Goal: Task Accomplishment & Management: Complete application form

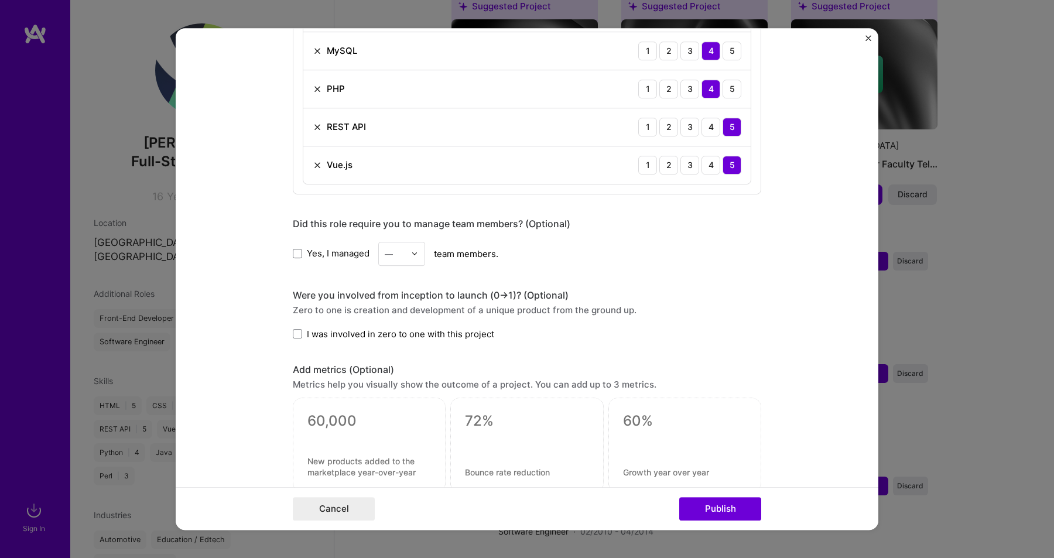
scroll to position [694, 0]
click at [299, 334] on span at bounding box center [297, 332] width 9 height 9
click at [0, 0] on input "I was involved in zero to one with this project" at bounding box center [0, 0] width 0 height 0
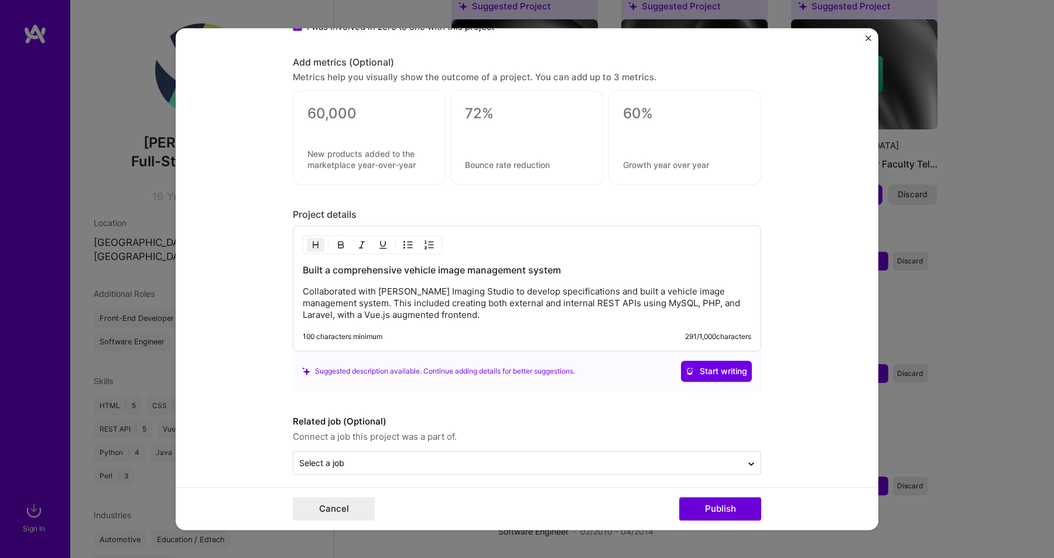
scroll to position [1010, 0]
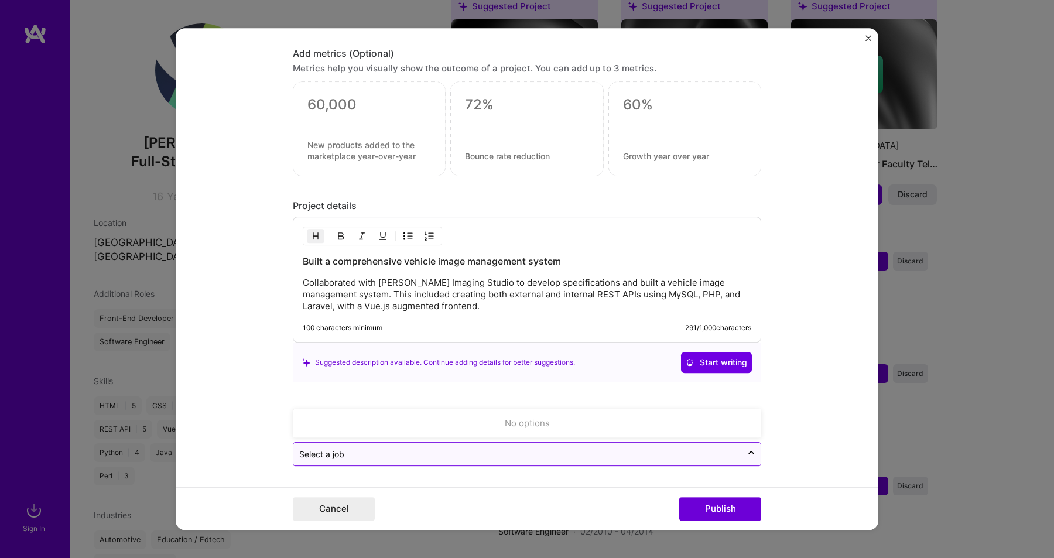
click at [440, 453] on input "text" at bounding box center [517, 454] width 437 height 12
click at [454, 453] on input "text" at bounding box center [517, 454] width 437 height 12
click at [498, 449] on input "text" at bounding box center [517, 454] width 437 height 12
click at [494, 425] on div "No options" at bounding box center [526, 423] width 461 height 22
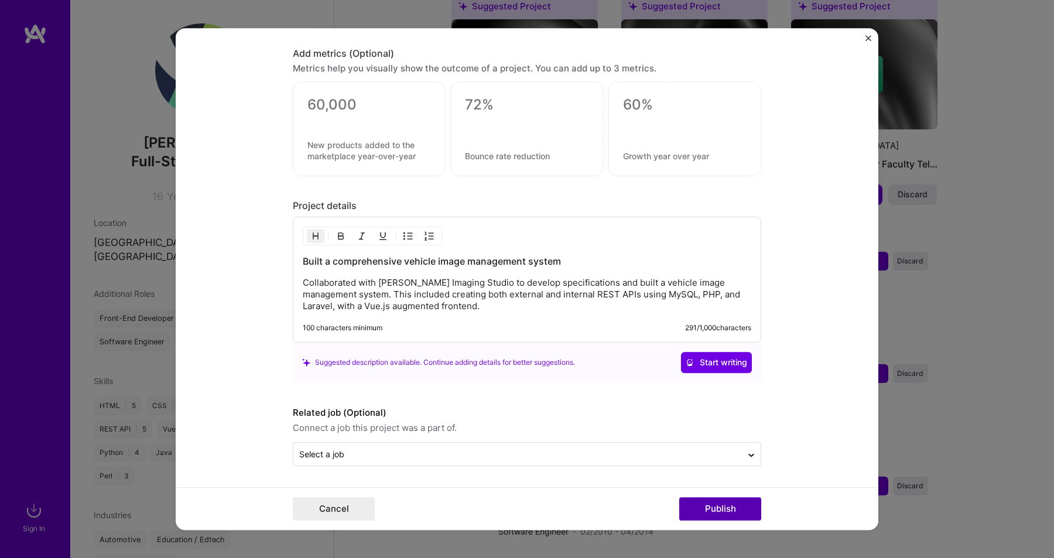
click at [724, 498] on button "Publish" at bounding box center [720, 508] width 82 height 23
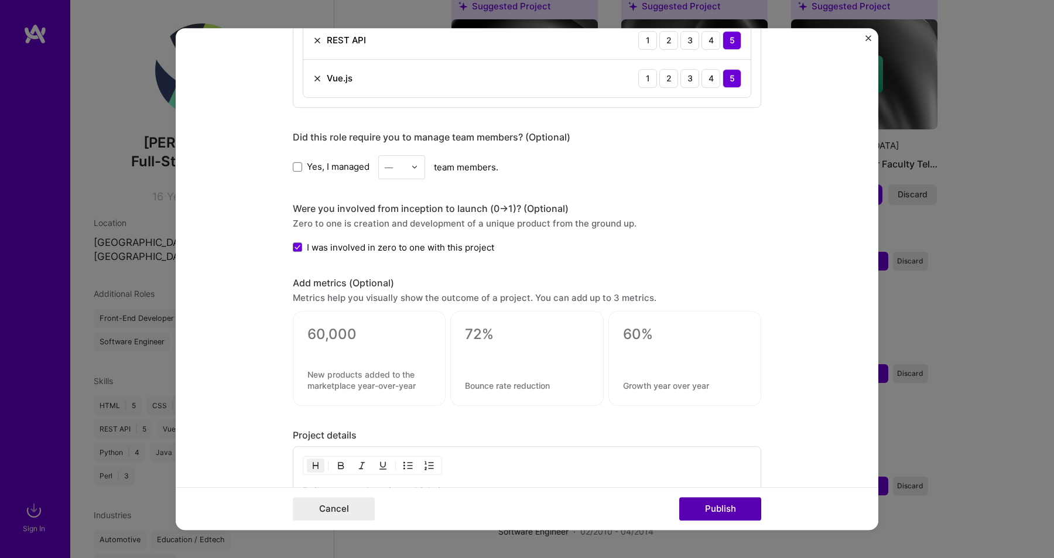
click at [722, 507] on button "Publish" at bounding box center [720, 508] width 82 height 23
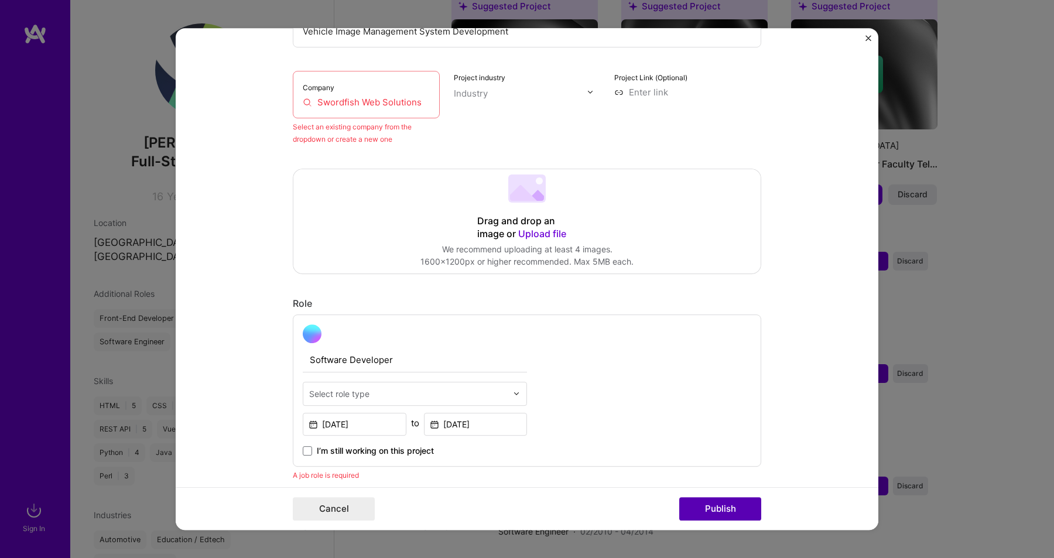
scroll to position [77, 0]
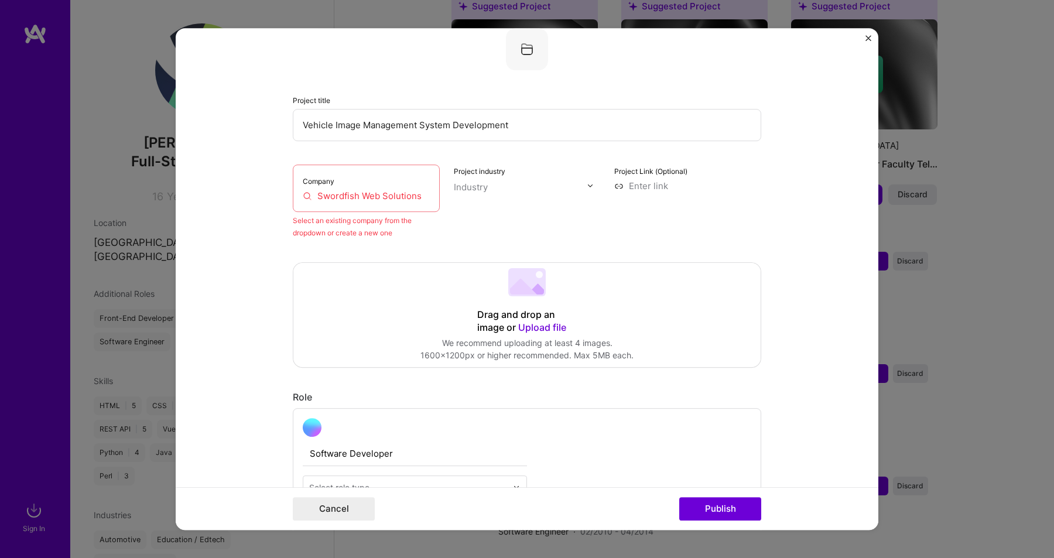
click at [414, 197] on input "Swordfish Web Solutions" at bounding box center [366, 196] width 127 height 12
click at [421, 203] on div "Company Swordfish Web Solutions" at bounding box center [366, 187] width 147 height 47
click at [414, 199] on input "Swordfish Web Solutions" at bounding box center [366, 196] width 127 height 12
click at [425, 196] on input "Swordfish Web Solutions" at bounding box center [366, 196] width 127 height 12
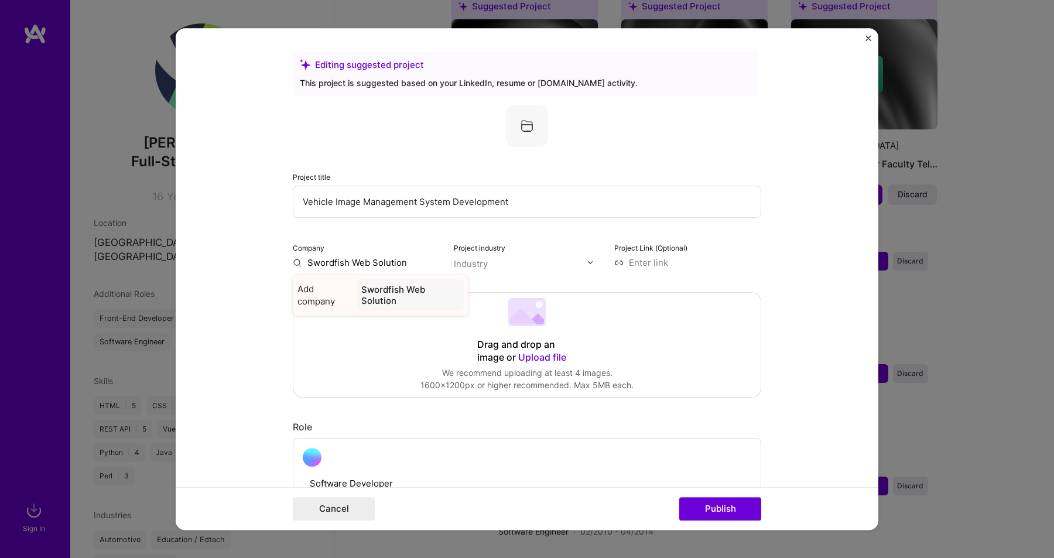
type input "Swordfish Web Solution"
click at [406, 301] on div "Swordfish Web Solution" at bounding box center [410, 295] width 107 height 32
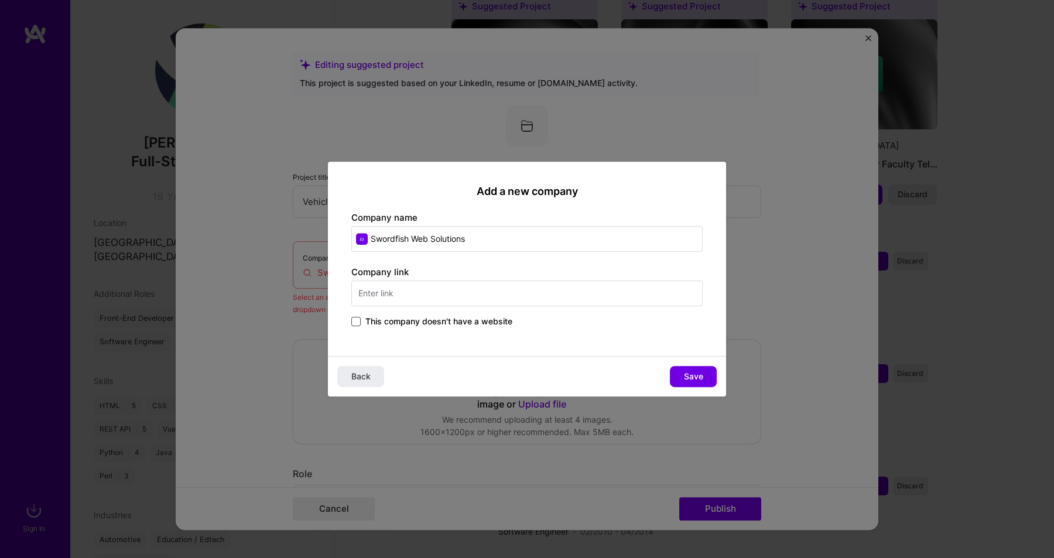
type input "Swordfish Web Solutions"
click at [358, 320] on span at bounding box center [355, 321] width 9 height 9
click at [0, 0] on input "This company doesn't have a website" at bounding box center [0, 0] width 0 height 0
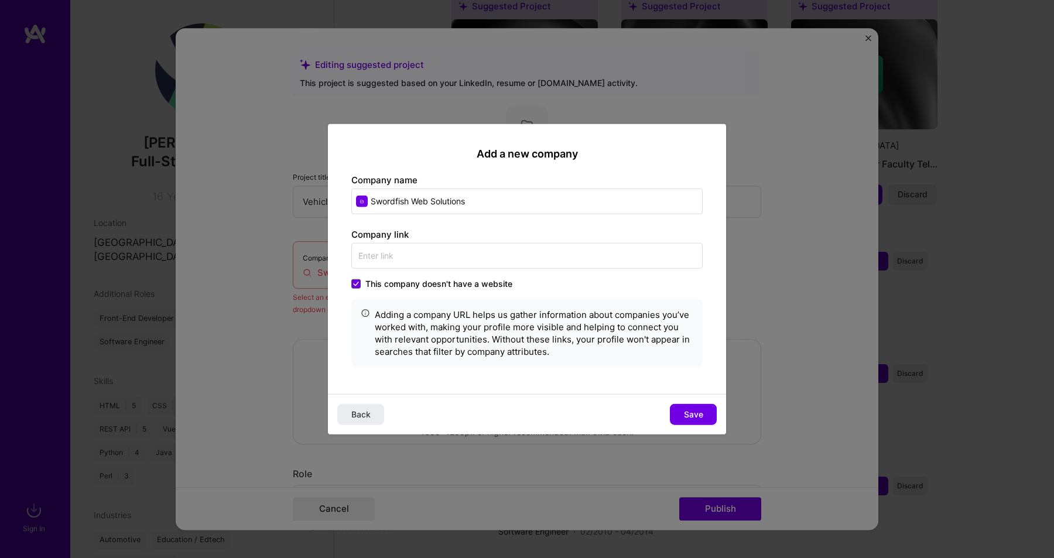
click at [356, 283] on icon at bounding box center [356, 284] width 6 height 5
click at [0, 0] on input "This company doesn't have a website" at bounding box center [0, 0] width 0 height 0
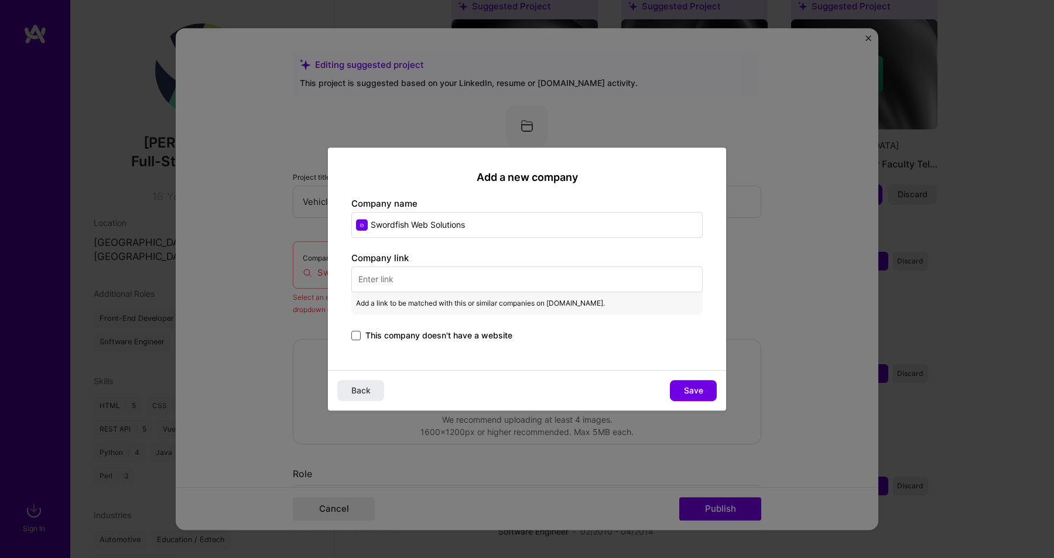
click at [379, 282] on input "text" at bounding box center [526, 279] width 351 height 26
paste input "https://swordfishweb.net/"
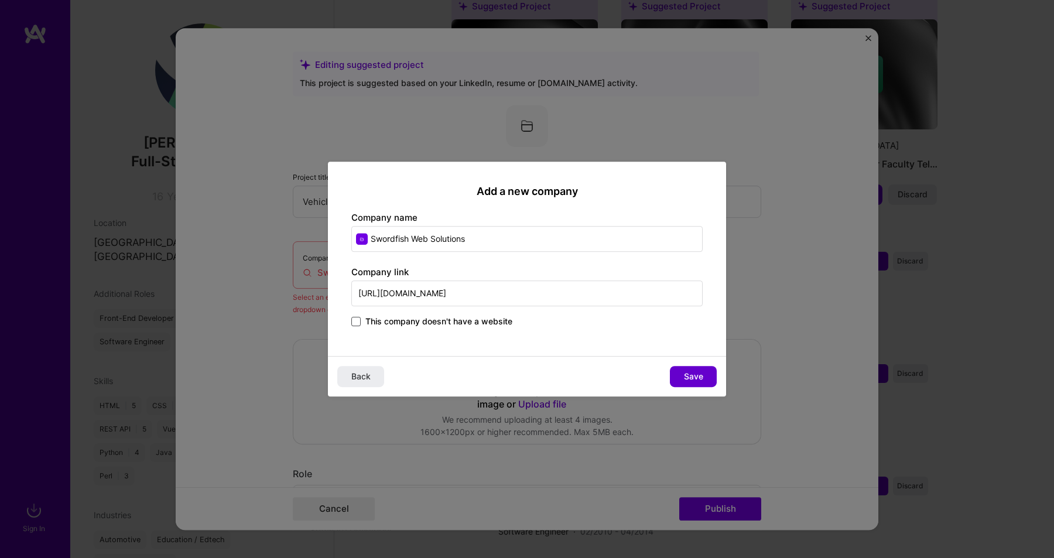
type input "https://swordfishweb.net/"
click at [688, 375] on span "Save" at bounding box center [693, 377] width 19 height 12
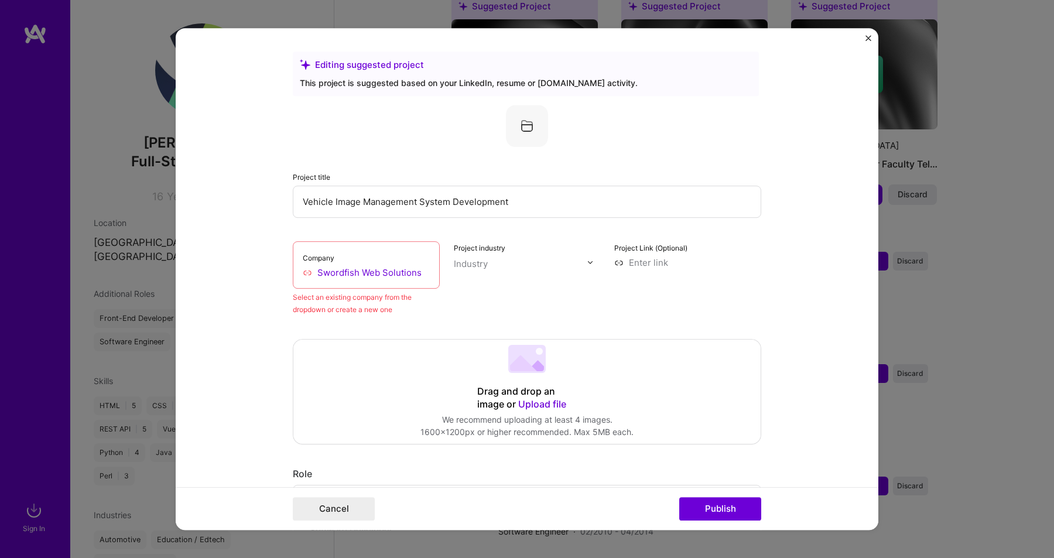
click at [463, 313] on div "Project industry Industry" at bounding box center [527, 278] width 147 height 74
click at [709, 515] on button "Publish" at bounding box center [720, 508] width 82 height 23
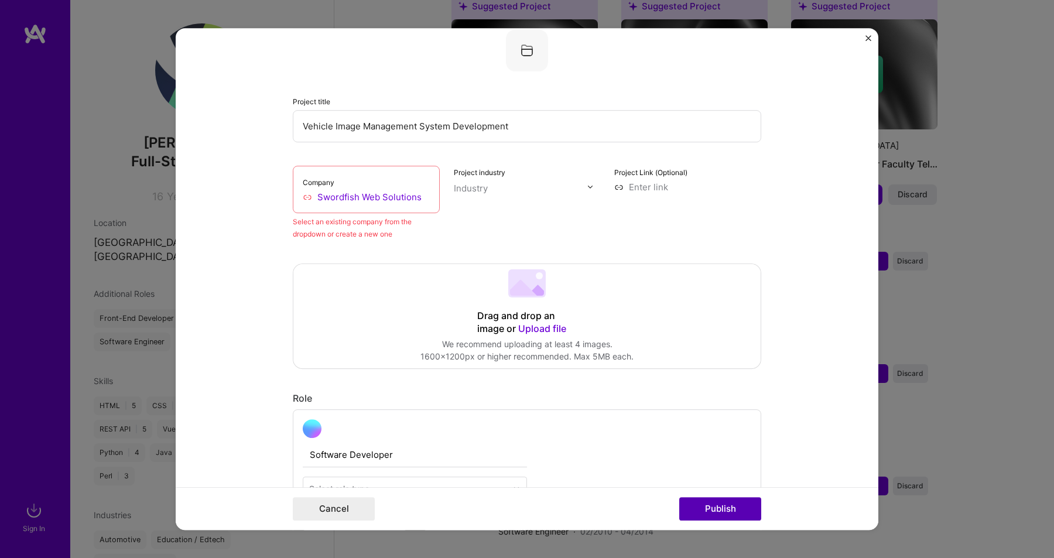
scroll to position [77, 0]
click at [414, 192] on input "Swordfish Web Solutions" at bounding box center [366, 196] width 127 height 12
click at [423, 194] on input "Swordfish Web Solutions" at bounding box center [366, 196] width 127 height 12
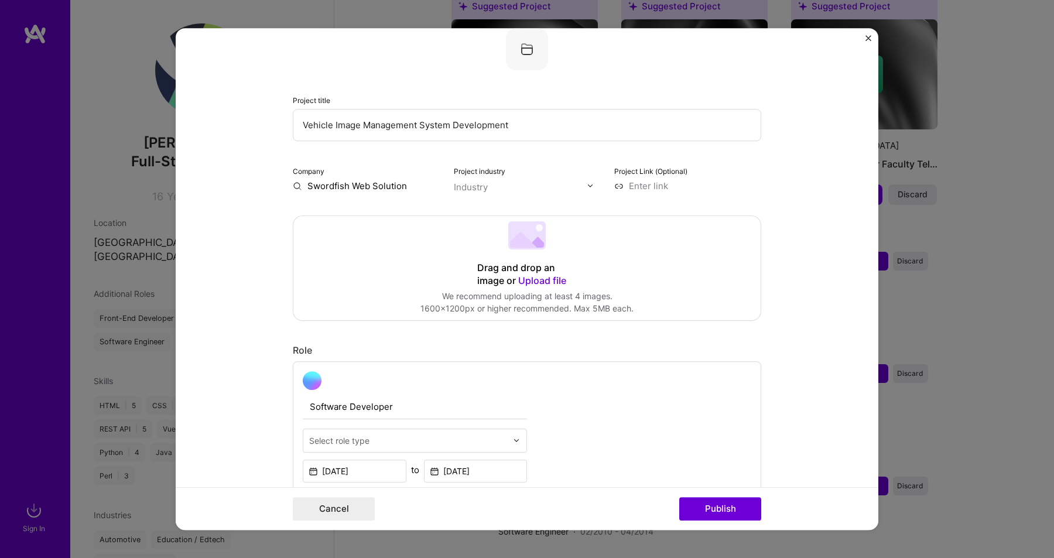
type input "Swordfish Web Solutions"
click at [424, 219] on div "Swordfish Web Solutions" at bounding box center [409, 219] width 109 height 32
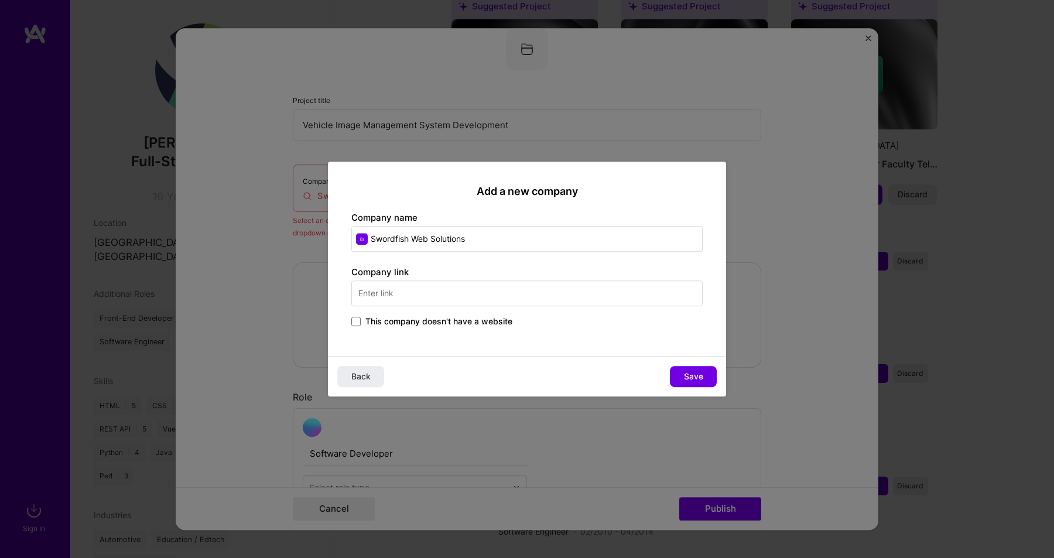
click at [533, 290] on input "text" at bounding box center [526, 293] width 351 height 26
paste input "https://swordfishweb.net/"
type input "https://swordfishweb.net/"
click at [704, 377] on button "Save" at bounding box center [693, 376] width 47 height 21
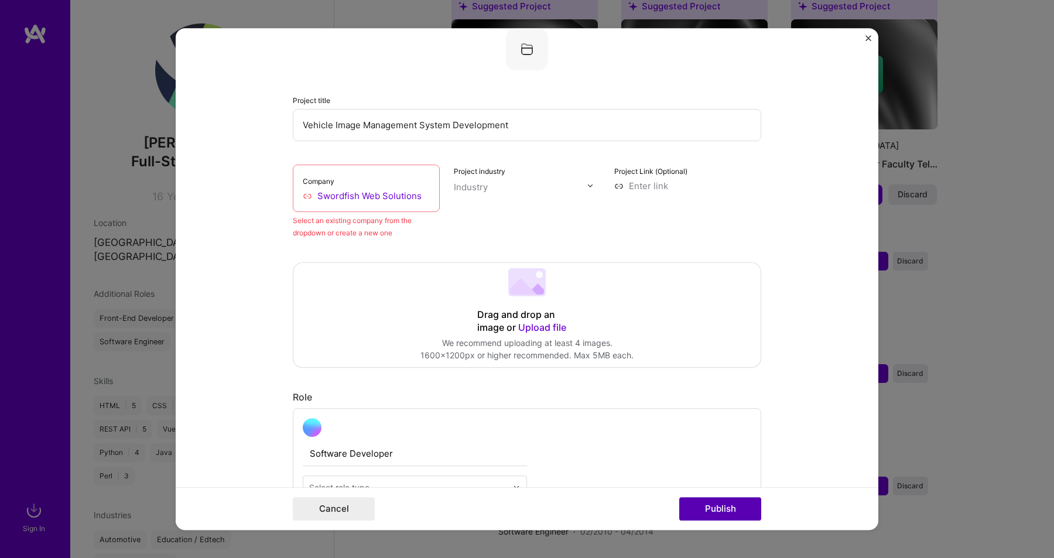
click at [718, 512] on button "Publish" at bounding box center [720, 508] width 82 height 23
click at [792, 163] on form "Editing suggested project This project is suggested based on your LinkedIn, res…" at bounding box center [527, 279] width 702 height 502
click at [762, 184] on form "Editing suggested project This project is suggested based on your LinkedIn, res…" at bounding box center [527, 279] width 702 height 502
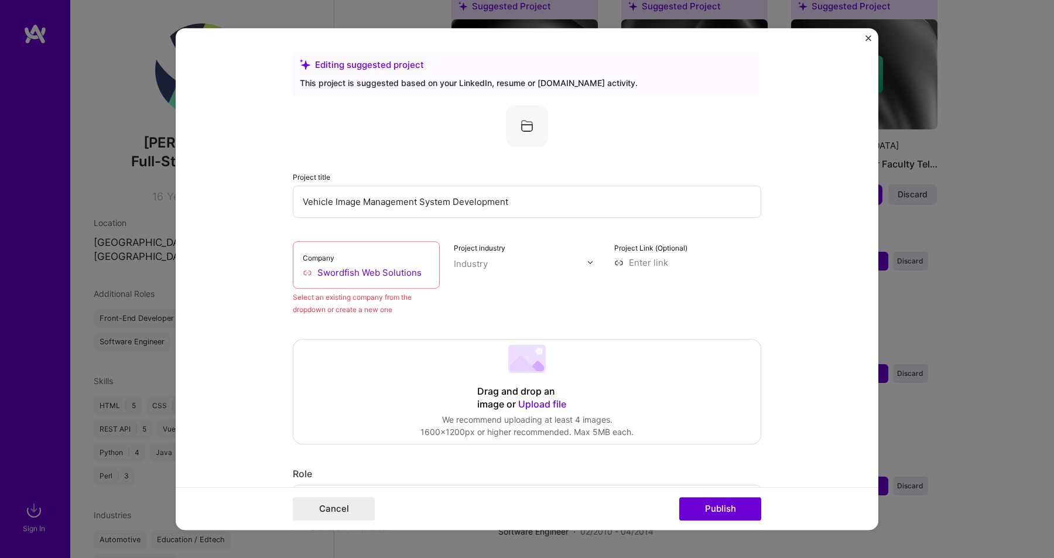
click at [360, 301] on div "Select an existing company from the dropdown or create a new one" at bounding box center [366, 303] width 147 height 25
click at [342, 268] on input "Swordfish Web Solutions" at bounding box center [366, 272] width 127 height 12
click at [423, 271] on input "Swordfish Web Solutions" at bounding box center [366, 272] width 127 height 12
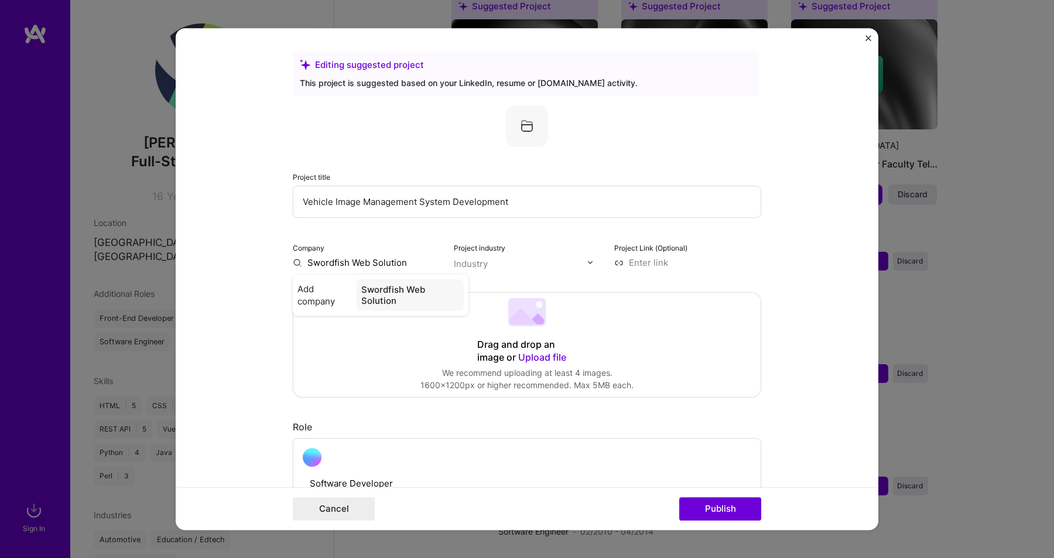
type input "Swordfish Web Solutions"
click at [314, 291] on span "Add company" at bounding box center [323, 295] width 53 height 25
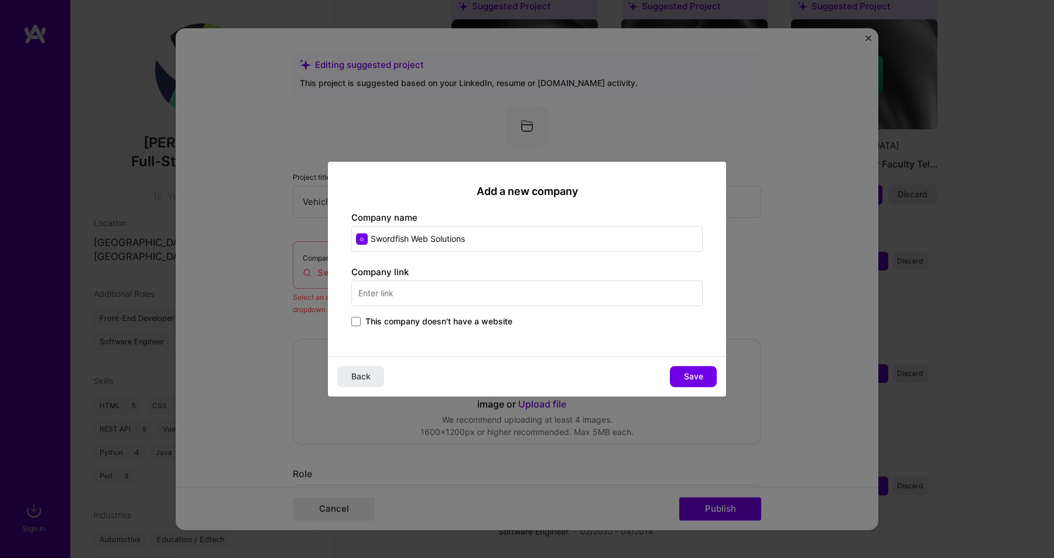
click at [471, 290] on input "text" at bounding box center [526, 293] width 351 height 26
paste input "https://swordfishweb.net/"
type input "https://swordfishweb.net"
click at [683, 374] on button "Save" at bounding box center [693, 376] width 47 height 21
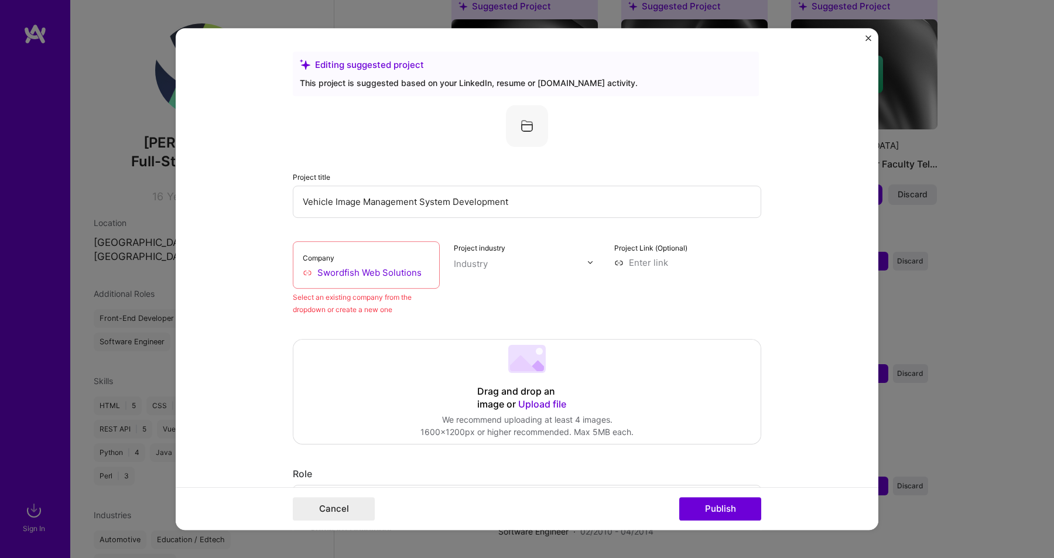
click at [494, 251] on label "Project industry" at bounding box center [480, 248] width 52 height 9
click at [453, 192] on input "Vehicle Image Management System Development" at bounding box center [527, 202] width 468 height 32
click at [538, 198] on input "Vehicle Image Management System Development" at bounding box center [527, 202] width 468 height 32
click at [365, 275] on input "Swordfish Web Solutions" at bounding box center [366, 272] width 127 height 12
click at [332, 228] on div "Project title Vehicle Image Management System Development Company Swordfish Web…" at bounding box center [527, 210] width 468 height 211
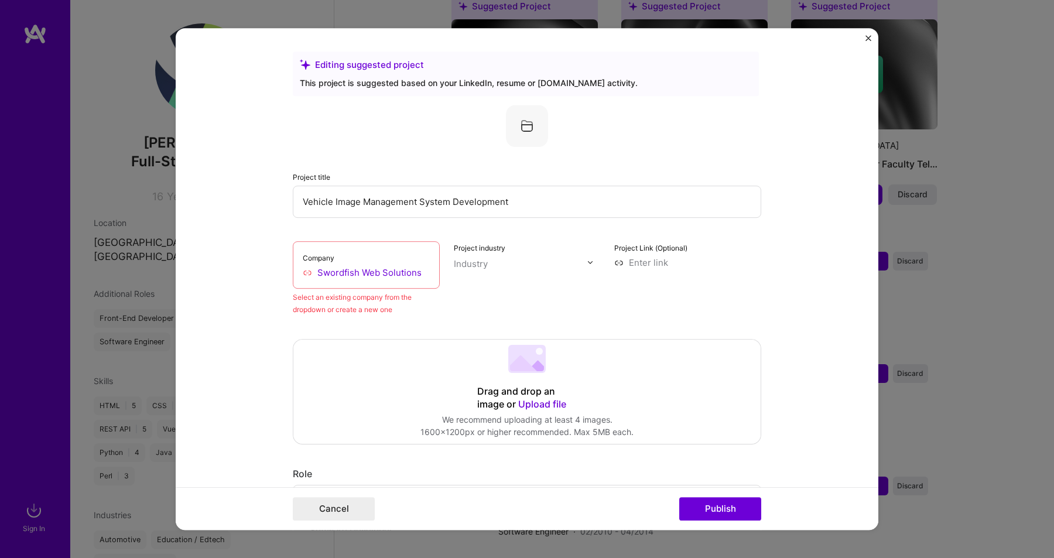
click at [369, 91] on div "Editing suggested project This project is suggested based on your LinkedIn, res…" at bounding box center [526, 74] width 466 height 44
click at [324, 505] on button "Cancel" at bounding box center [334, 508] width 82 height 23
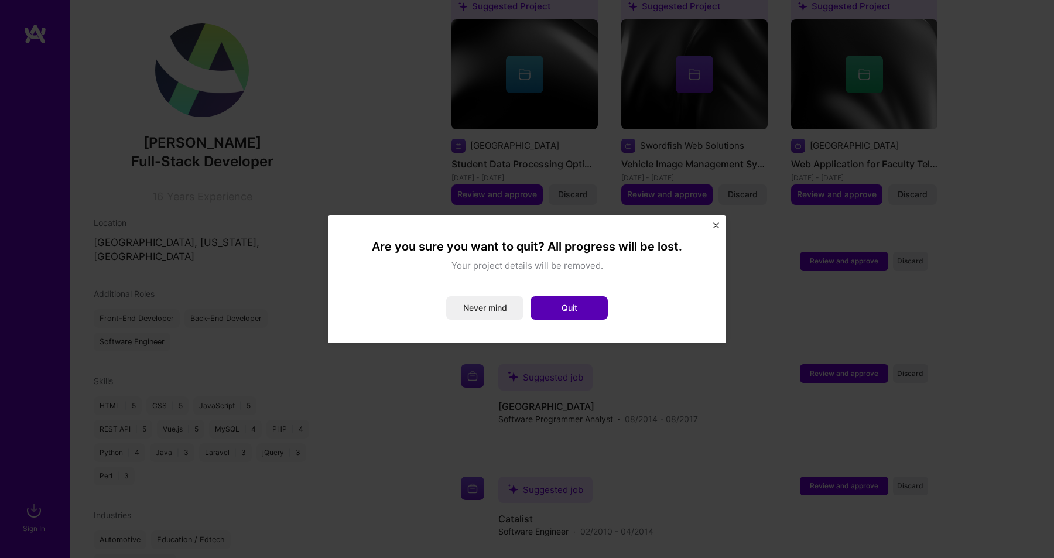
click at [560, 308] on button "Quit" at bounding box center [568, 307] width 77 height 23
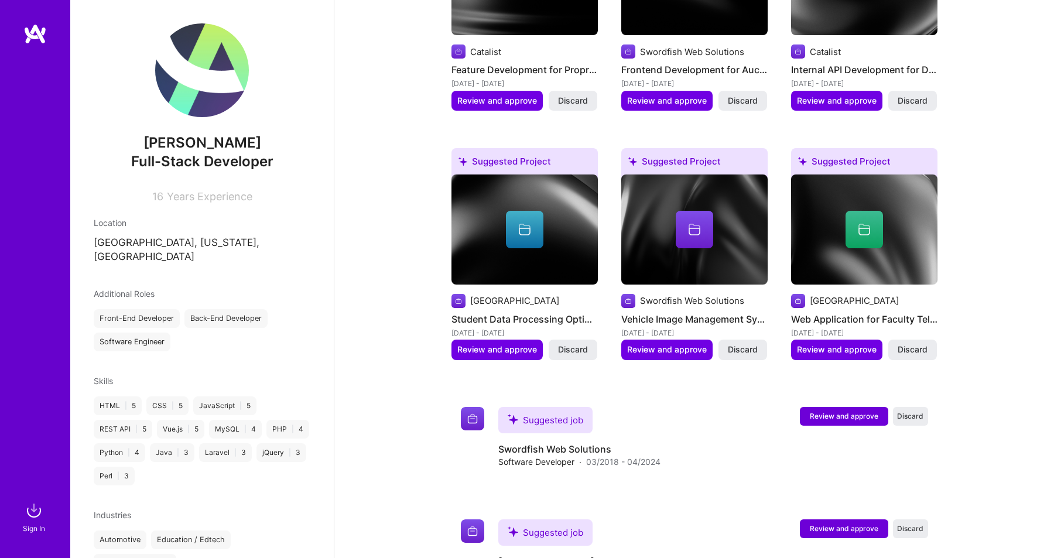
scroll to position [650, 0]
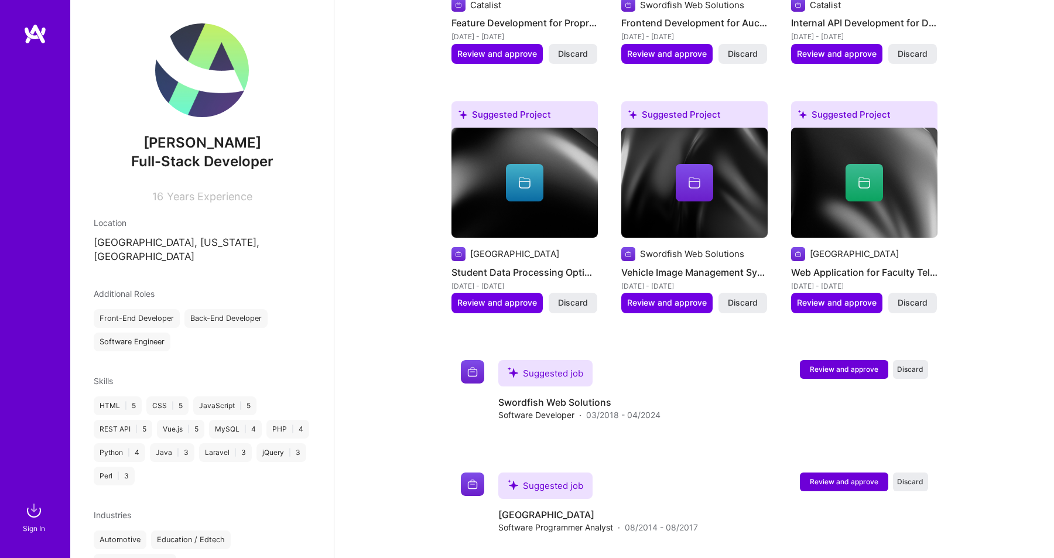
click at [724, 188] on div at bounding box center [694, 182] width 146 height 37
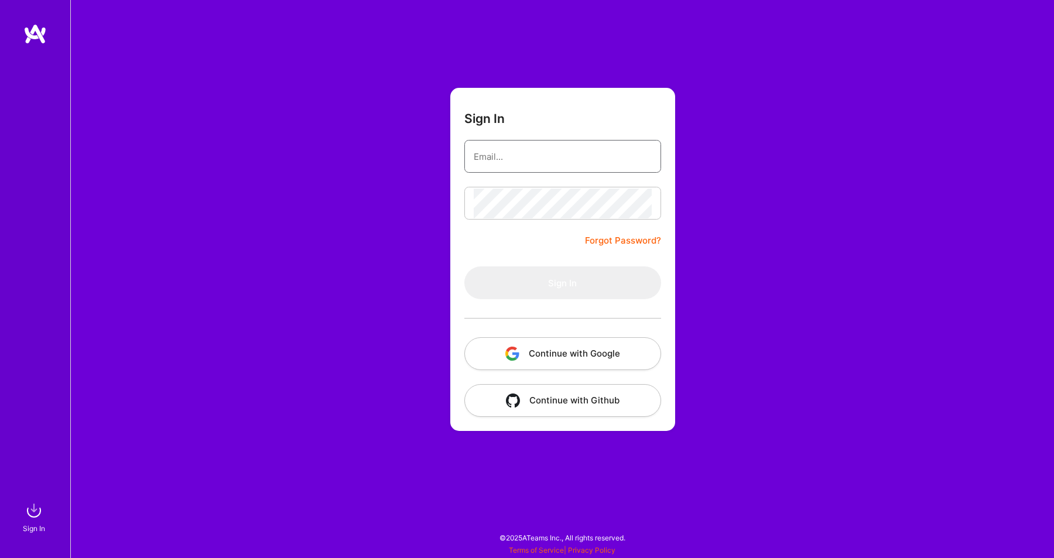
click at [570, 145] on input "email" at bounding box center [563, 157] width 178 height 30
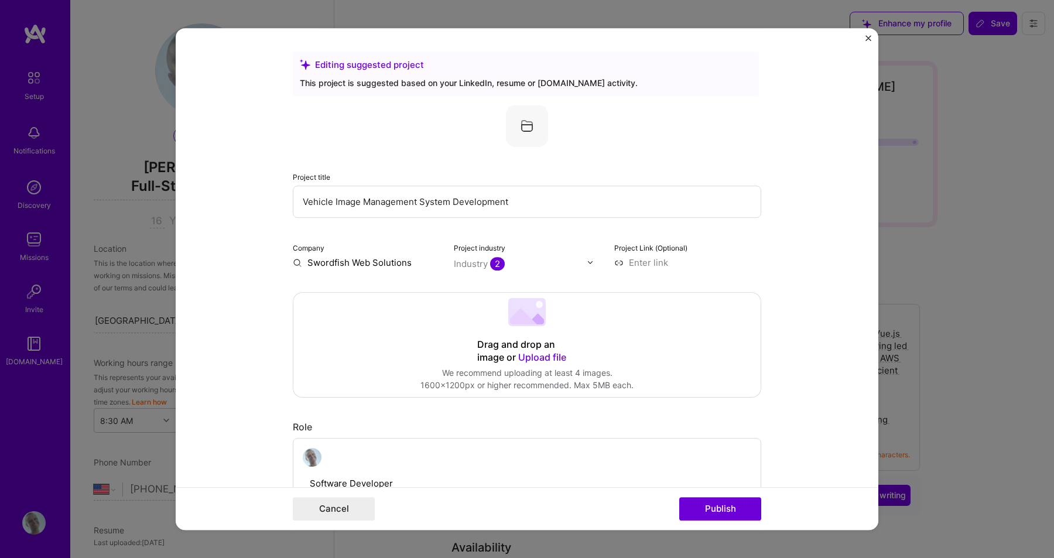
select select "US"
select select "Right Now"
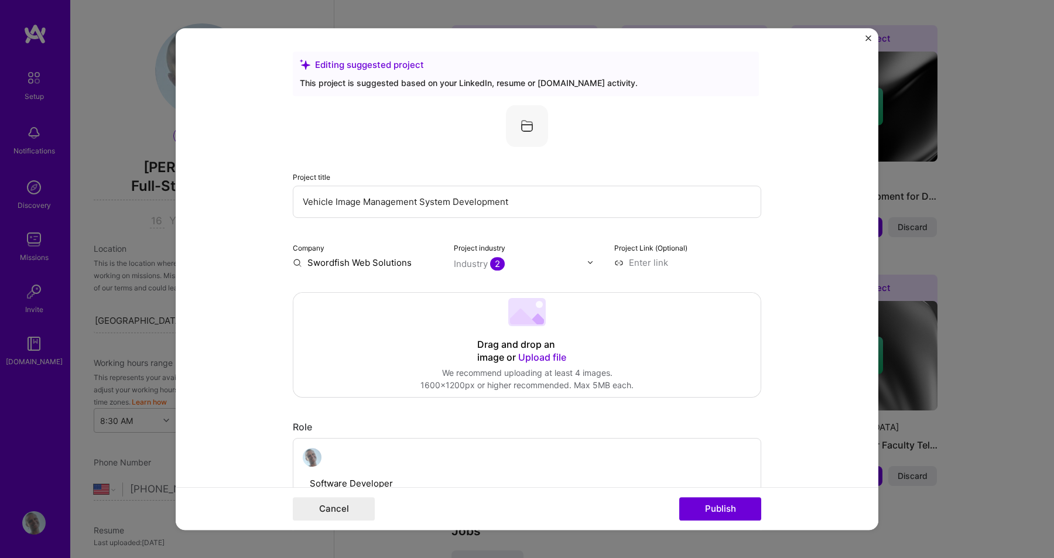
scroll to position [42, 0]
click at [389, 260] on input "Swordfish Web Solutions" at bounding box center [366, 262] width 147 height 12
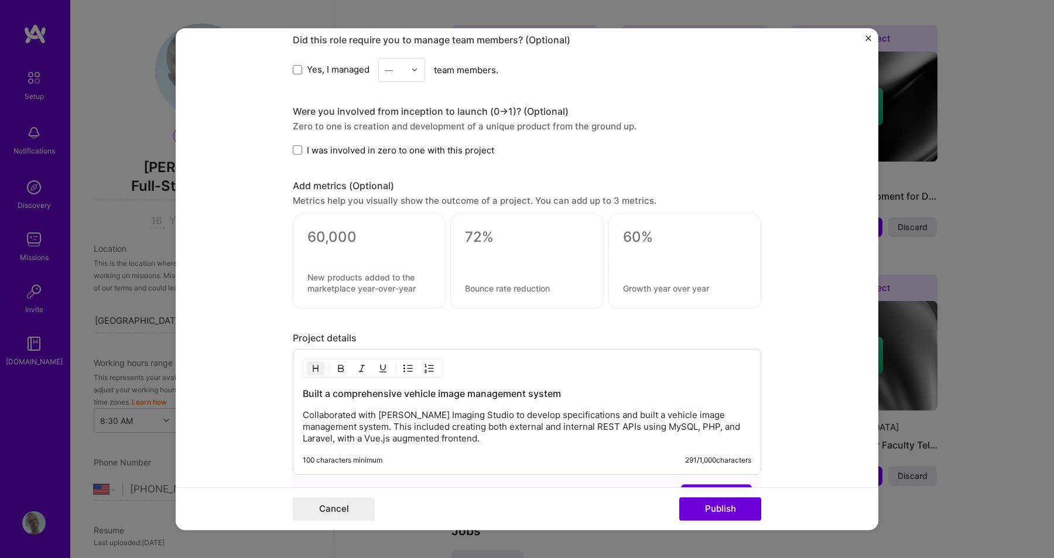
scroll to position [1010, 0]
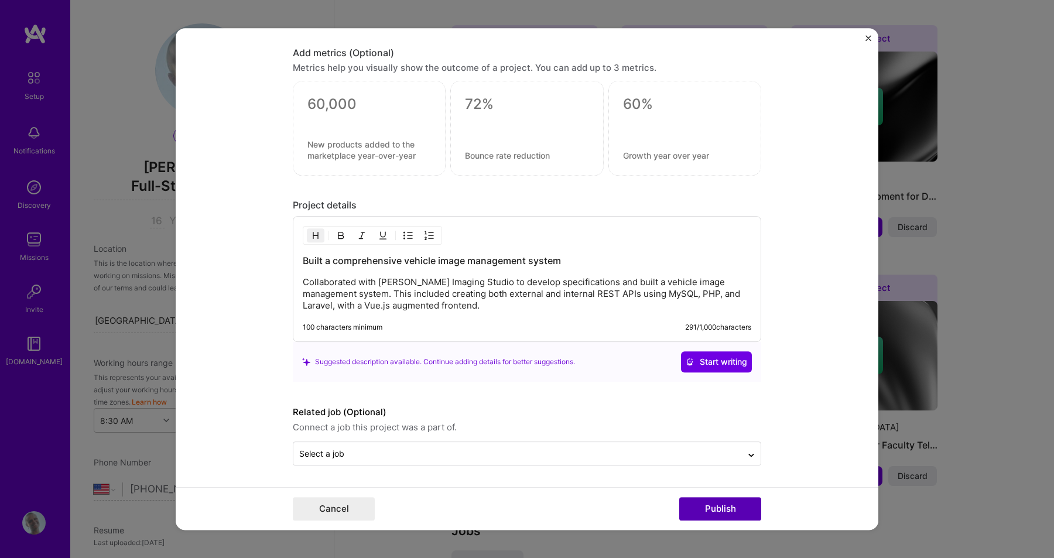
click at [723, 508] on button "Publish" at bounding box center [720, 508] width 82 height 23
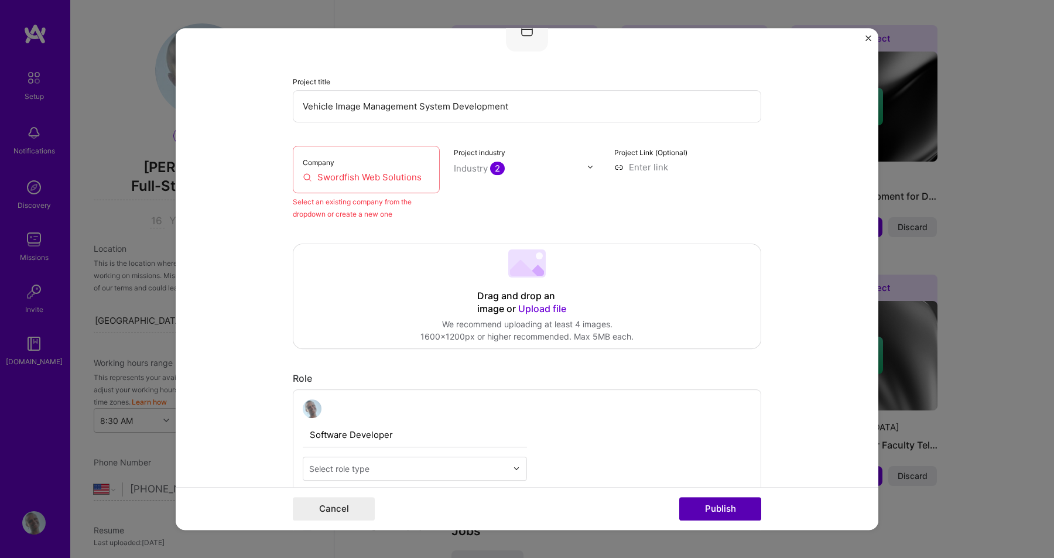
scroll to position [77, 0]
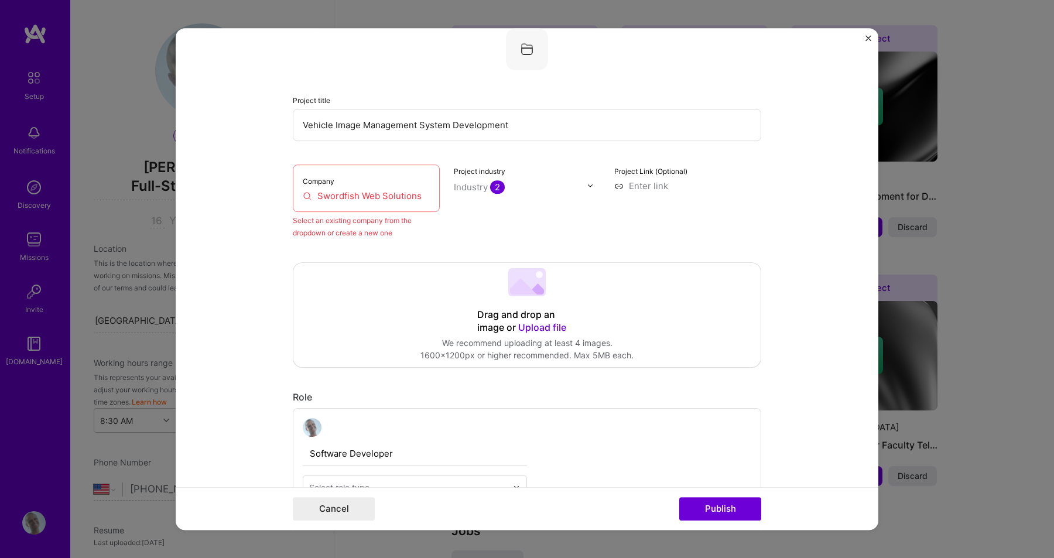
click at [414, 198] on input "Swordfish Web Solutions" at bounding box center [366, 196] width 127 height 12
click at [423, 197] on input "Swordfish Web Solutions" at bounding box center [366, 196] width 127 height 12
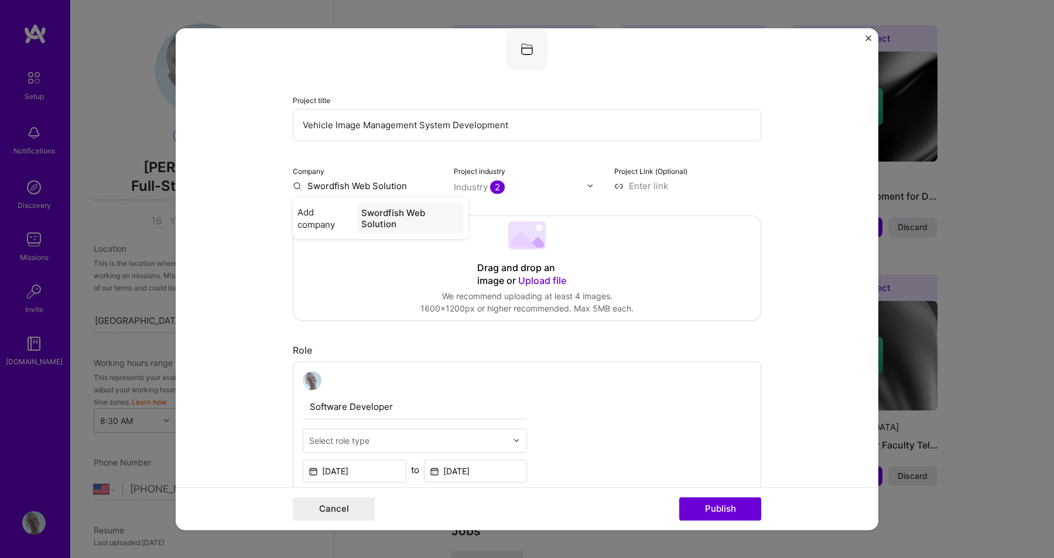
type input "Swordfish Web Solutions"
click at [389, 215] on div "Swordfish Web Solutions" at bounding box center [409, 219] width 109 height 32
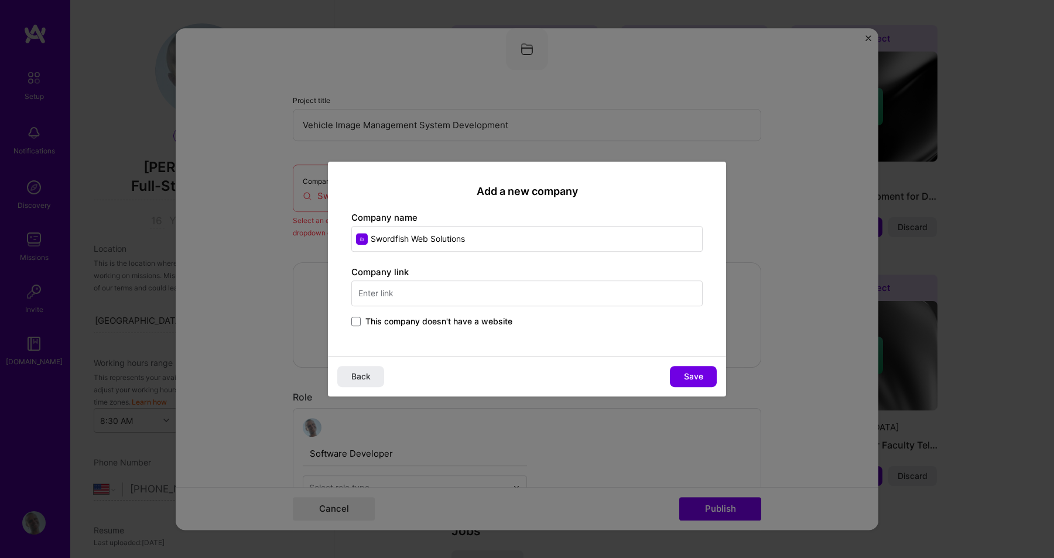
click at [530, 295] on input "text" at bounding box center [526, 293] width 351 height 26
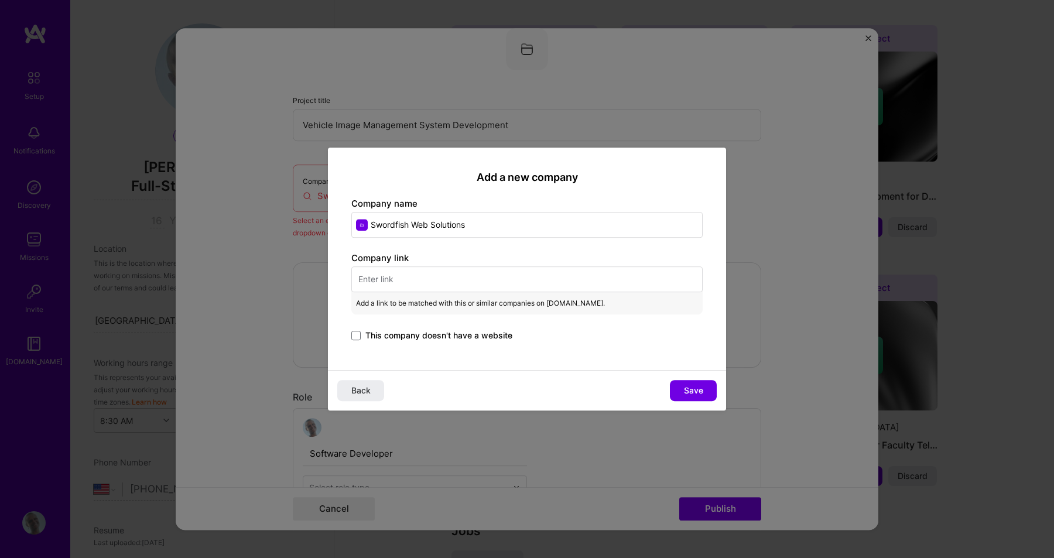
paste input "https://swordfishweb.net/"
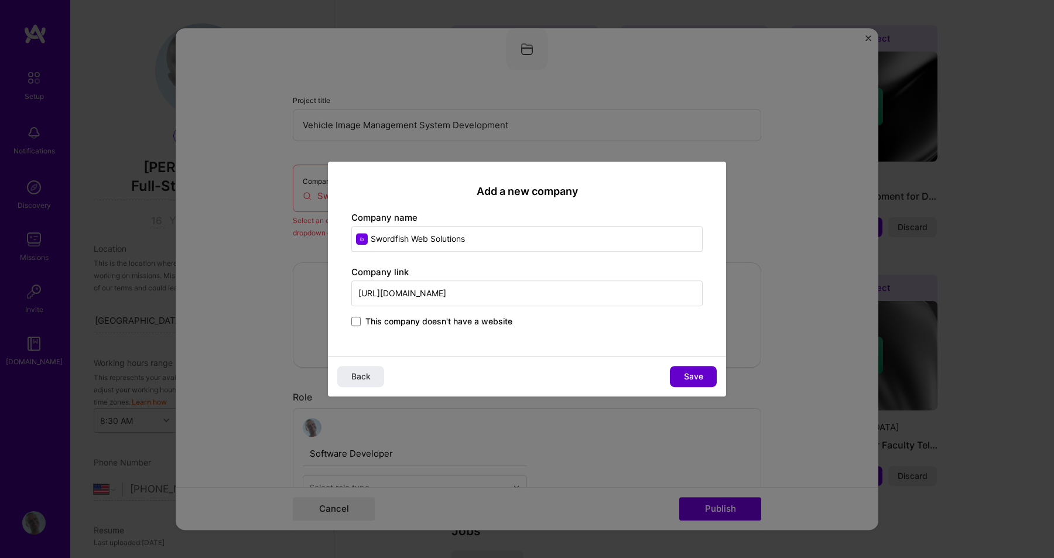
type input "https://swordfishweb.net"
click at [701, 375] on span "Save" at bounding box center [693, 377] width 19 height 12
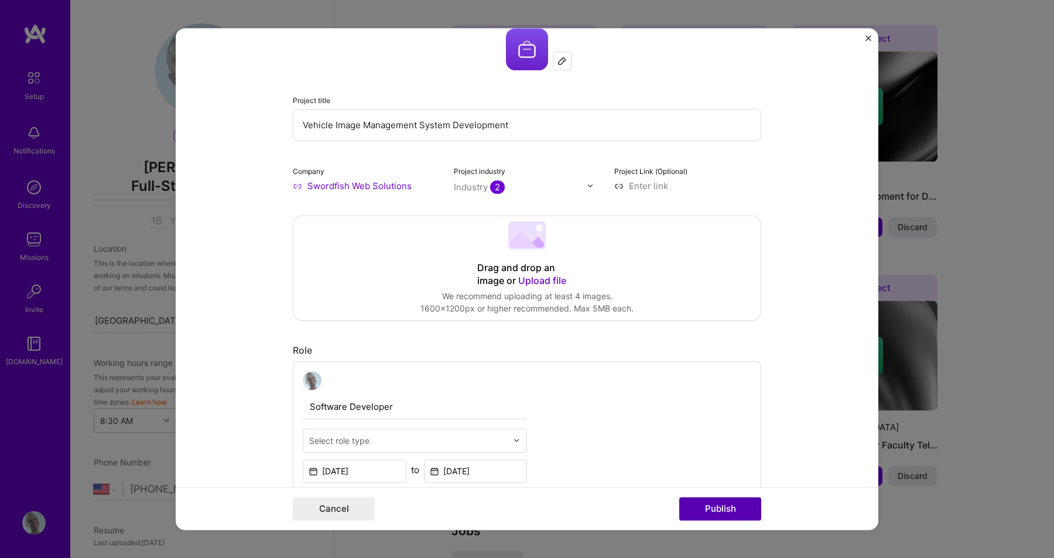
click at [704, 505] on button "Publish" at bounding box center [720, 508] width 82 height 23
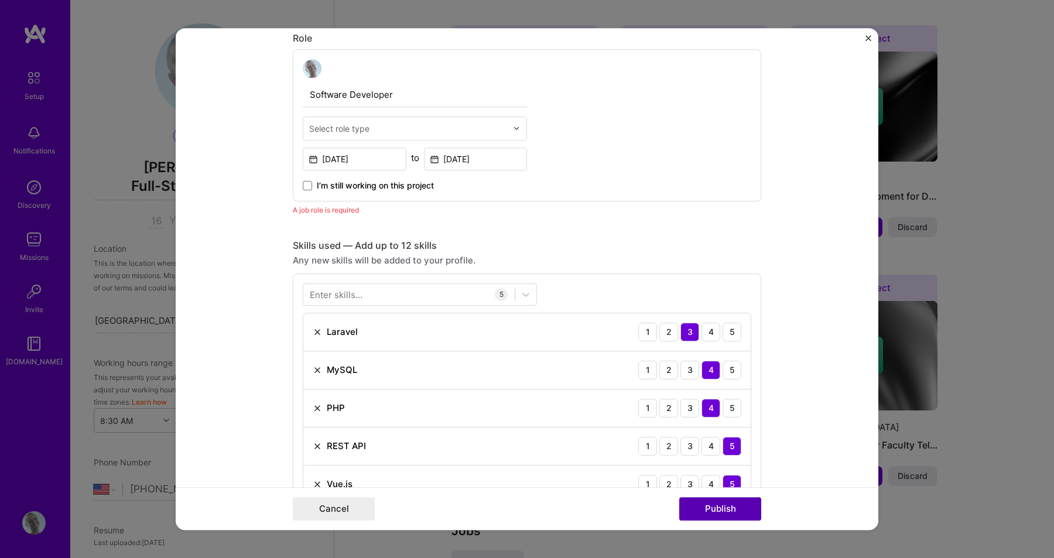
scroll to position [393, 0]
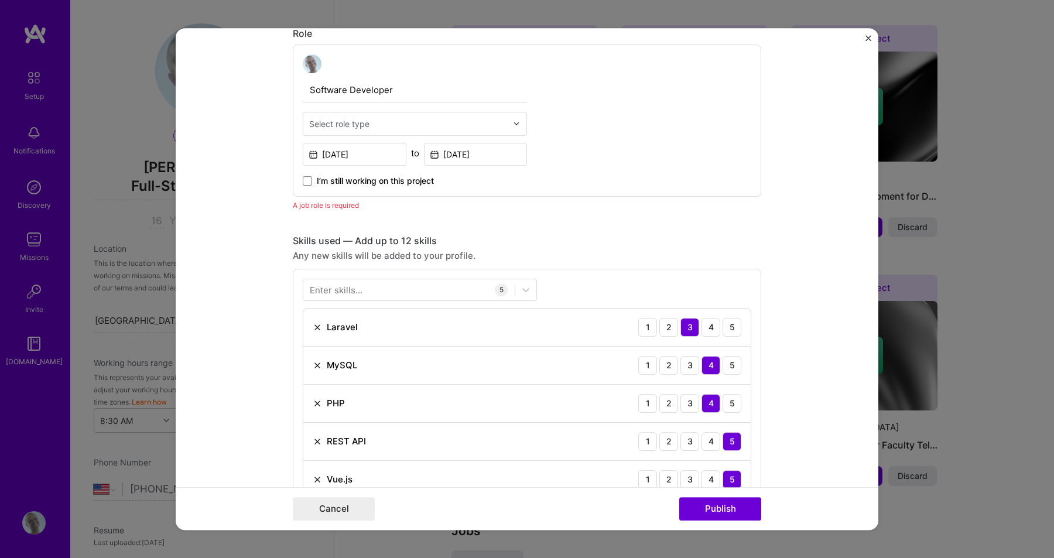
click at [365, 133] on div "Select role type" at bounding box center [408, 123] width 210 height 23
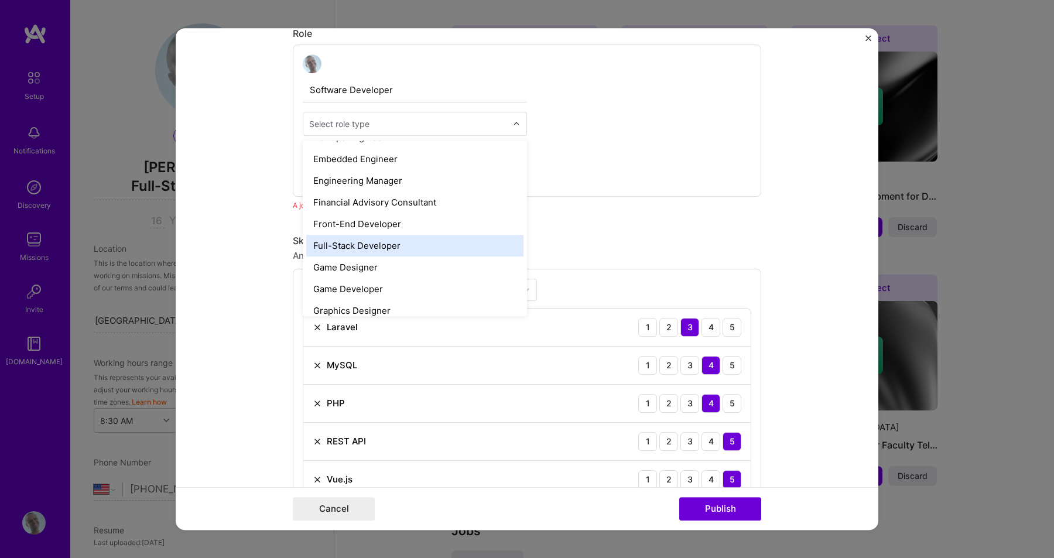
scroll to position [605, 0]
click at [361, 236] on div "Full-Stack Developer" at bounding box center [414, 243] width 217 height 22
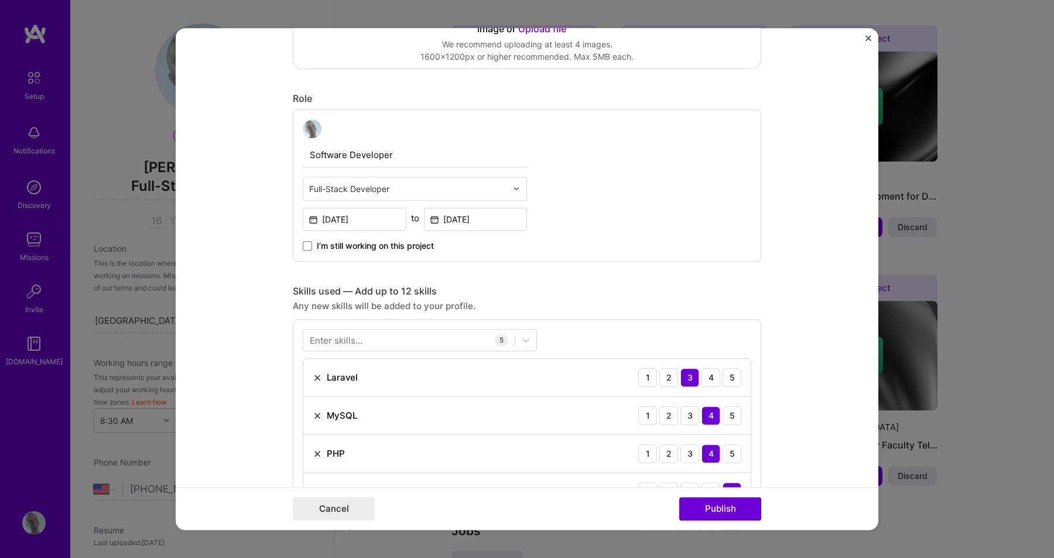
scroll to position [327, 0]
click at [368, 221] on input "Mar, 2018" at bounding box center [355, 220] width 104 height 23
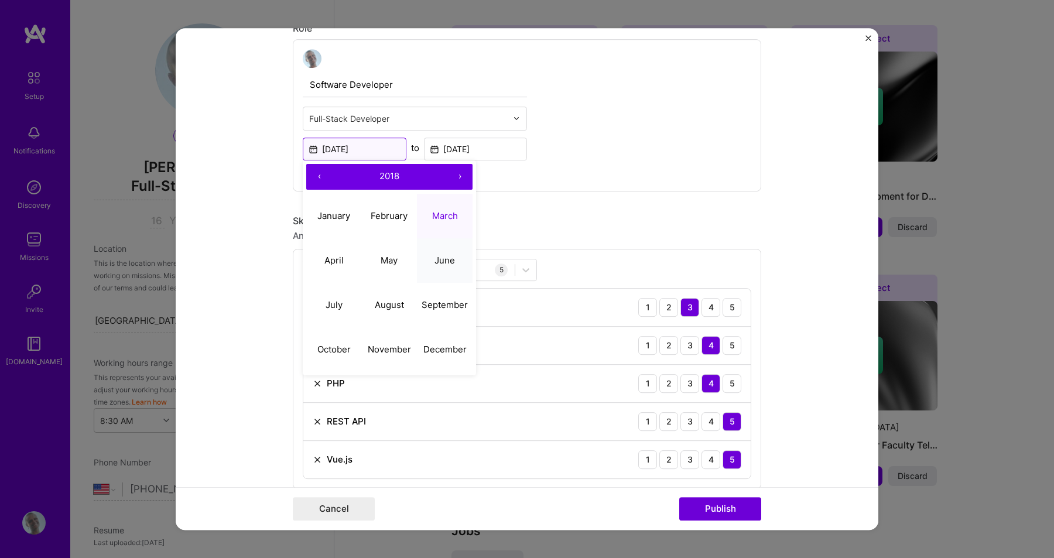
scroll to position [413, 0]
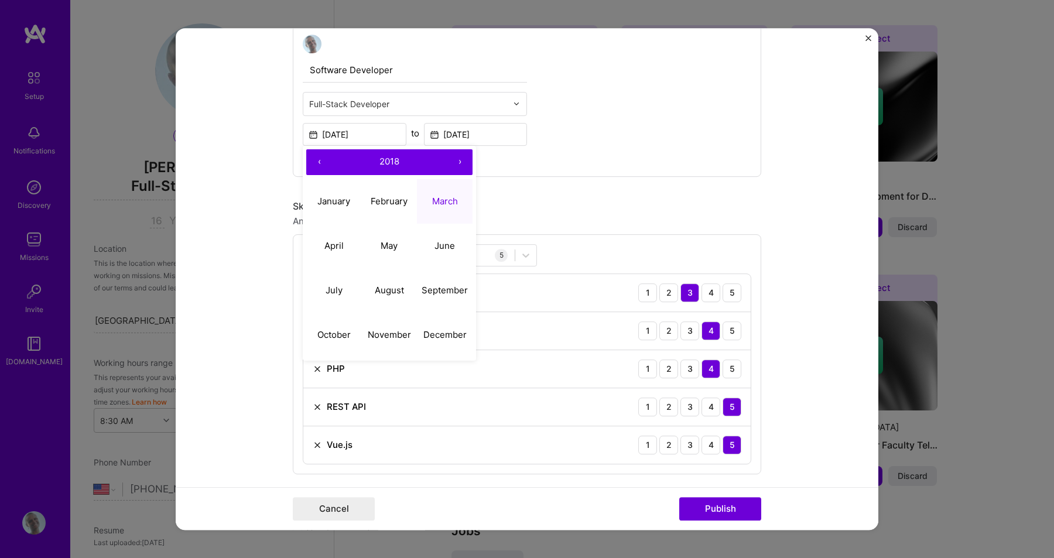
click at [461, 162] on button "›" at bounding box center [460, 162] width 26 height 26
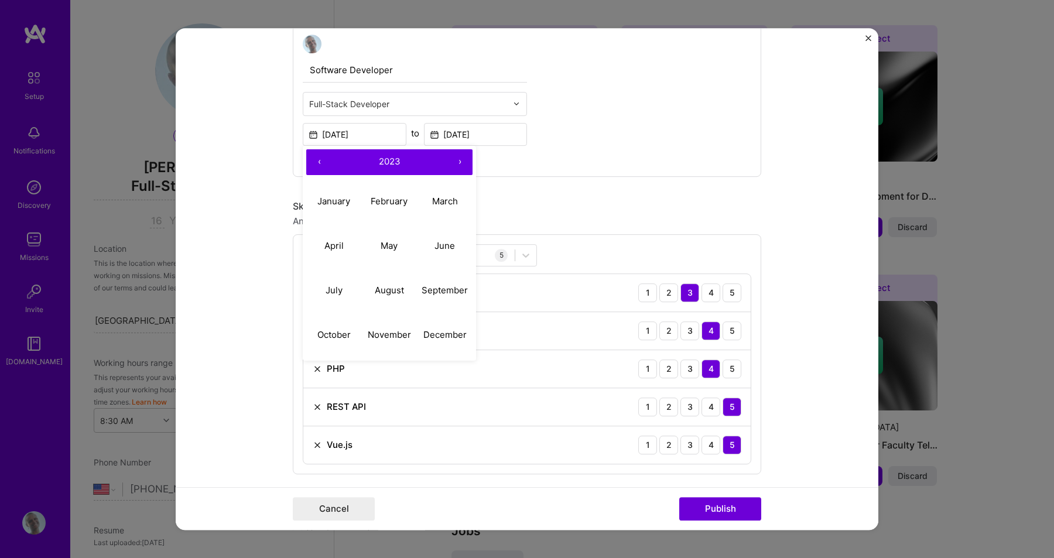
click at [319, 162] on button "‹" at bounding box center [319, 162] width 26 height 26
click at [458, 294] on abbr "September" at bounding box center [444, 289] width 46 height 11
type input "Sep, 2022"
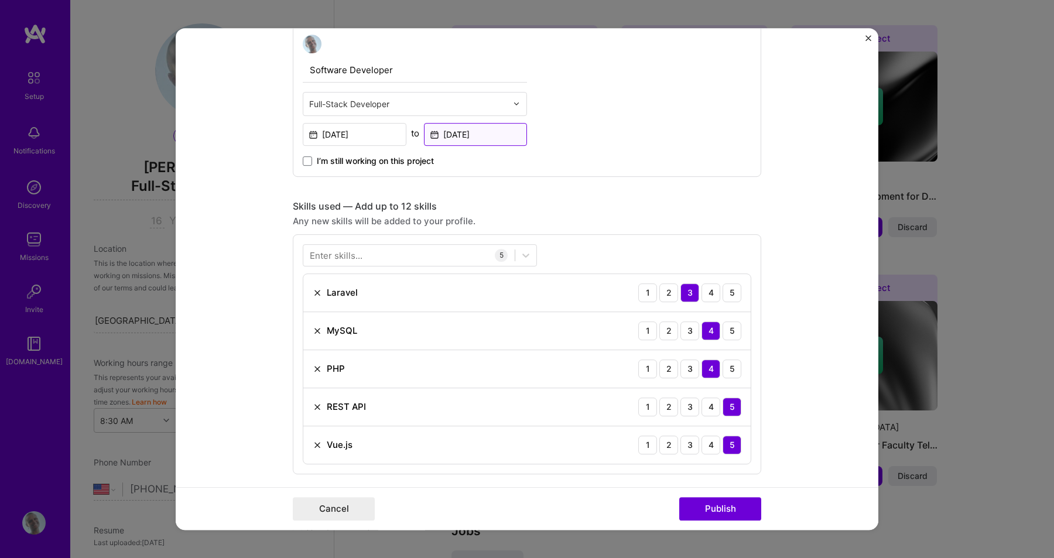
click at [493, 139] on input "Apr, 2024" at bounding box center [476, 134] width 104 height 23
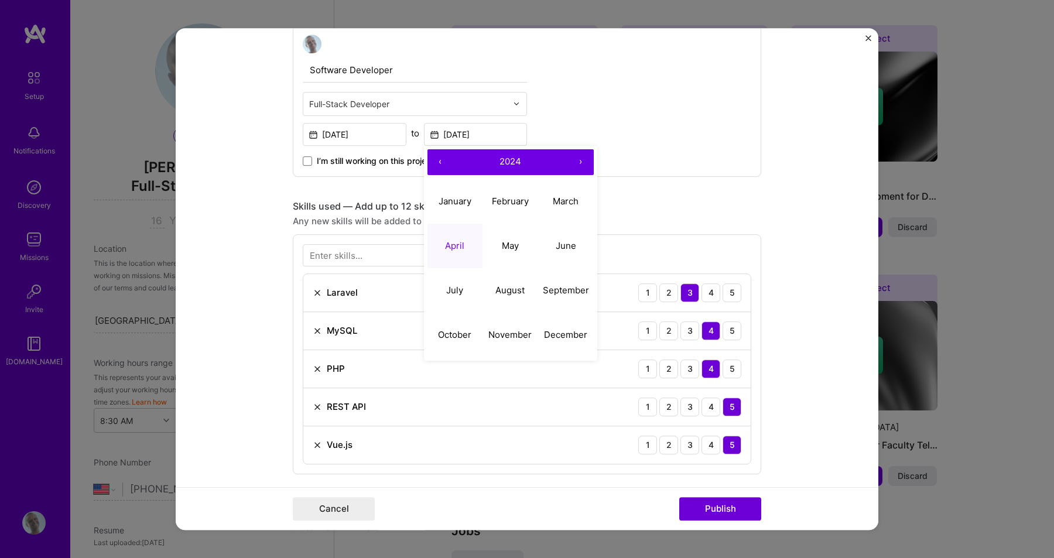
click at [678, 130] on div "Software Developer Full-Stack Developer Sep, 2022 to Apr, 2024 ‹ 2024 › January…" at bounding box center [527, 101] width 468 height 152
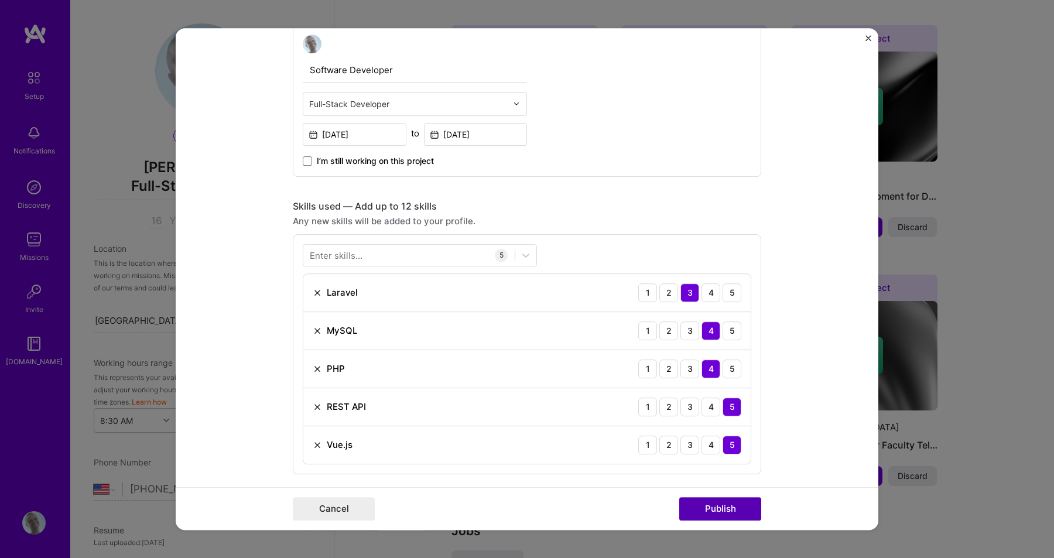
click at [728, 509] on button "Publish" at bounding box center [720, 508] width 82 height 23
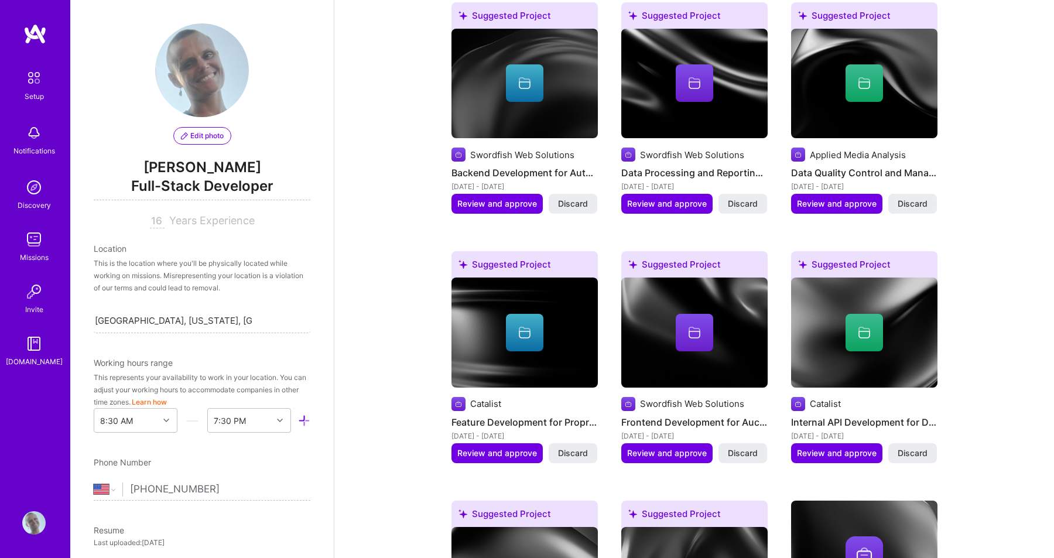
scroll to position [1044, 0]
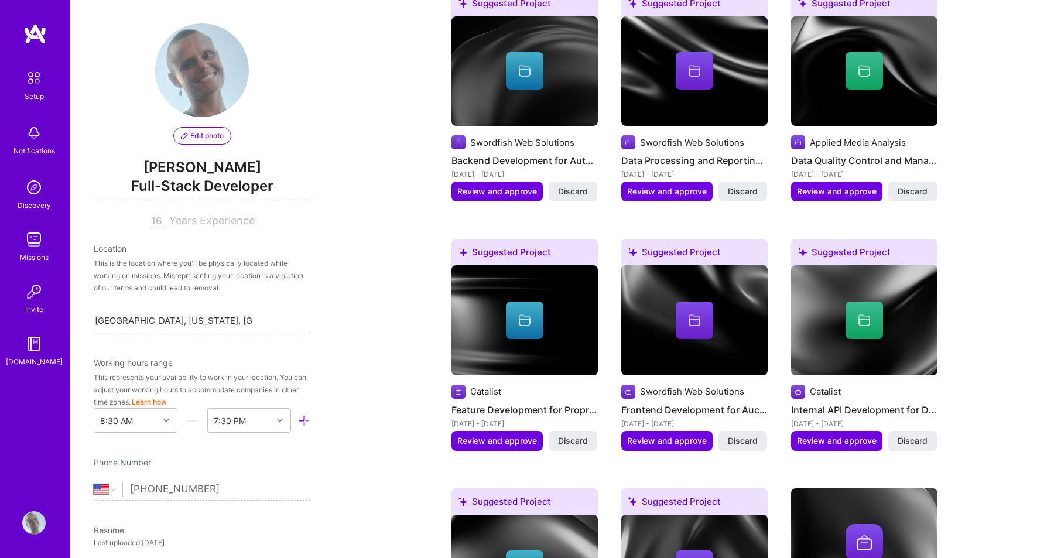
click at [649, 301] on div at bounding box center [694, 319] width 146 height 37
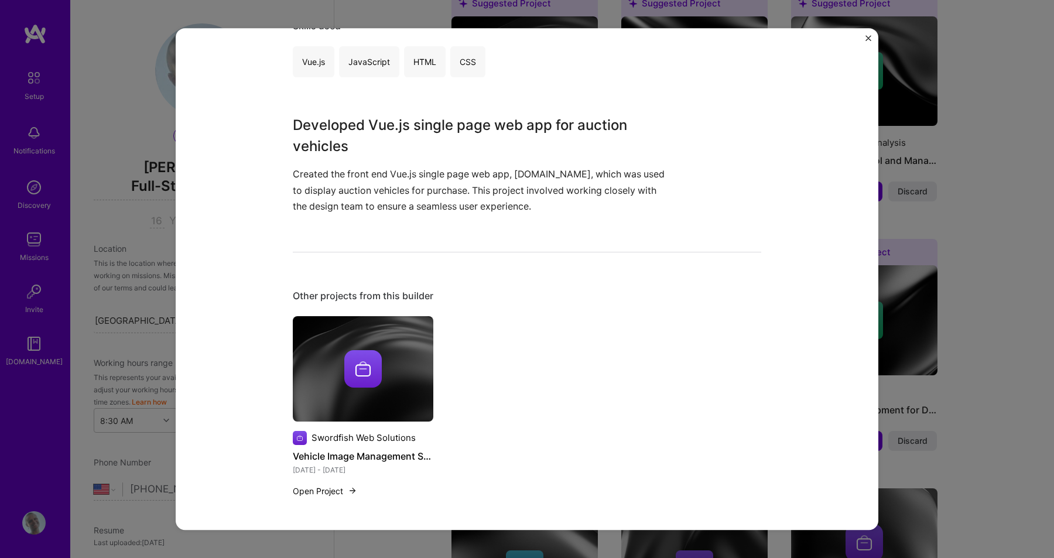
scroll to position [251, 0]
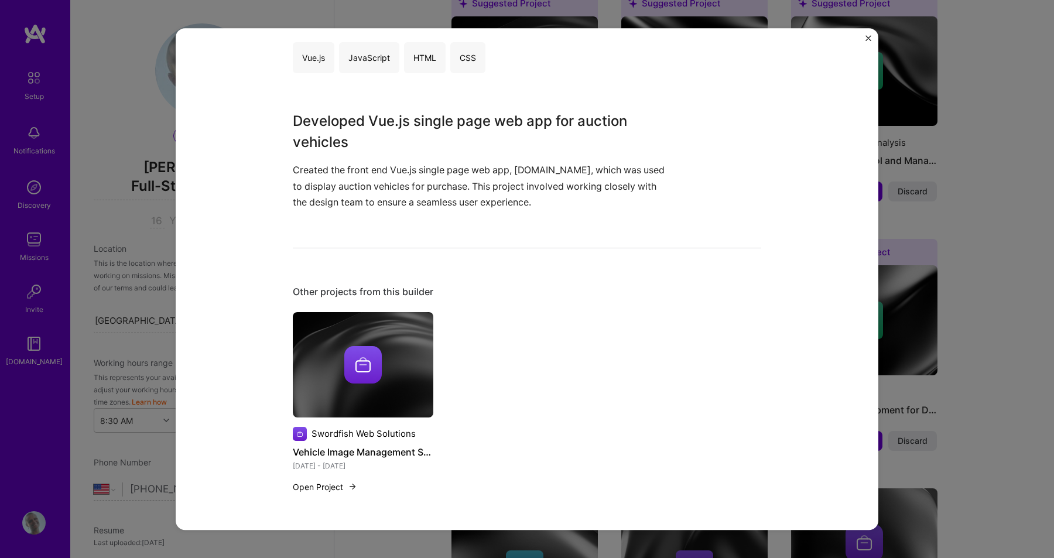
click at [868, 39] on img "Close" at bounding box center [868, 38] width 6 height 6
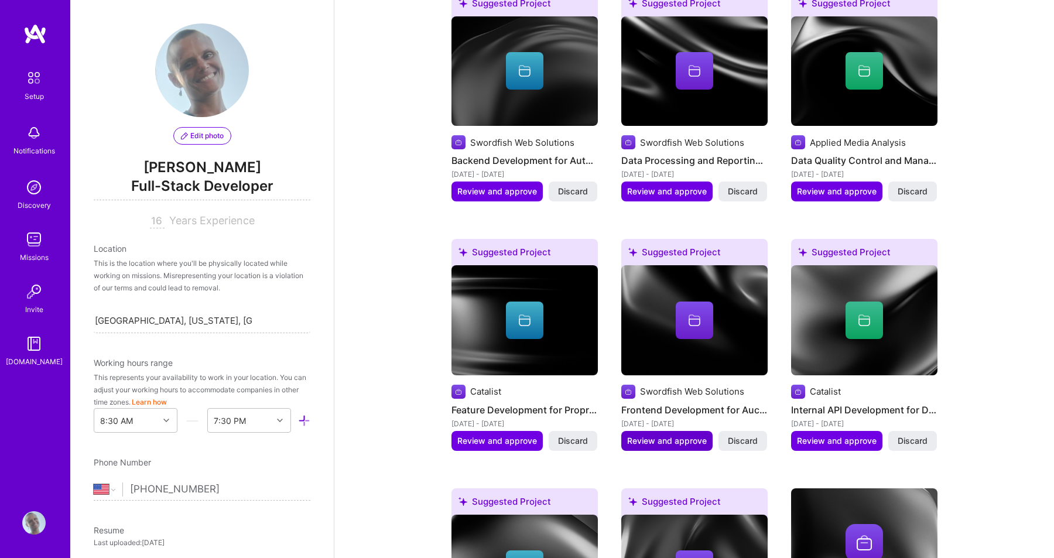
click at [678, 435] on span "Review and approve" at bounding box center [667, 441] width 80 height 12
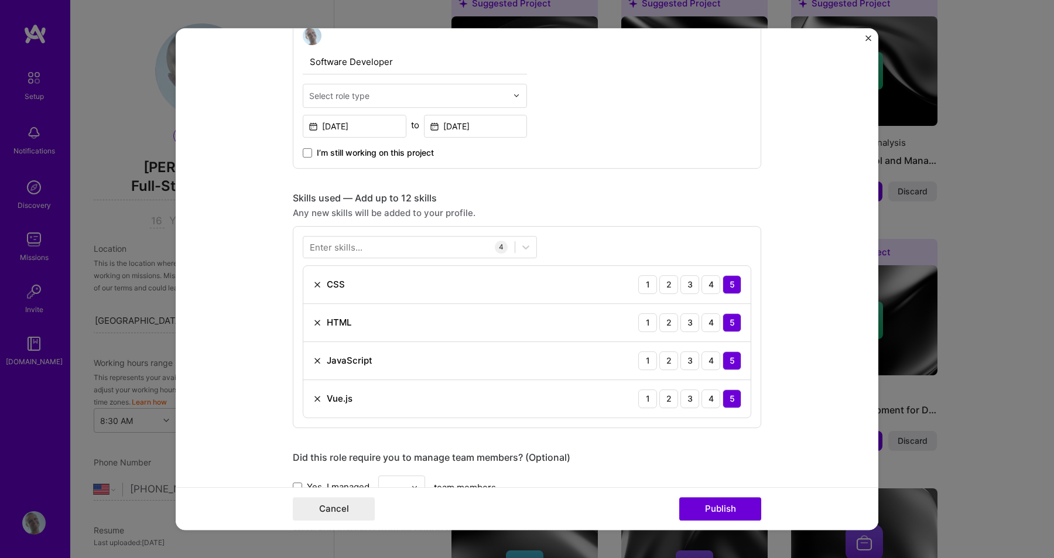
scroll to position [416, 0]
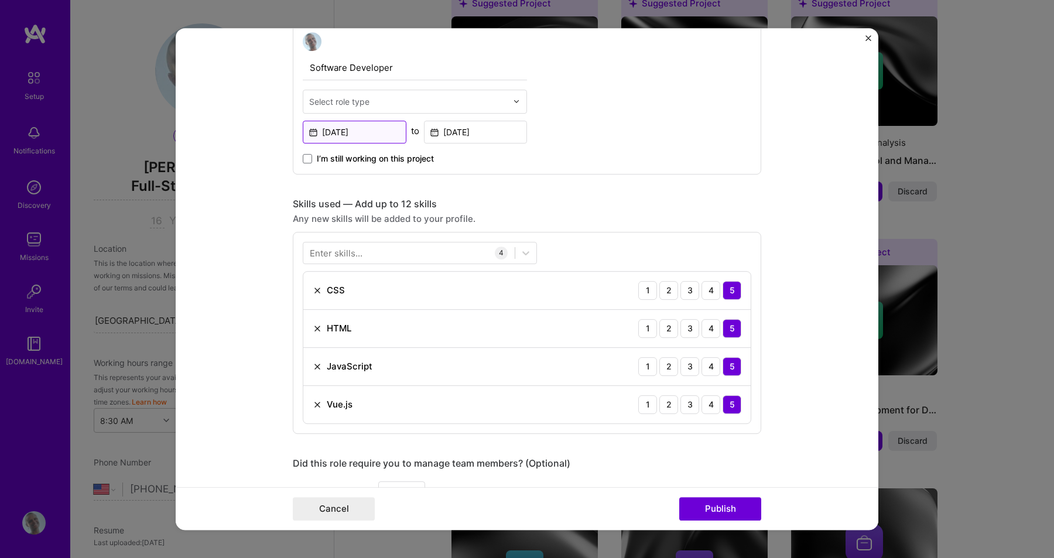
click at [368, 129] on input "Mar, 2018" at bounding box center [355, 132] width 104 height 23
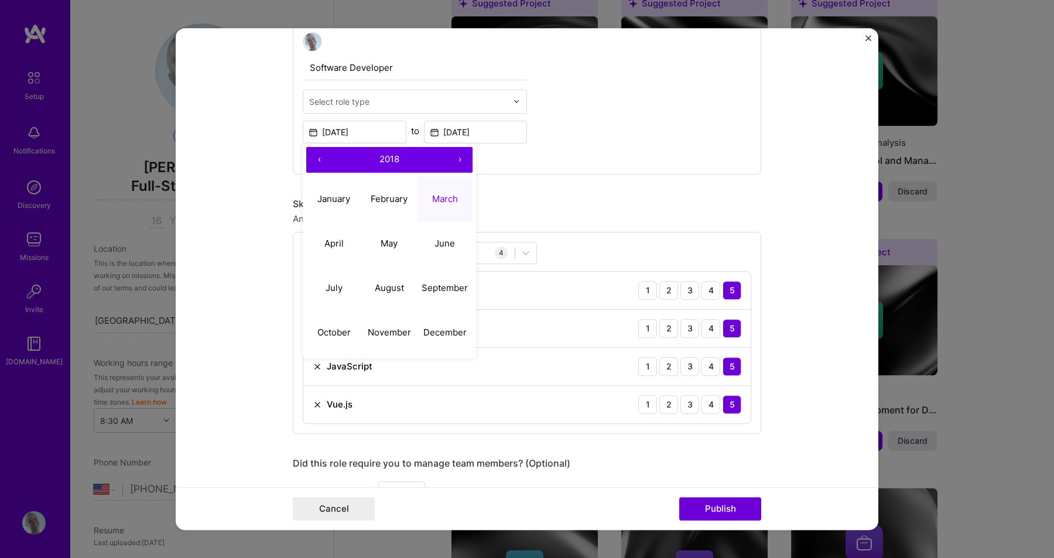
click at [315, 159] on button "‹" at bounding box center [319, 160] width 26 height 26
click at [458, 157] on button "›" at bounding box center [460, 160] width 26 height 26
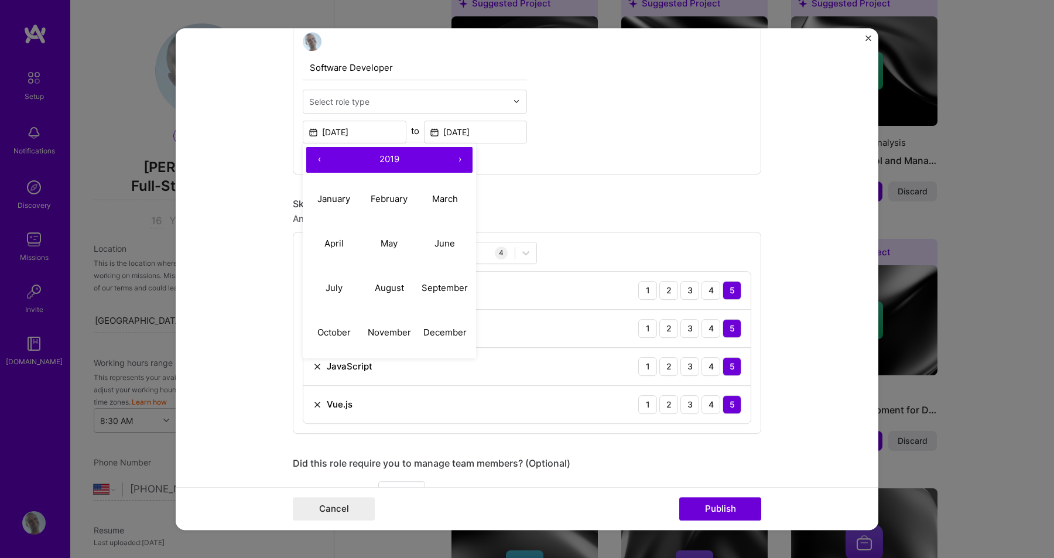
click at [458, 157] on button "›" at bounding box center [460, 160] width 26 height 26
click at [444, 201] on abbr "March" at bounding box center [445, 198] width 26 height 11
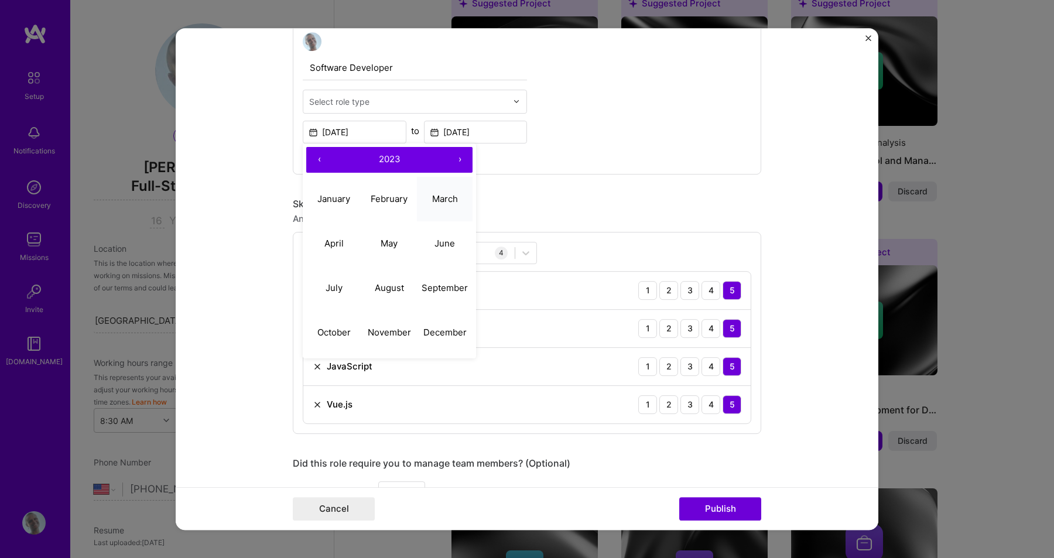
type input "Mar, 2023"
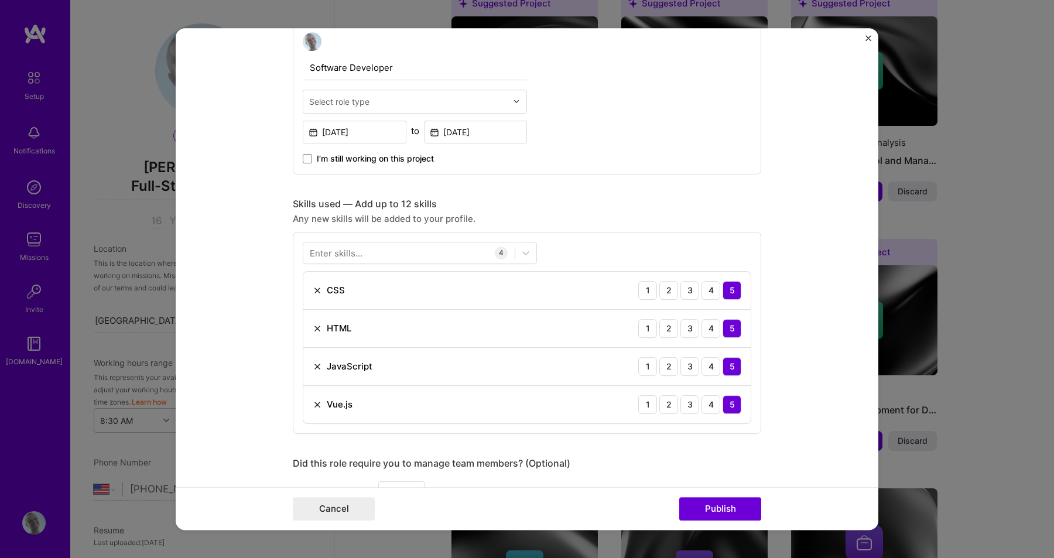
click at [605, 212] on div "Any new skills will be added to your profile." at bounding box center [527, 218] width 468 height 12
click at [517, 98] on div at bounding box center [519, 101] width 13 height 23
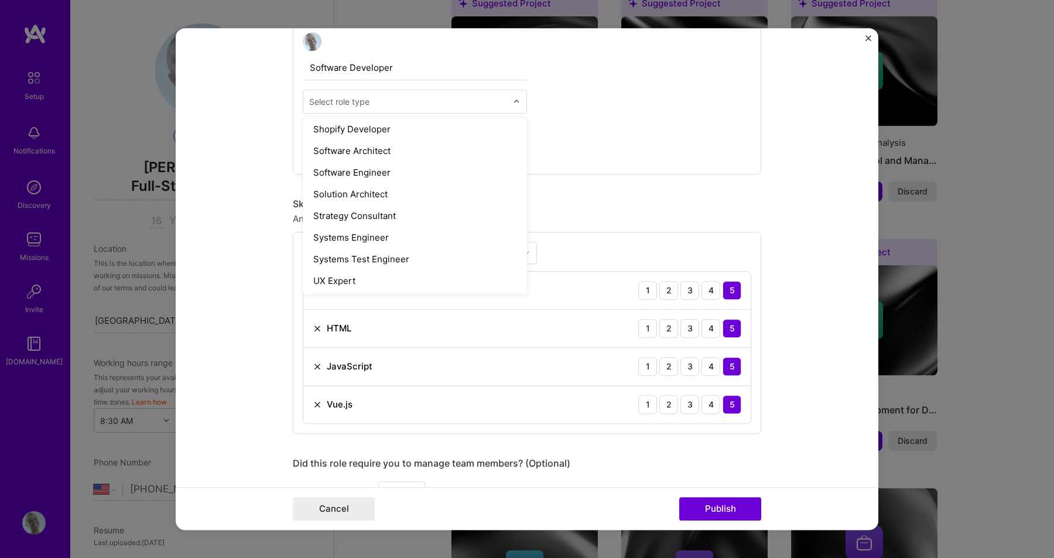
scroll to position [1263, 0]
click at [452, 172] on div "Software Engineer" at bounding box center [414, 170] width 217 height 22
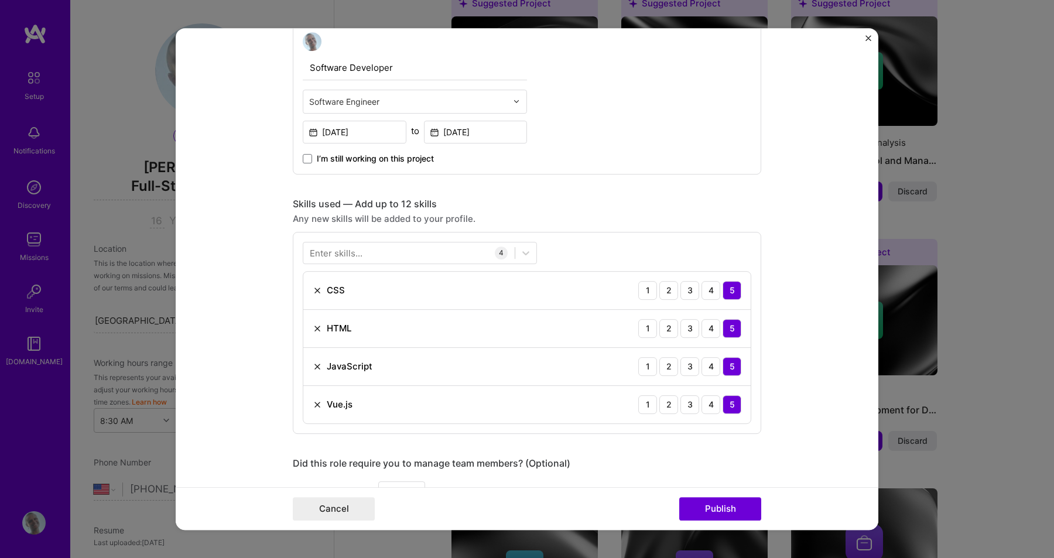
click at [567, 168] on div "Software Developer option Software Engineer, selected. Select is focused ,type …" at bounding box center [527, 98] width 468 height 152
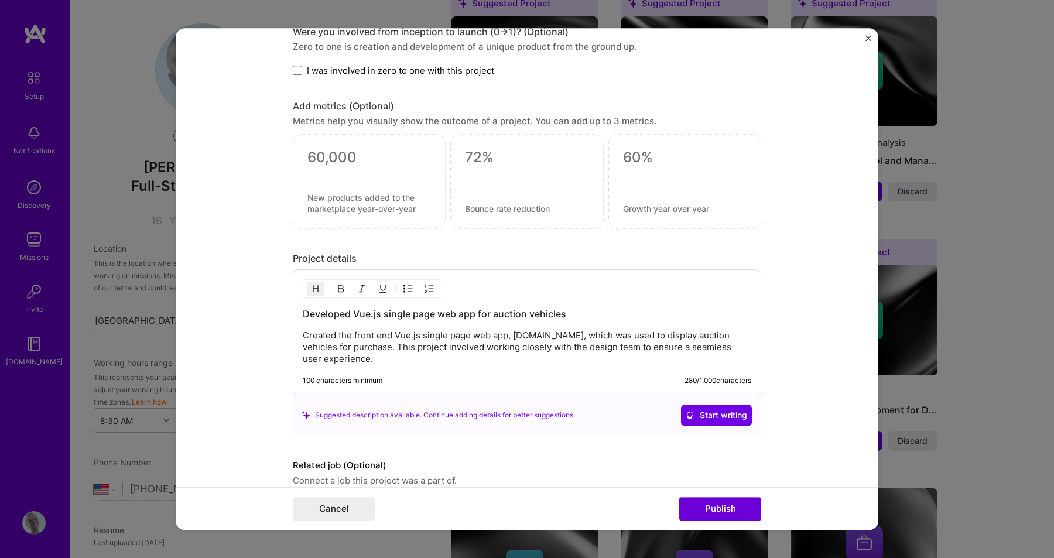
scroll to position [972, 0]
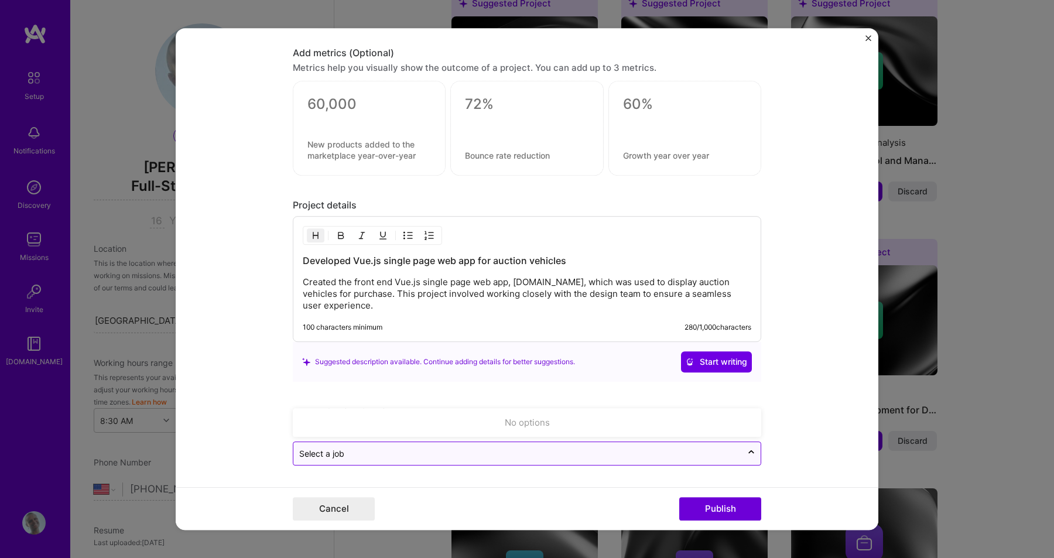
click at [605, 459] on input "text" at bounding box center [517, 453] width 437 height 12
click at [612, 424] on div "No options" at bounding box center [526, 423] width 461 height 22
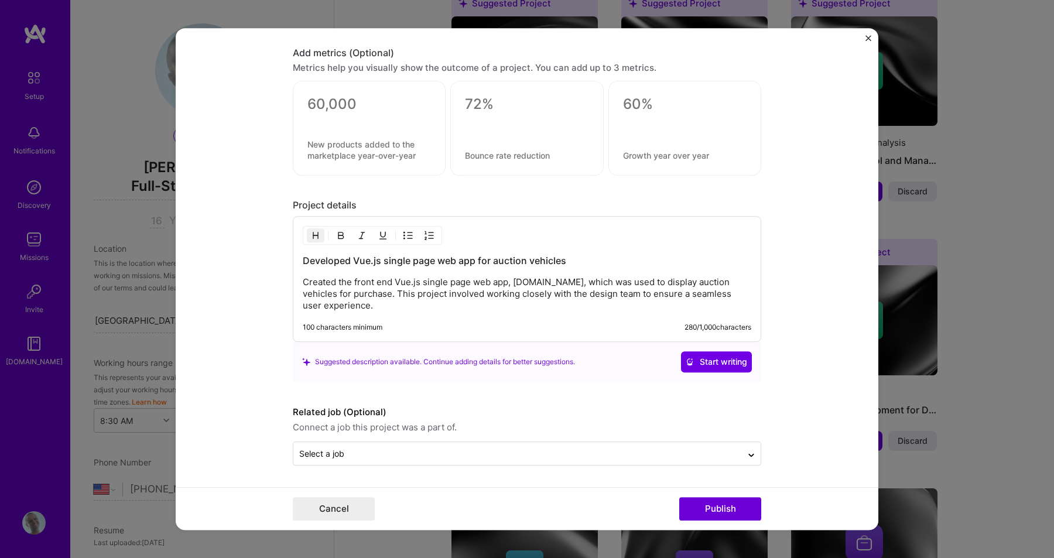
click at [899, 328] on div "Editing suggested project This project is suggested based on your LinkedIn, res…" at bounding box center [527, 279] width 1054 height 558
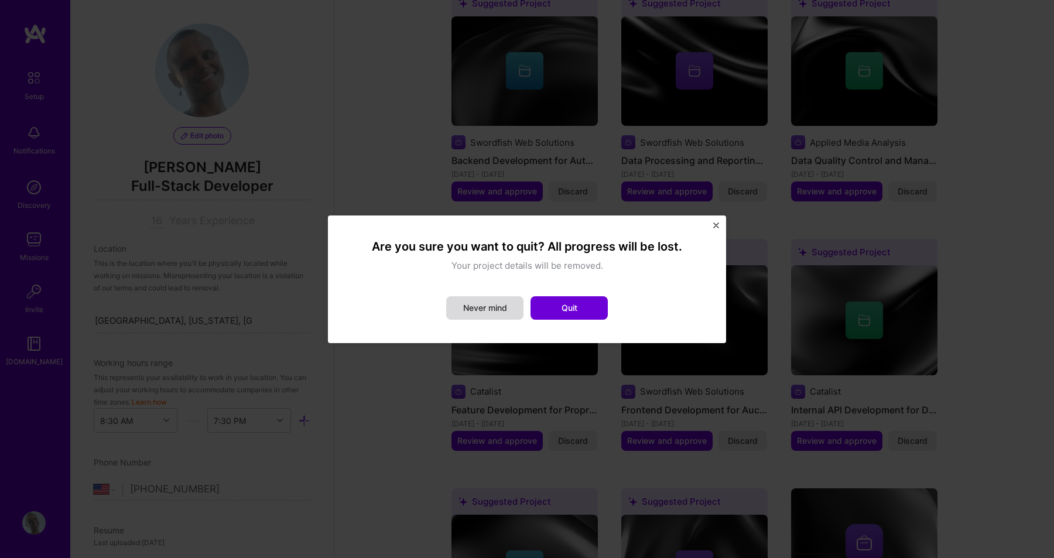
click at [484, 312] on button "Never mind" at bounding box center [484, 307] width 77 height 23
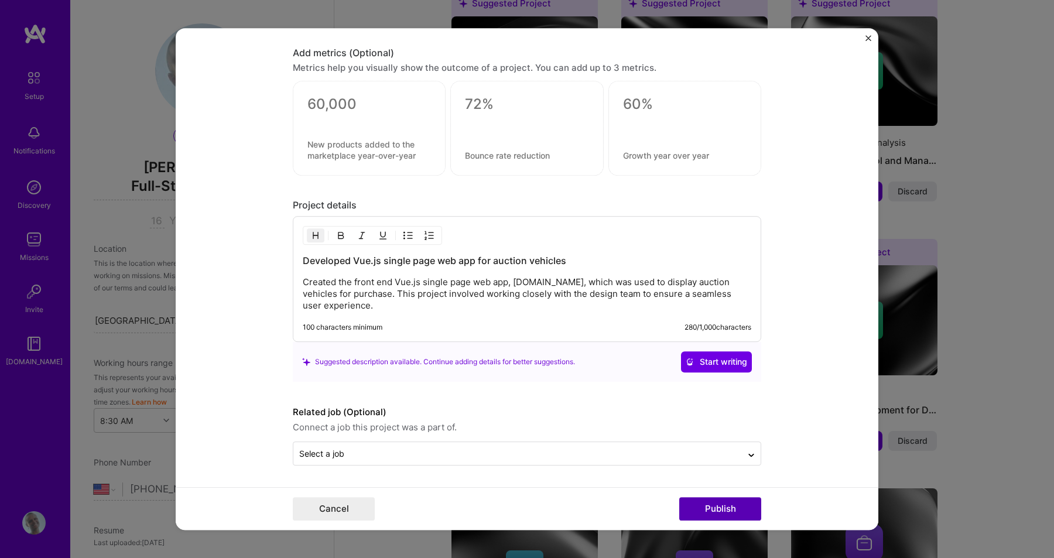
click at [708, 508] on button "Publish" at bounding box center [720, 508] width 82 height 23
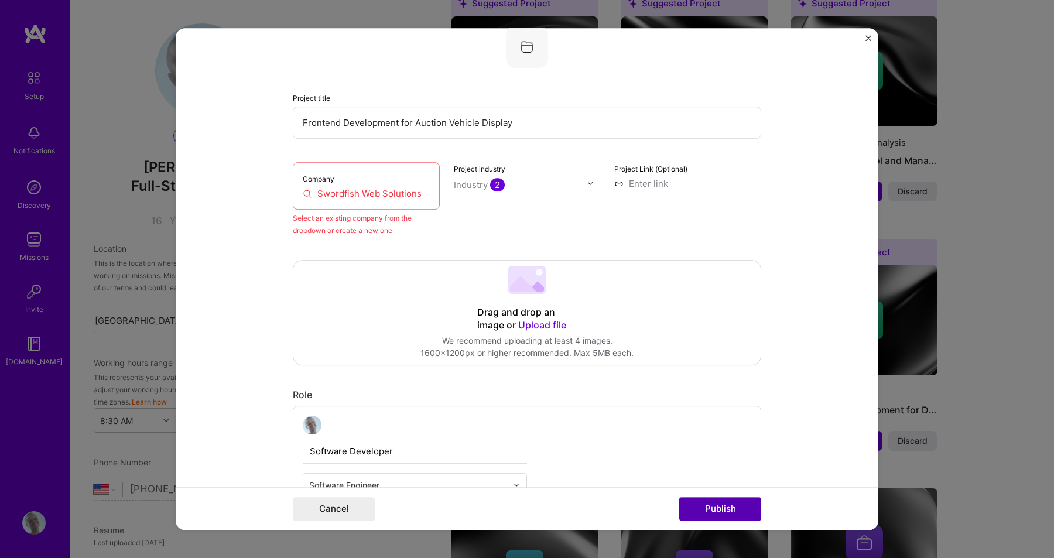
scroll to position [77, 0]
click at [420, 194] on input "Swordfish Web Solutions" at bounding box center [366, 196] width 127 height 12
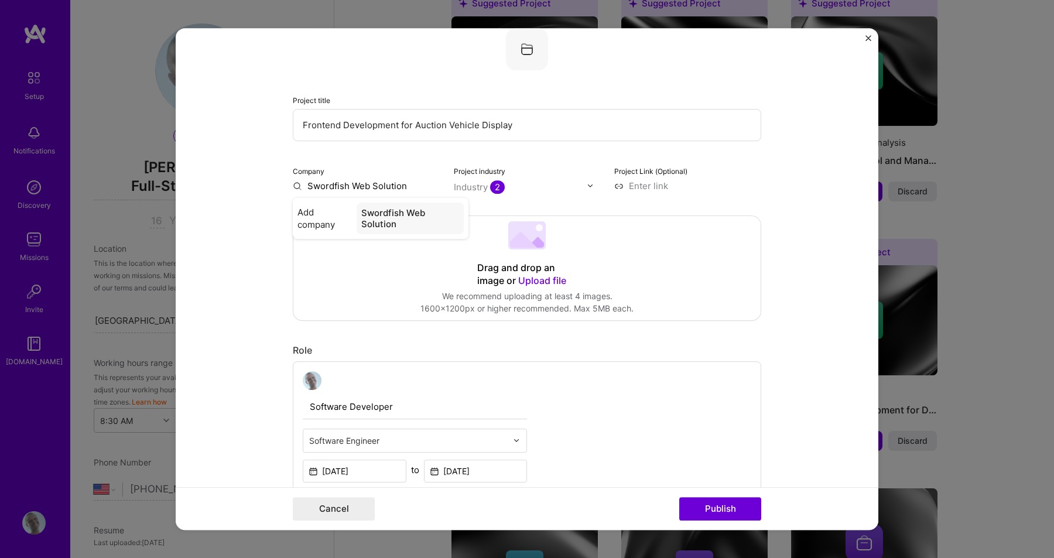
type input "Swordfish Web Solutions"
click at [356, 220] on div "Swordfish Web Solutions" at bounding box center [409, 219] width 109 height 32
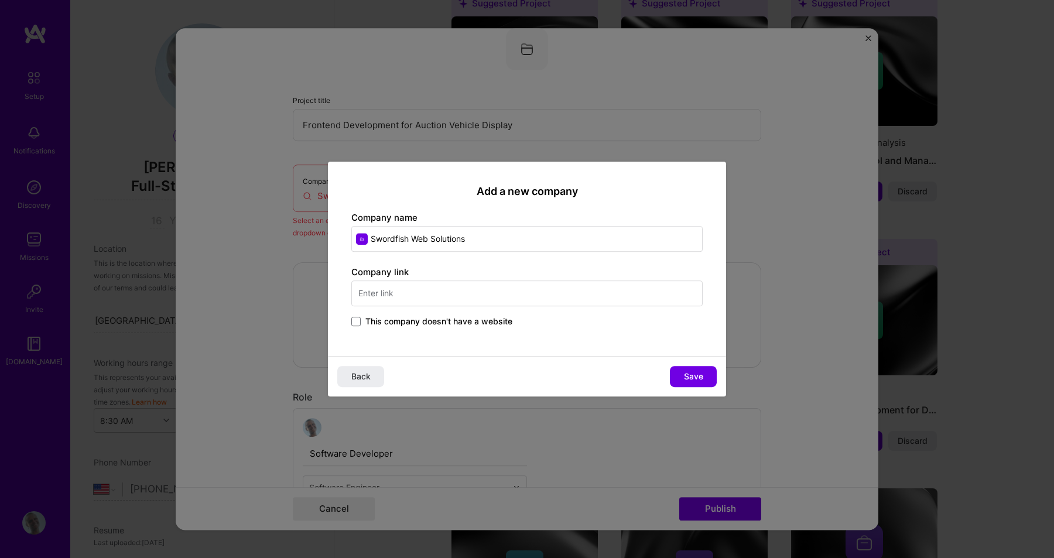
click at [592, 290] on input "text" at bounding box center [526, 293] width 351 height 26
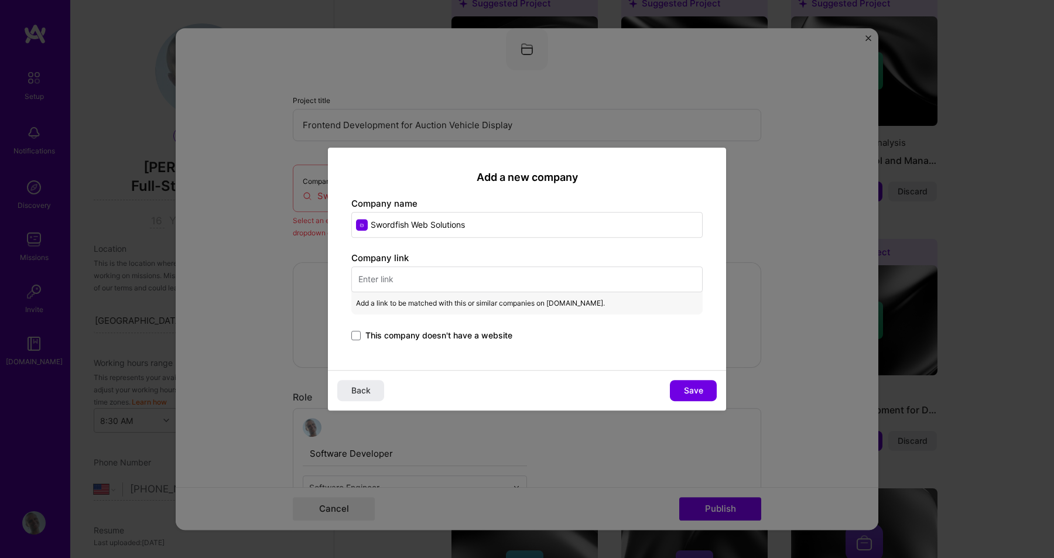
paste input "https://swordfishweb.net/"
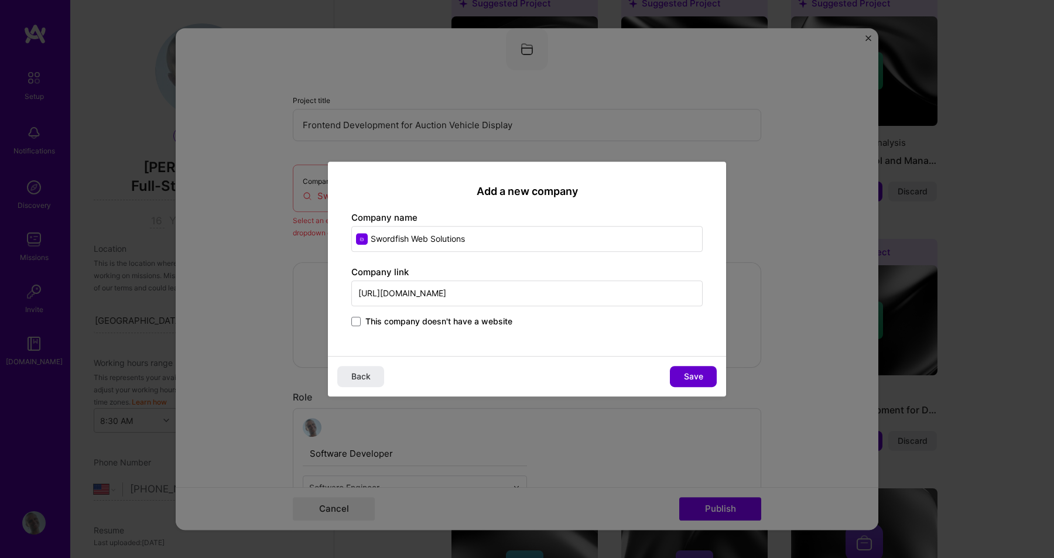
type input "https://swordfishweb.net"
click at [691, 377] on span "Save" at bounding box center [693, 377] width 19 height 12
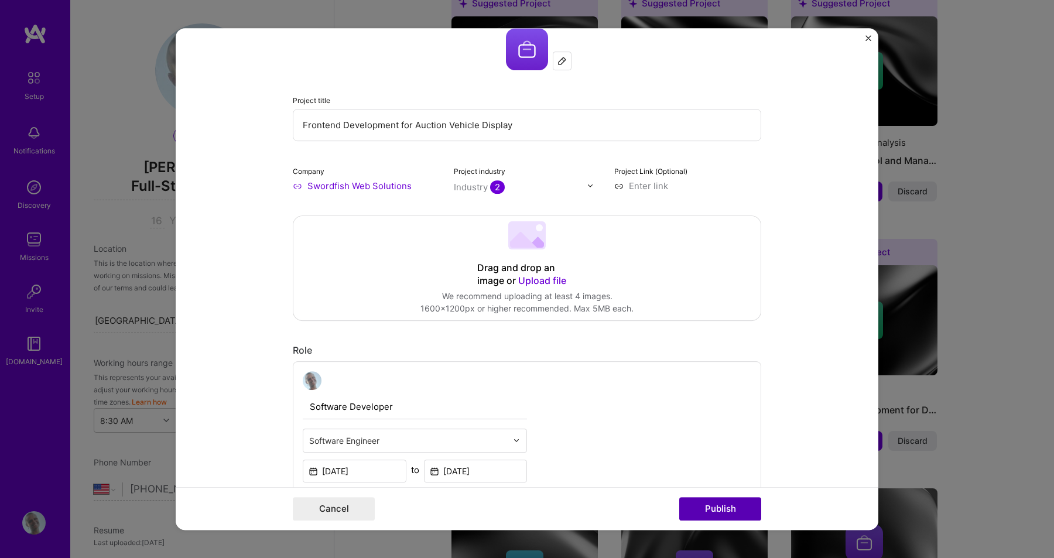
click at [732, 512] on button "Publish" at bounding box center [720, 508] width 82 height 23
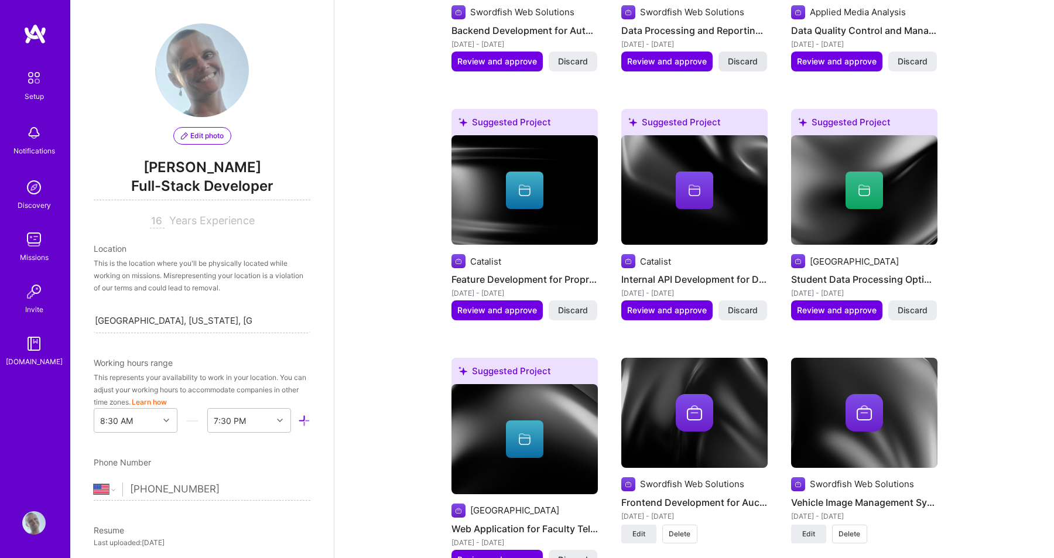
scroll to position [1136, 0]
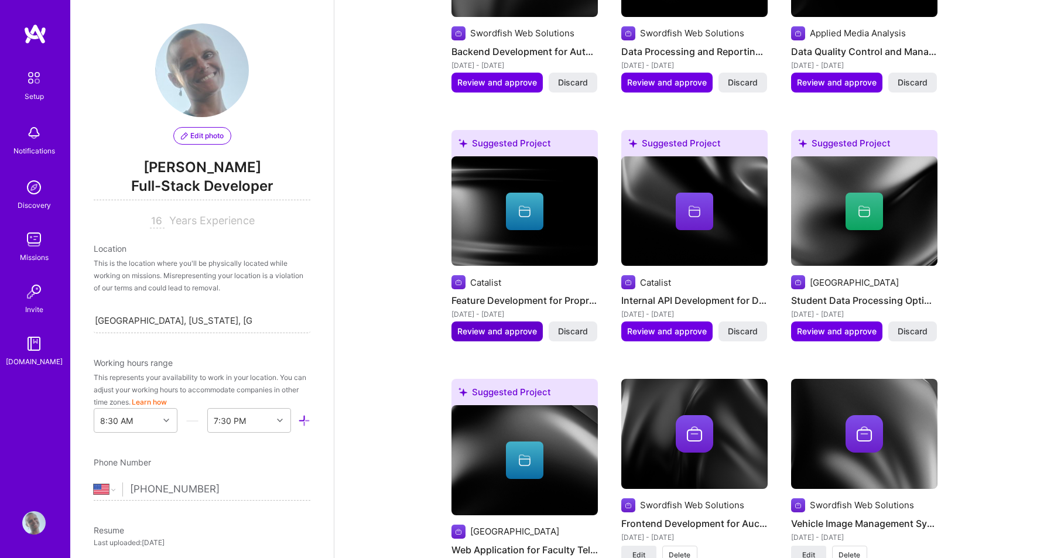
click at [481, 325] on span "Review and approve" at bounding box center [497, 331] width 80 height 12
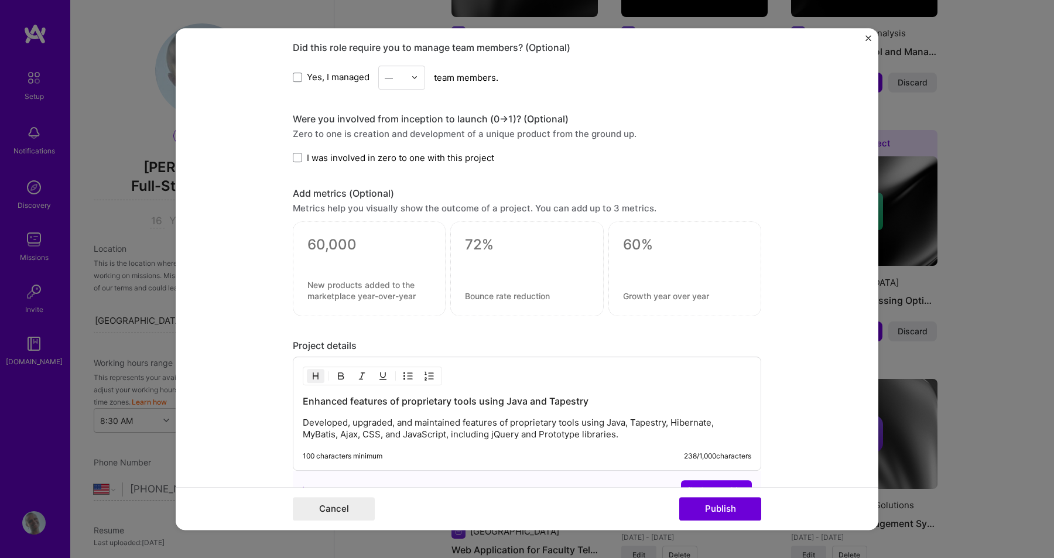
scroll to position [923, 0]
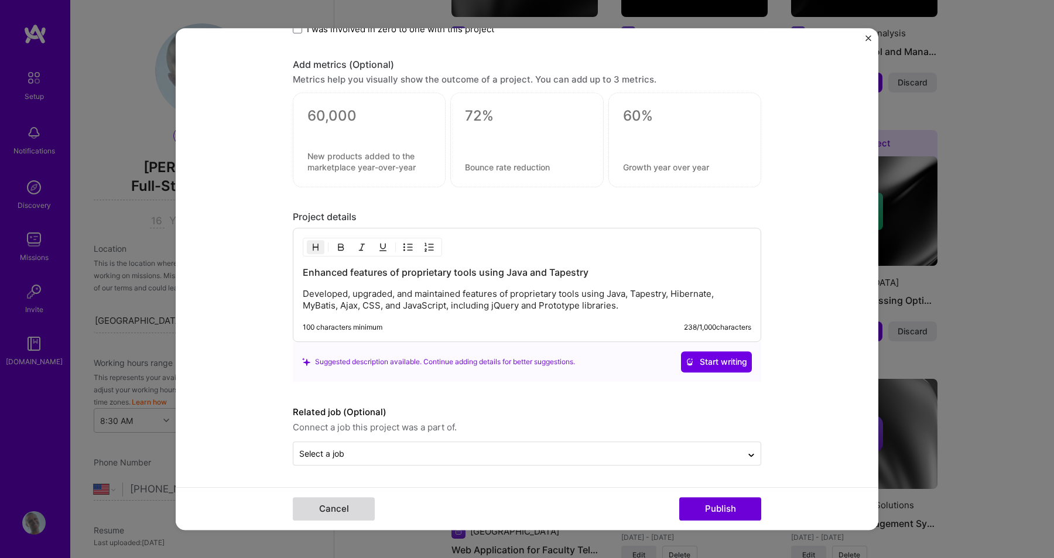
click at [346, 516] on button "Cancel" at bounding box center [334, 508] width 82 height 23
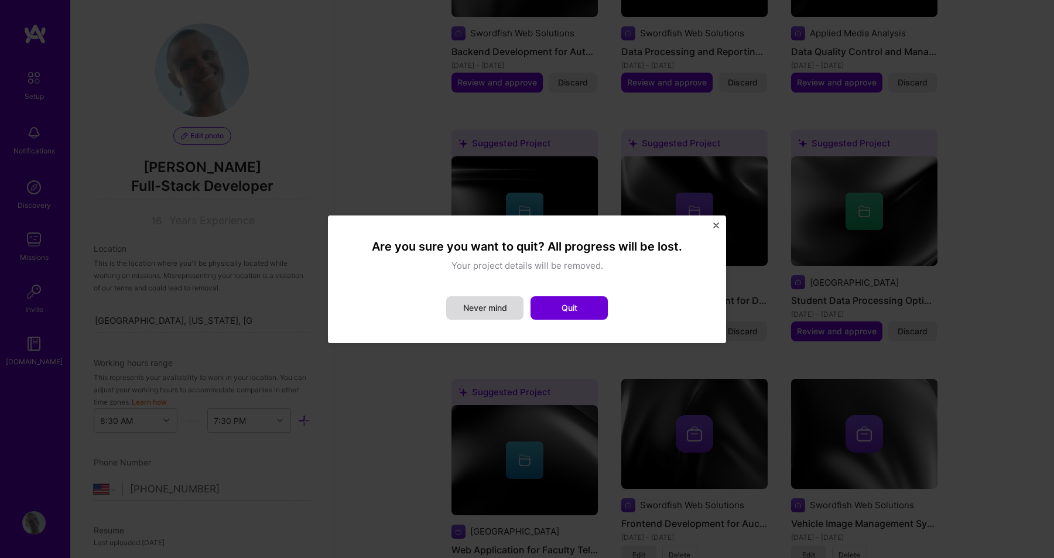
click at [478, 306] on button "Never mind" at bounding box center [484, 307] width 77 height 23
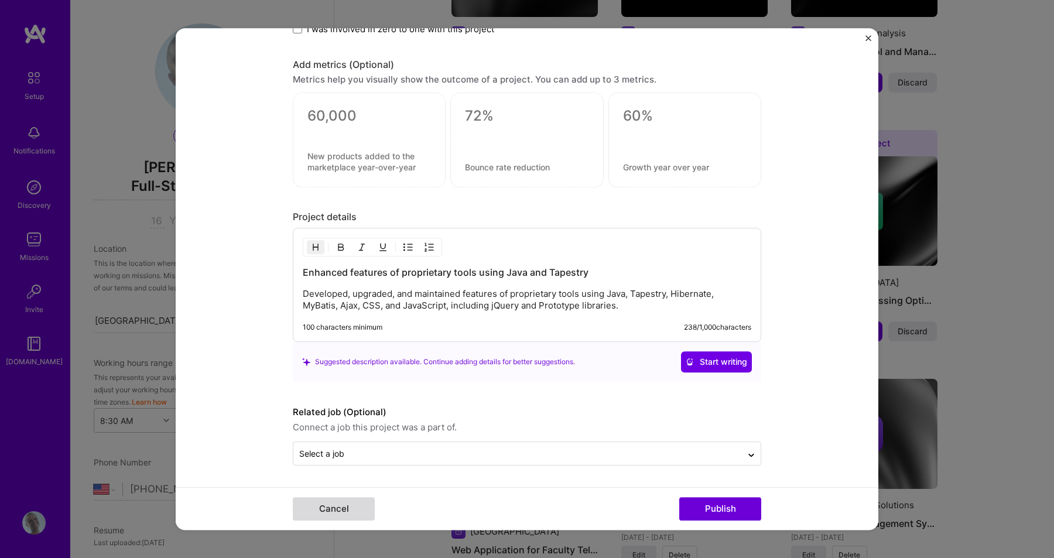
click at [364, 507] on button "Cancel" at bounding box center [334, 508] width 82 height 23
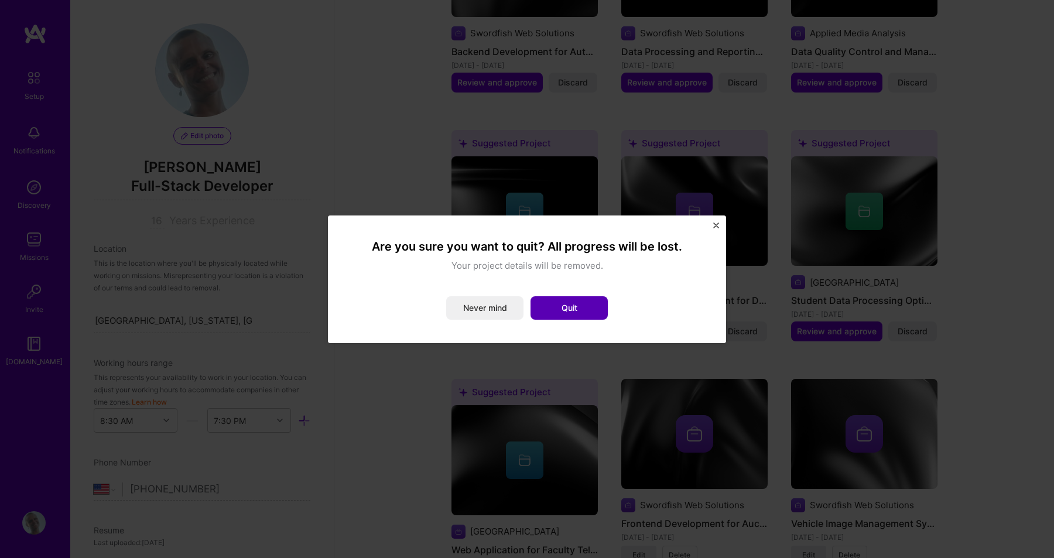
click at [591, 302] on button "Quit" at bounding box center [568, 307] width 77 height 23
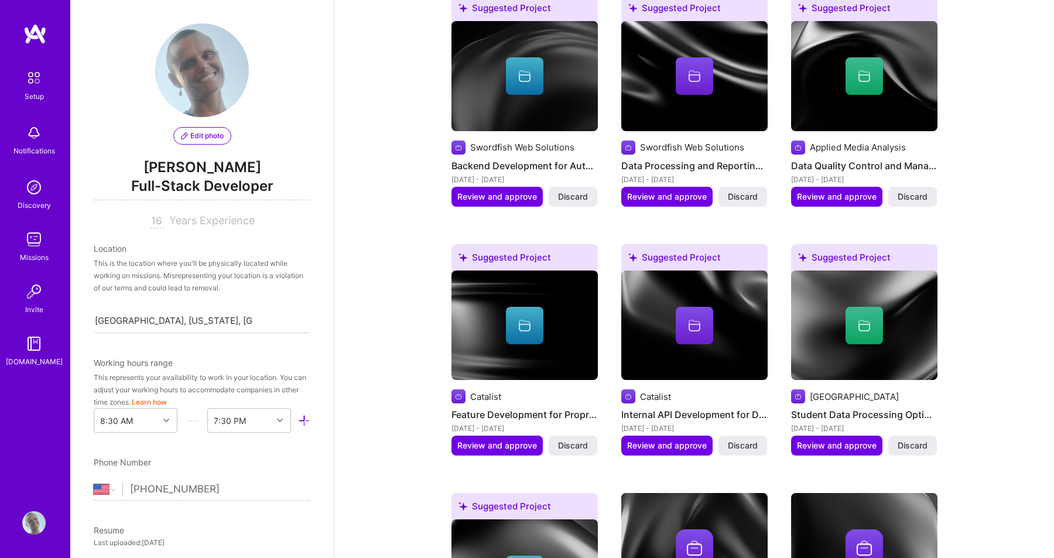
scroll to position [1019, 0]
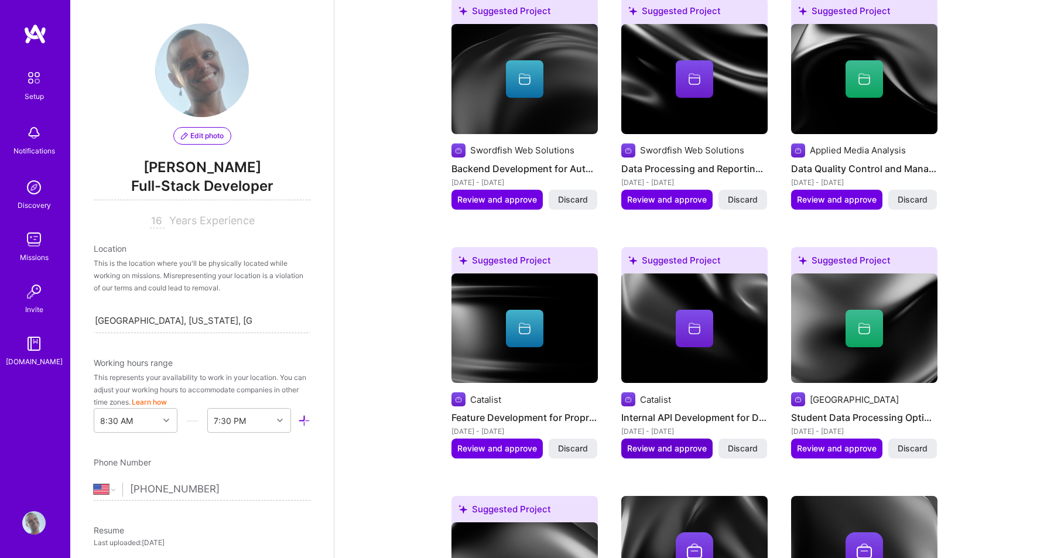
click at [668, 443] on span "Review and approve" at bounding box center [667, 449] width 80 height 12
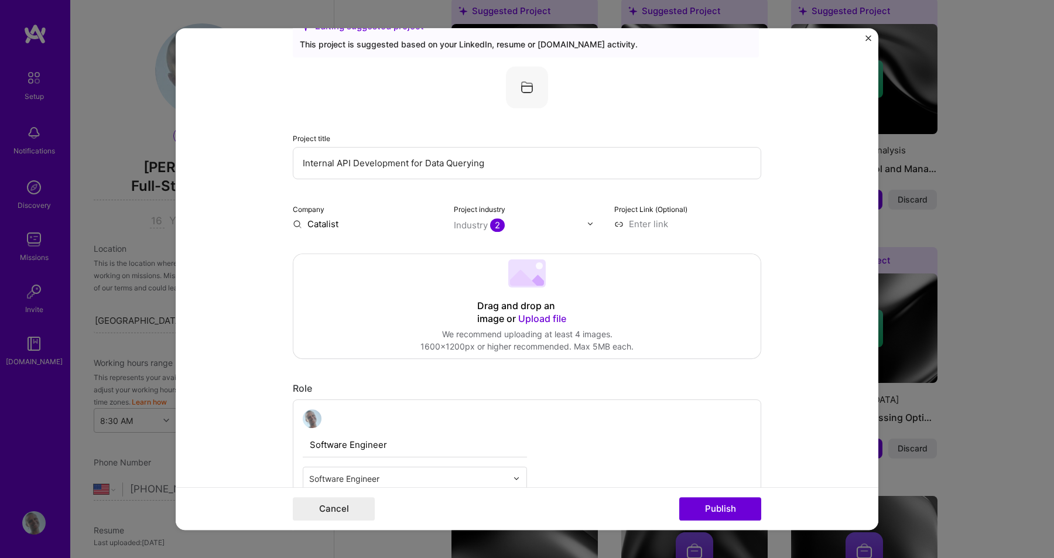
scroll to position [0, 0]
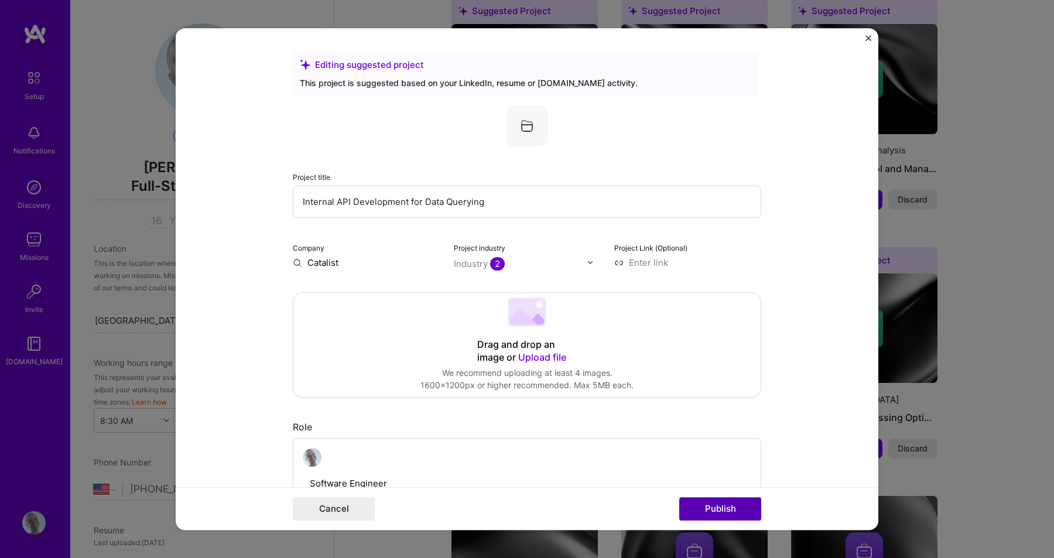
click at [703, 508] on button "Publish" at bounding box center [720, 508] width 82 height 23
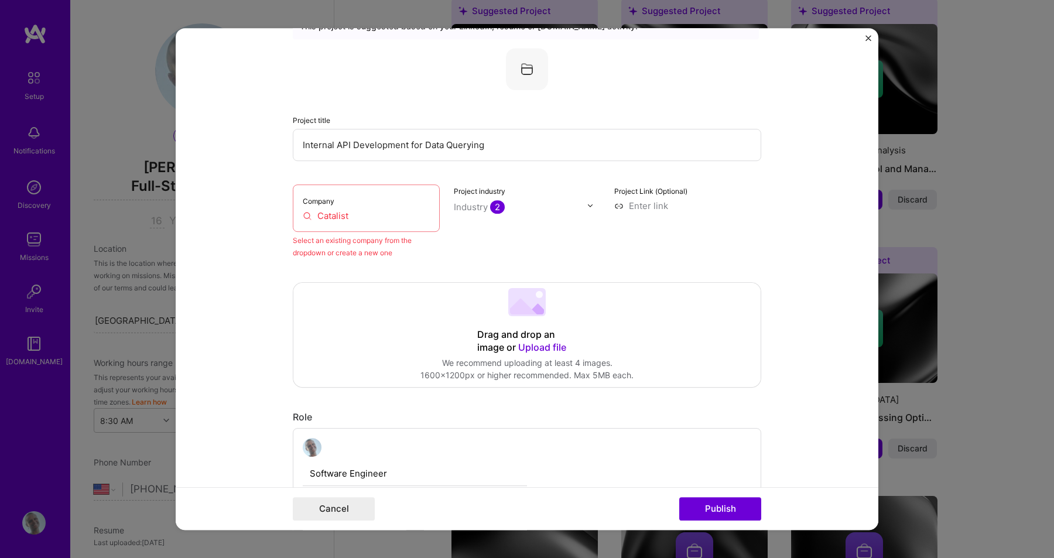
scroll to position [77, 0]
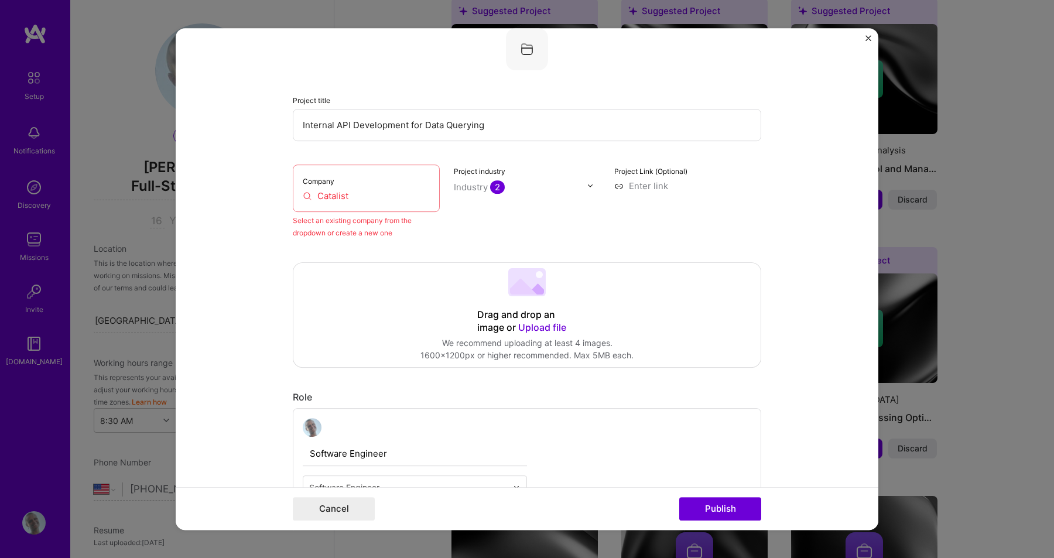
click at [357, 191] on input "Catalist" at bounding box center [366, 196] width 127 height 12
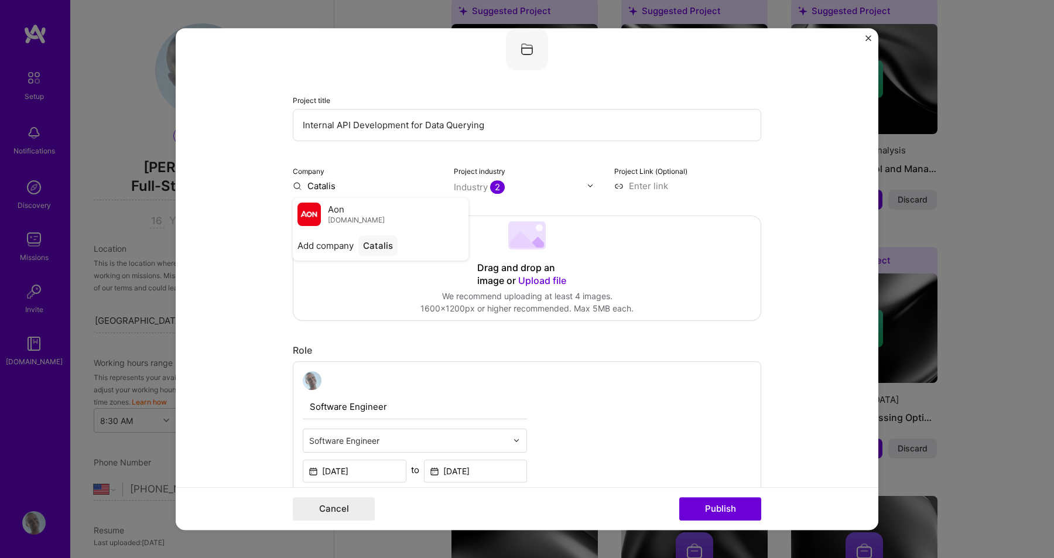
type input "Catalist"
click at [325, 214] on span "Add company" at bounding box center [325, 213] width 56 height 12
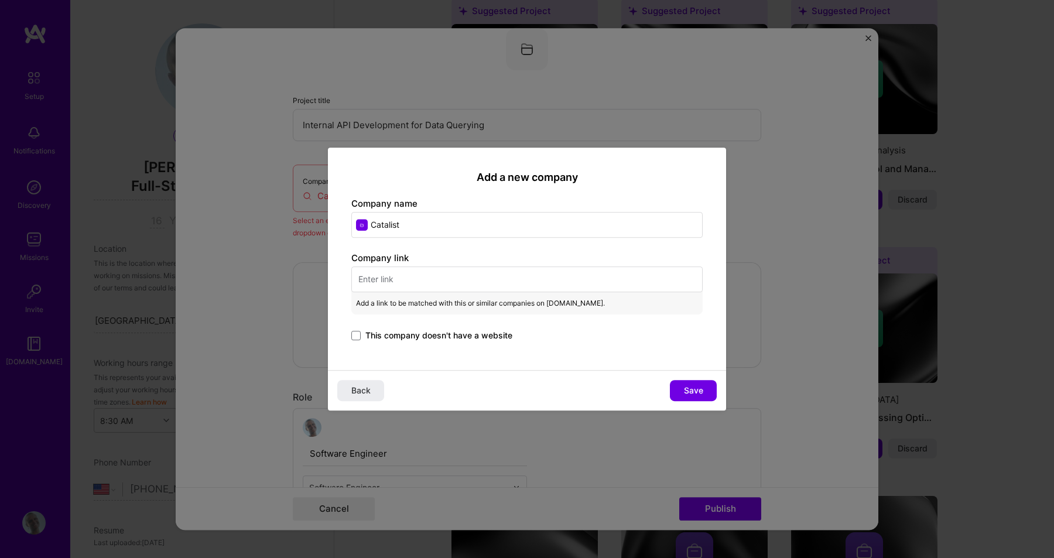
click at [390, 273] on input "text" at bounding box center [526, 279] width 351 height 26
paste input "https://catalist.us/"
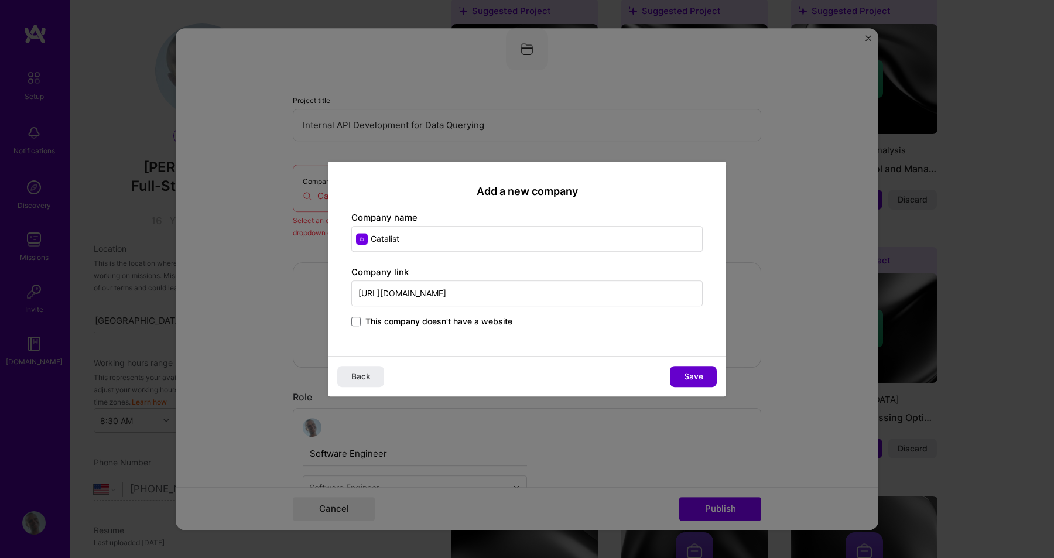
type input "https://catalist.us"
click at [698, 373] on span "Save" at bounding box center [693, 377] width 19 height 12
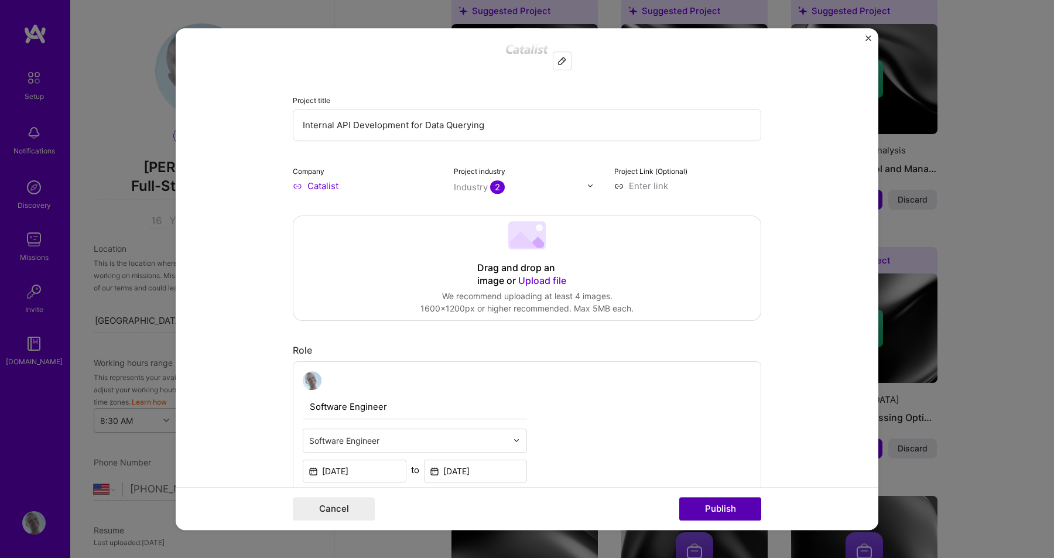
click at [717, 507] on button "Publish" at bounding box center [720, 508] width 82 height 23
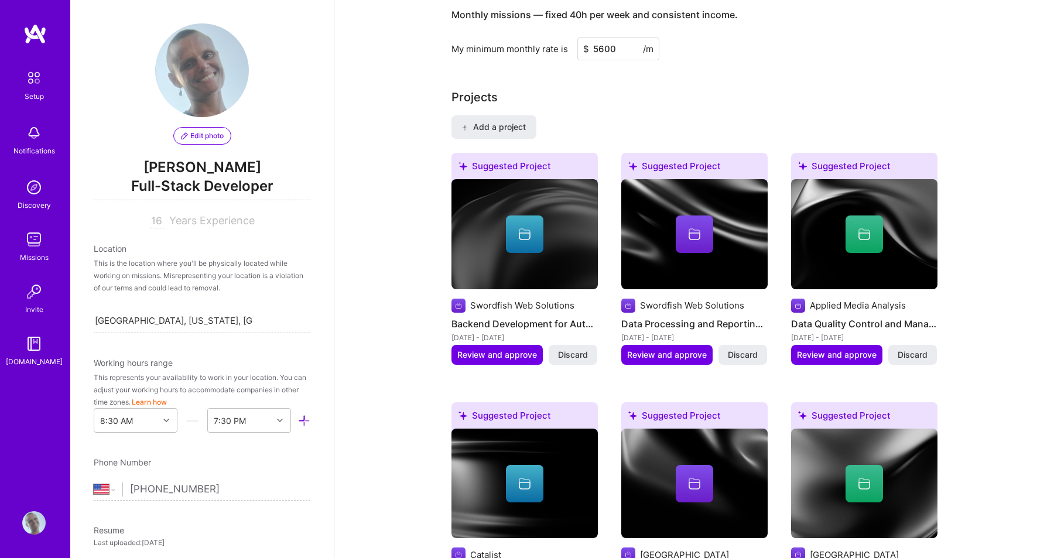
scroll to position [853, 0]
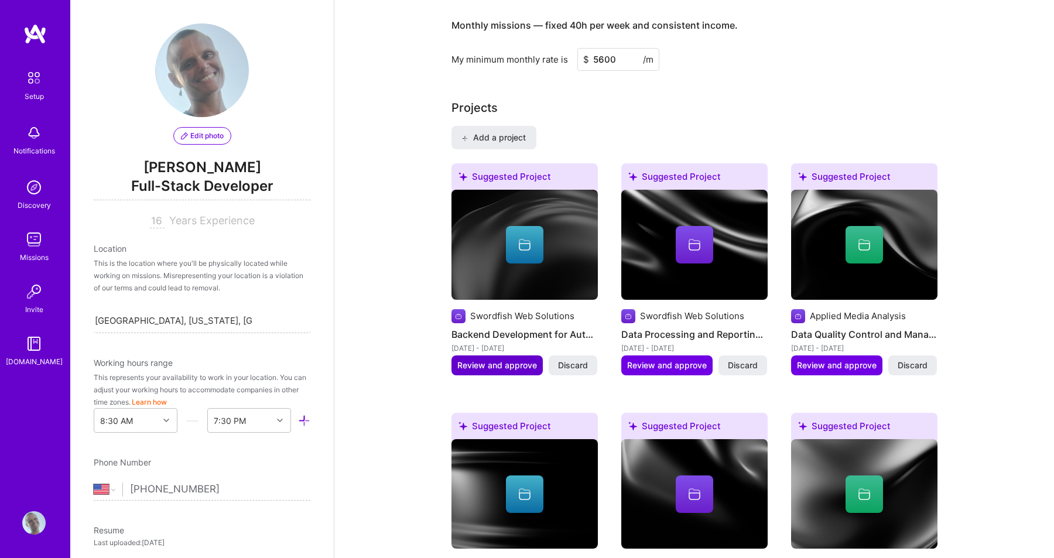
click at [477, 359] on span "Review and approve" at bounding box center [497, 365] width 80 height 12
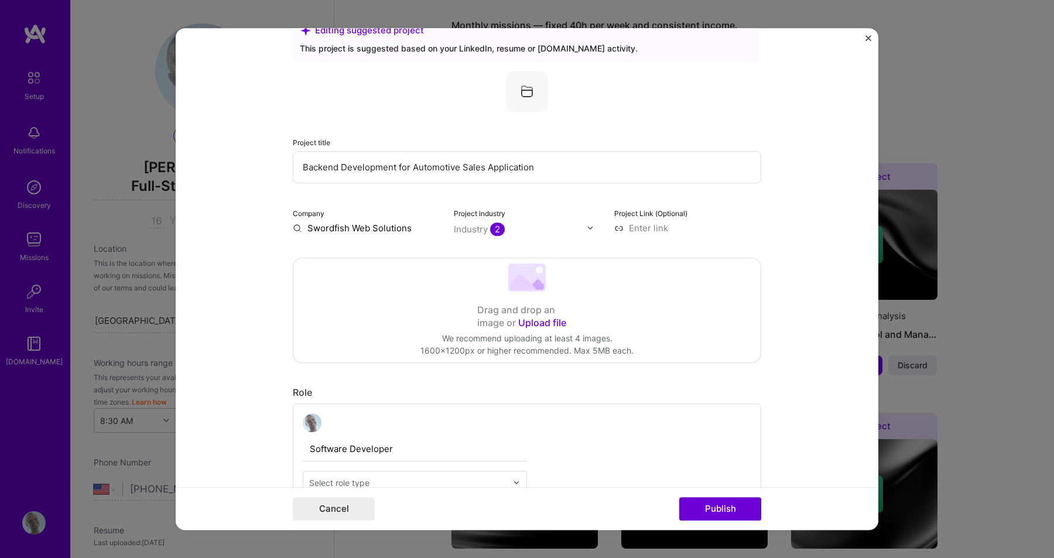
scroll to position [0, 0]
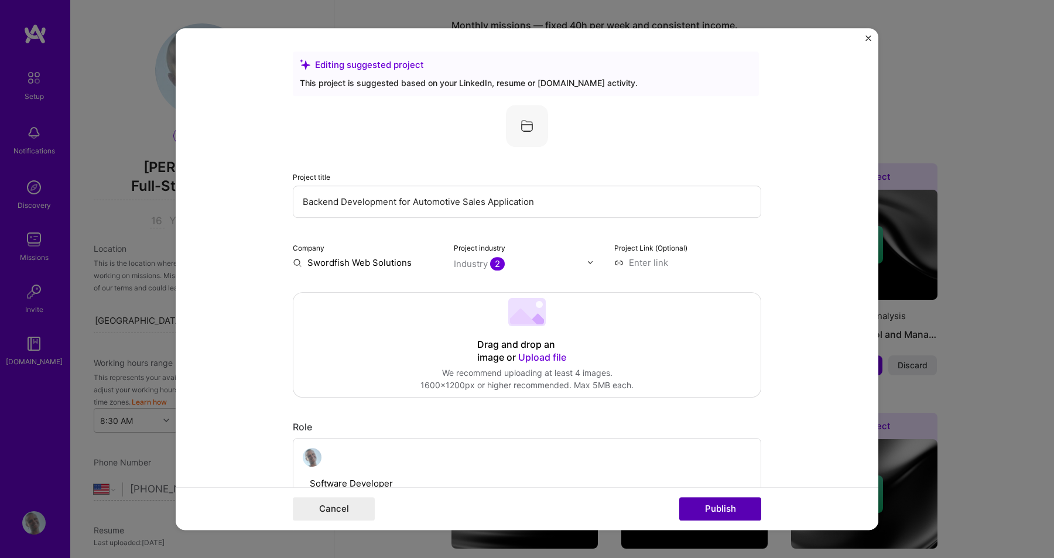
click at [714, 512] on button "Publish" at bounding box center [720, 508] width 82 height 23
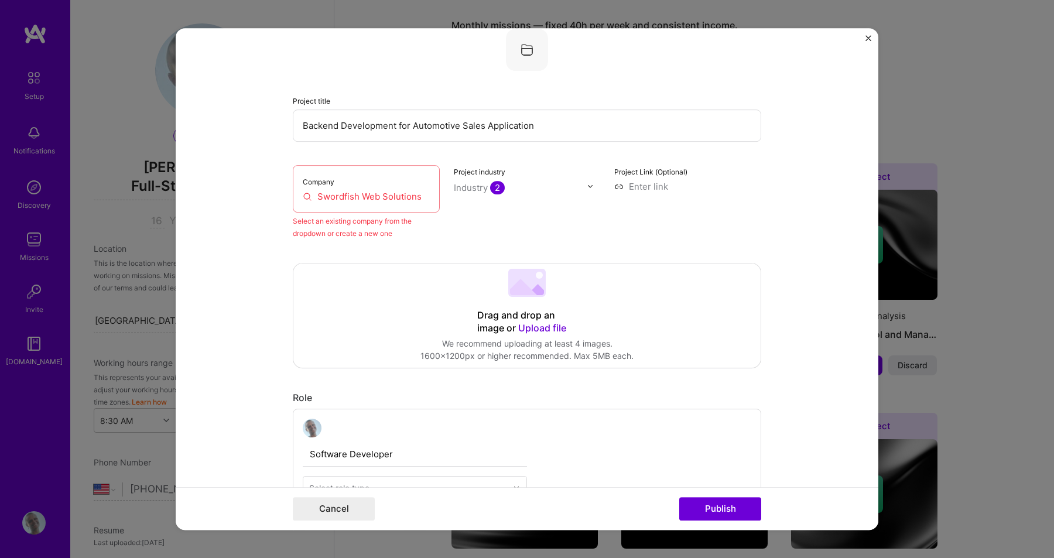
scroll to position [77, 0]
click at [428, 182] on div "Company Swordfish Web Solutions" at bounding box center [366, 187] width 147 height 47
click at [423, 196] on input "Swordfish Web Solutions" at bounding box center [366, 196] width 127 height 12
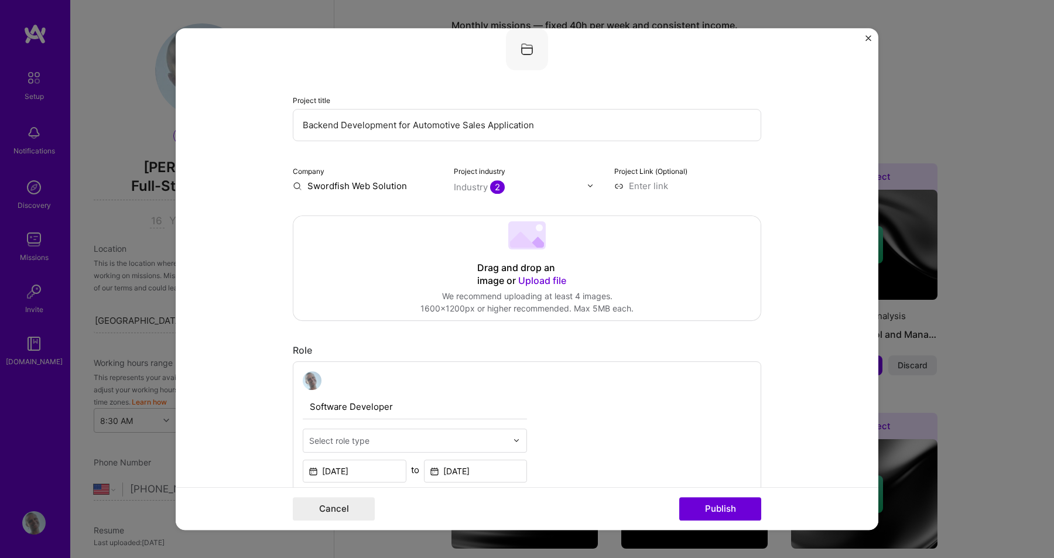
type input "Swordfish Web Solutions"
click at [394, 220] on div "Swordfish Web Solutions" at bounding box center [409, 219] width 109 height 32
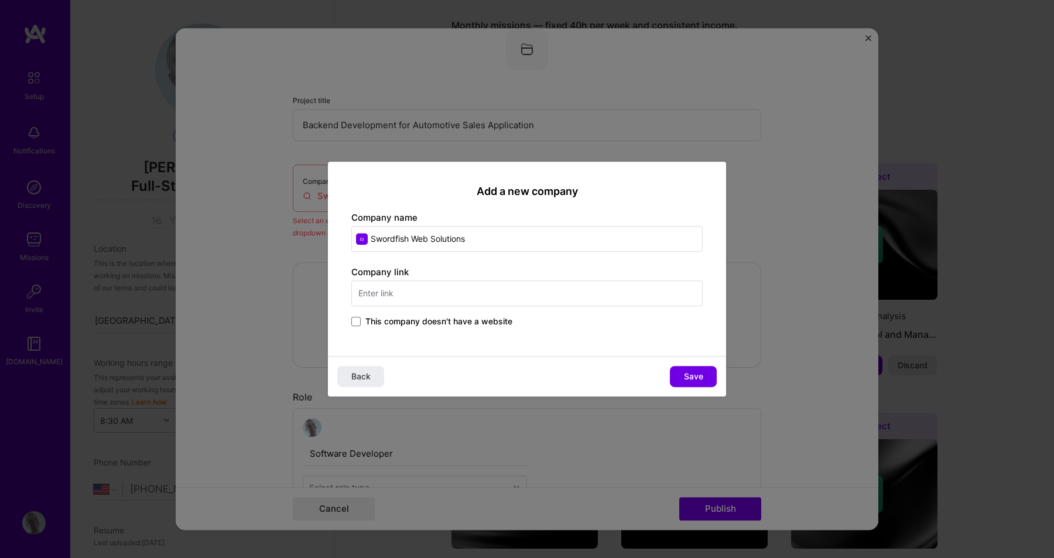
click at [501, 286] on input "text" at bounding box center [526, 293] width 351 height 26
type input "swordfish"
click at [464, 331] on div "Swordfish Web swordfishweb.net" at bounding box center [439, 328] width 176 height 33
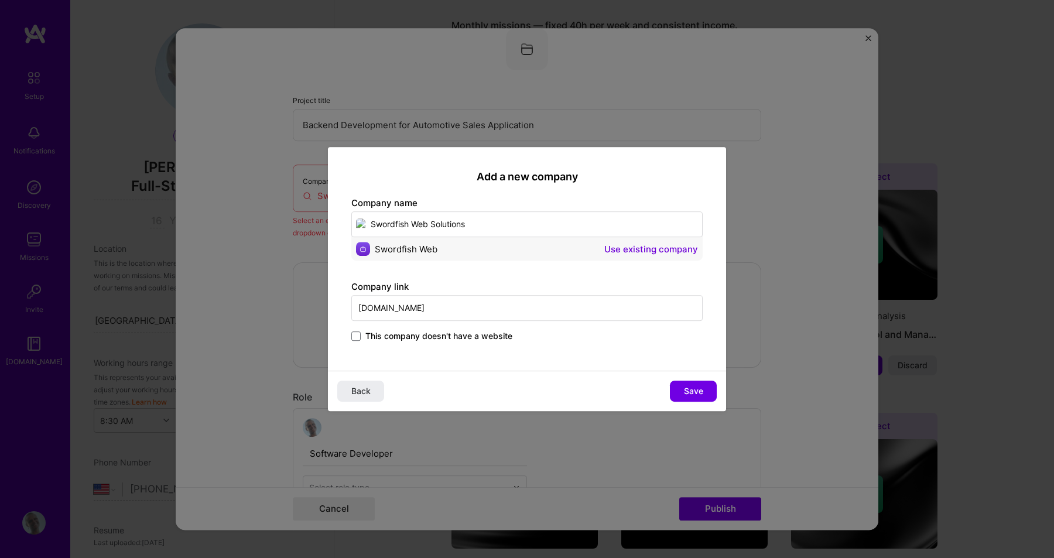
click at [649, 249] on button "Use existing company" at bounding box center [651, 249] width 94 height 14
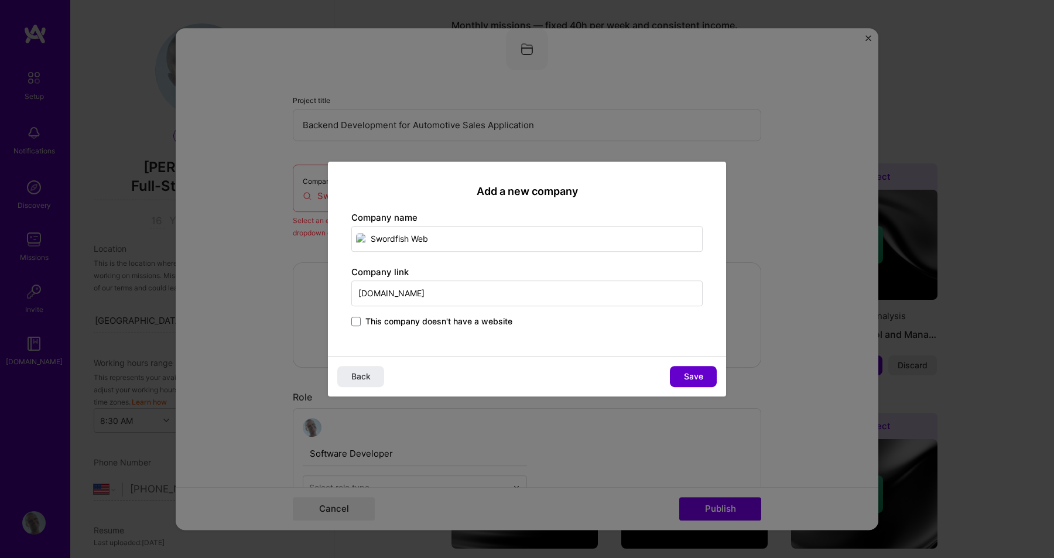
click at [690, 376] on span "Save" at bounding box center [693, 377] width 19 height 12
type input "Swordfish Web"
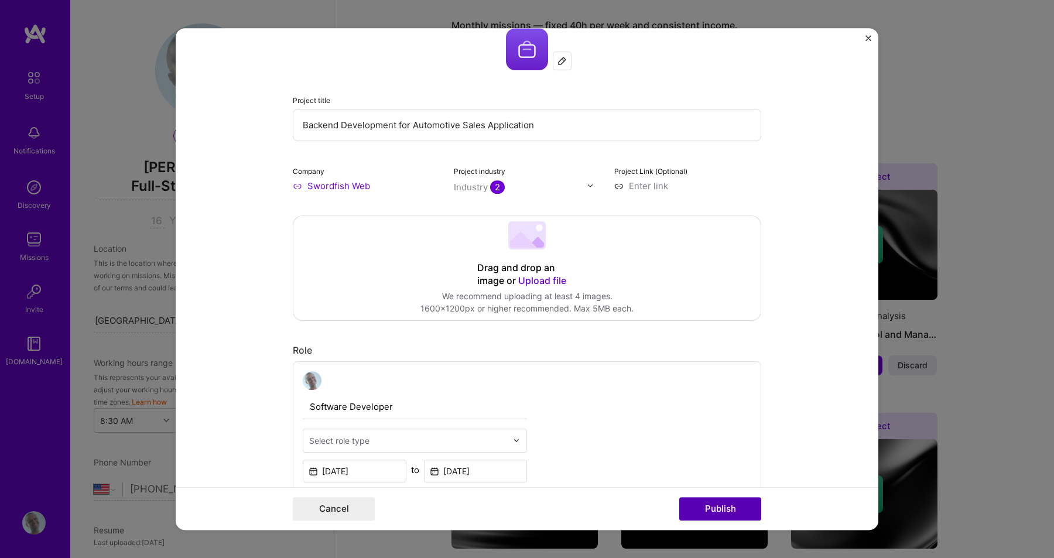
click at [728, 506] on button "Publish" at bounding box center [720, 508] width 82 height 23
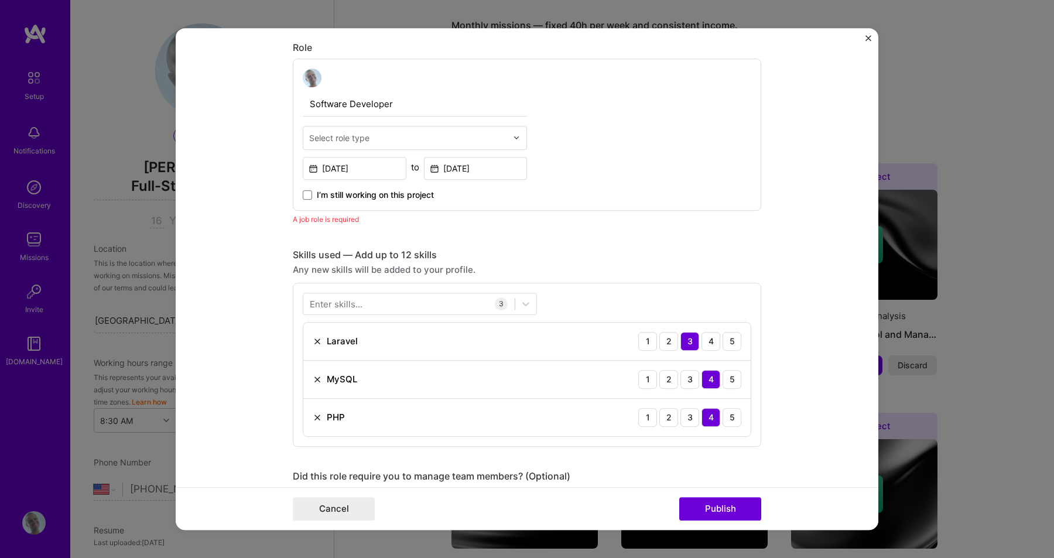
scroll to position [393, 0]
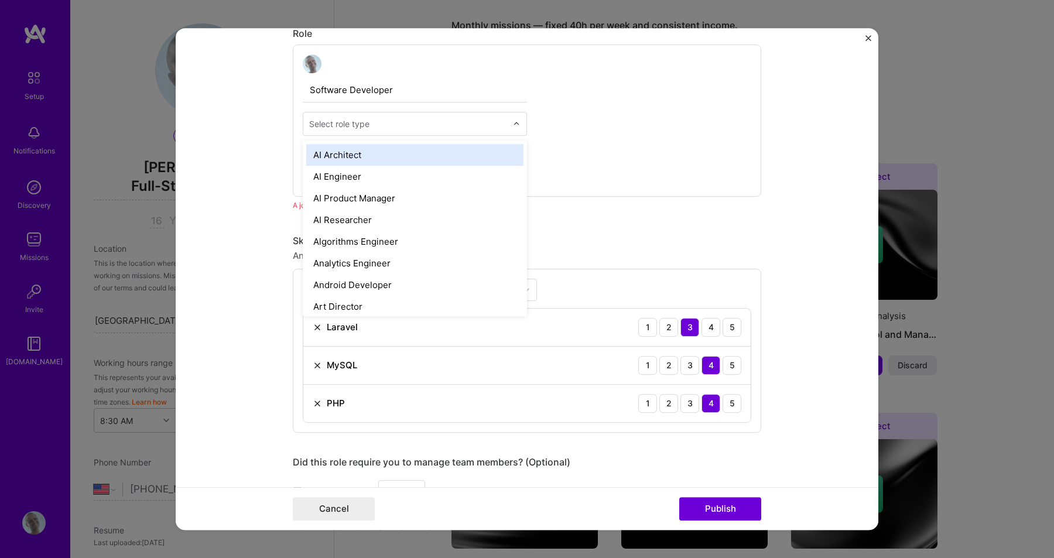
click at [506, 125] on input "text" at bounding box center [408, 124] width 198 height 12
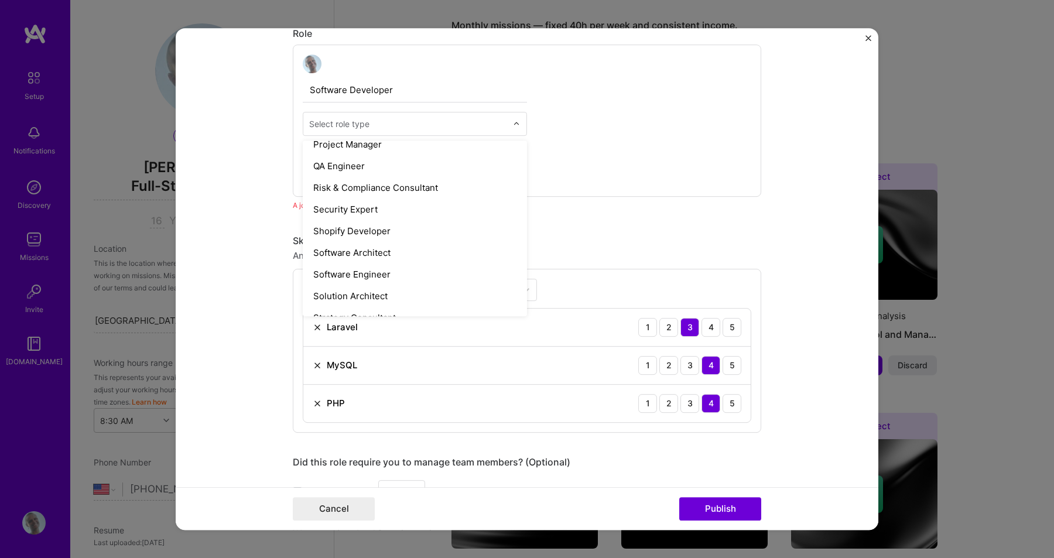
scroll to position [1189, 0]
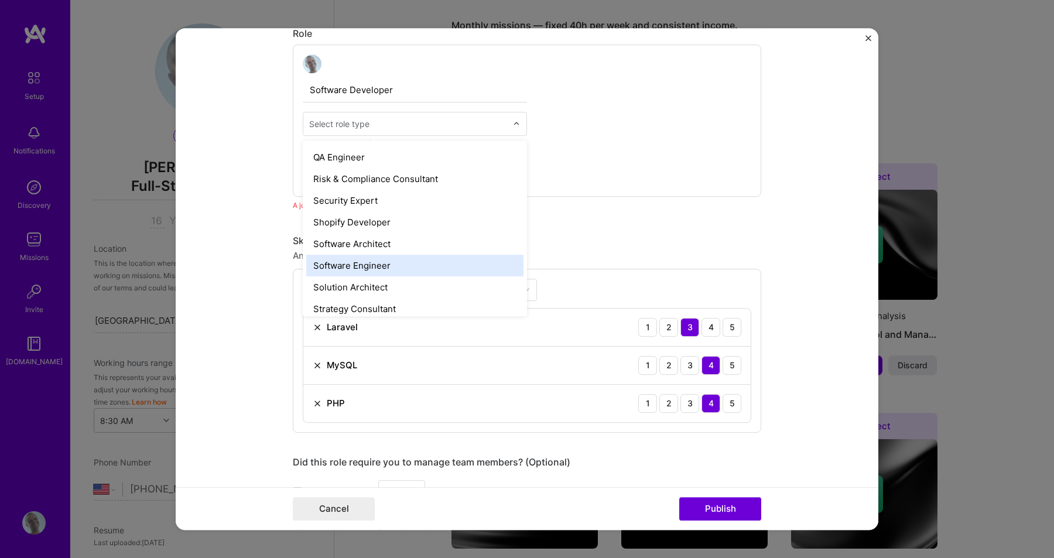
click at [453, 263] on div "Software Engineer" at bounding box center [414, 266] width 217 height 22
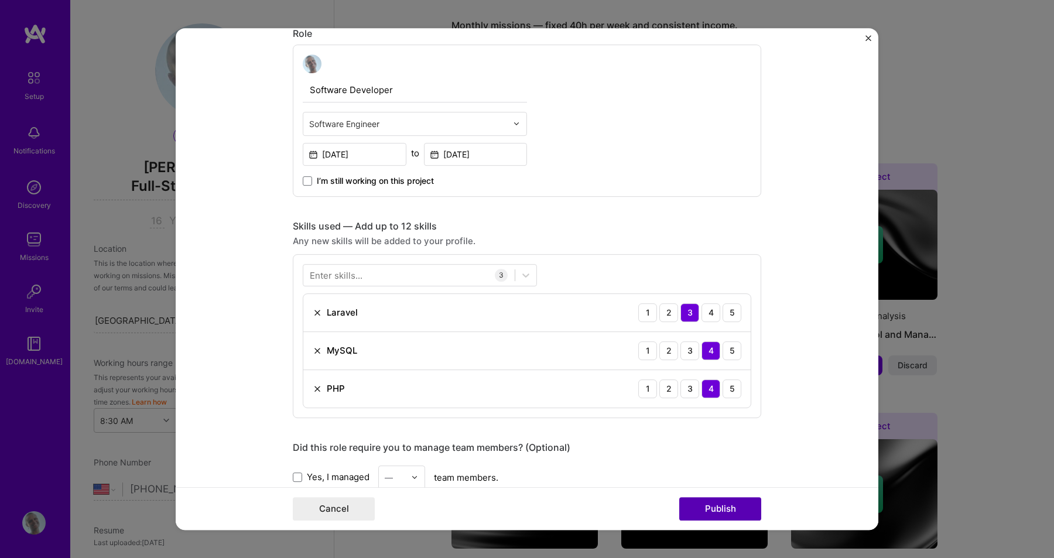
click at [701, 512] on button "Publish" at bounding box center [720, 508] width 82 height 23
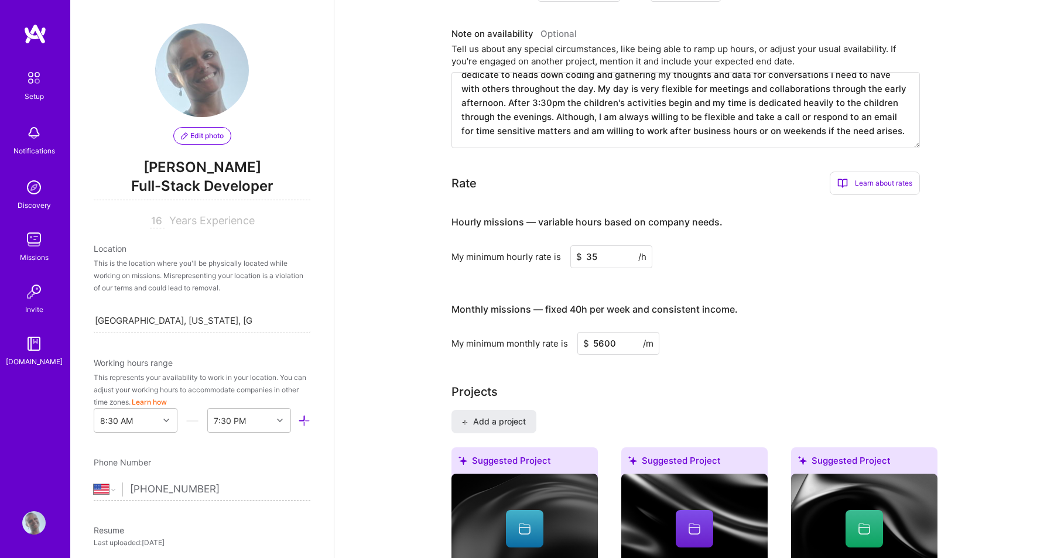
scroll to position [555, 0]
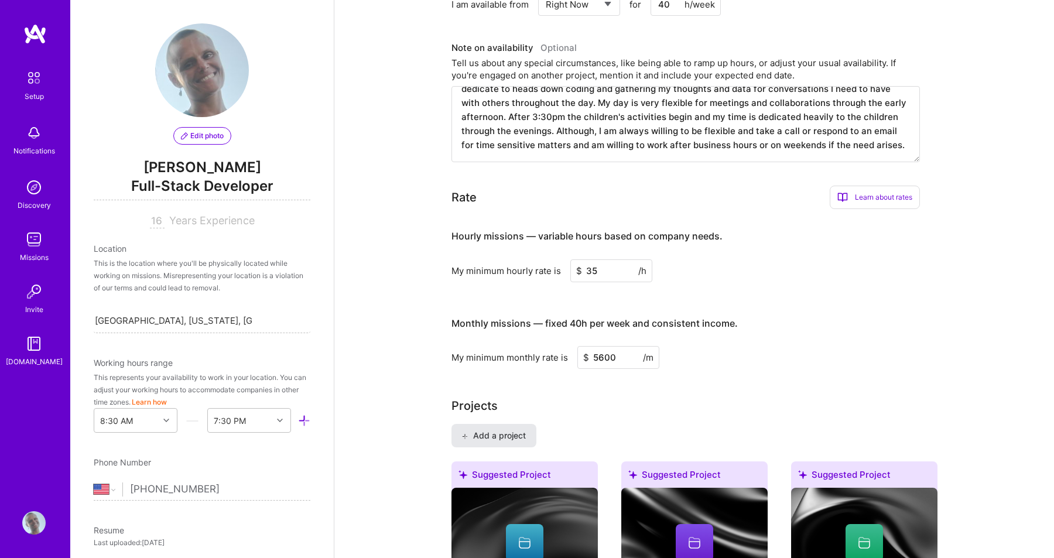
click at [499, 430] on span "Add a project" at bounding box center [493, 436] width 64 height 12
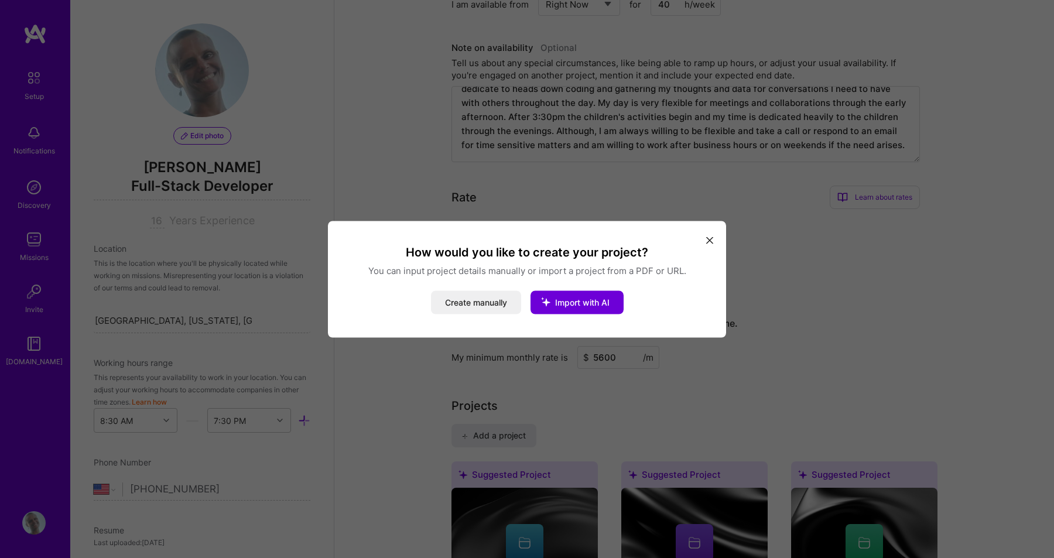
click at [708, 237] on icon "modal" at bounding box center [709, 240] width 7 height 7
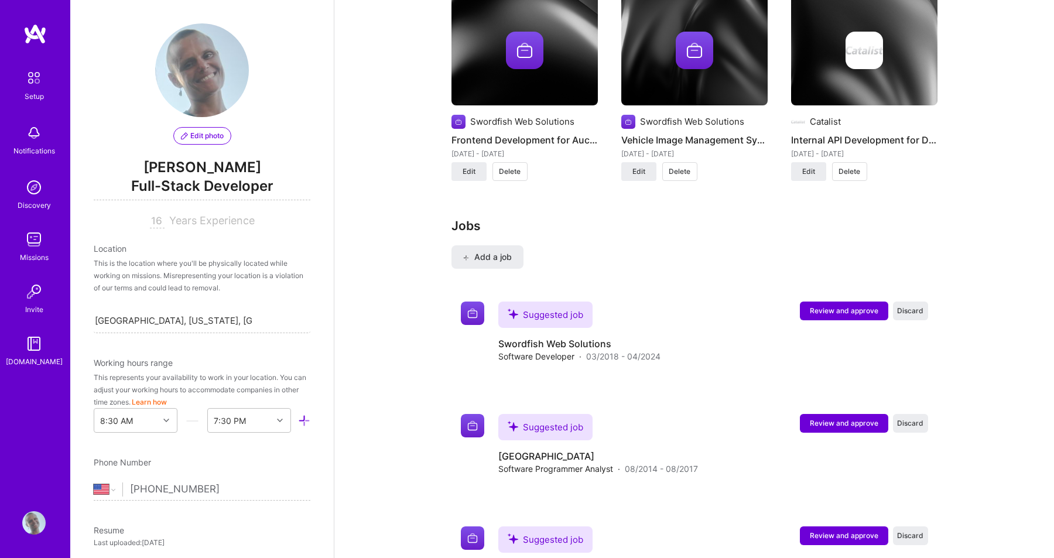
scroll to position [1623, 0]
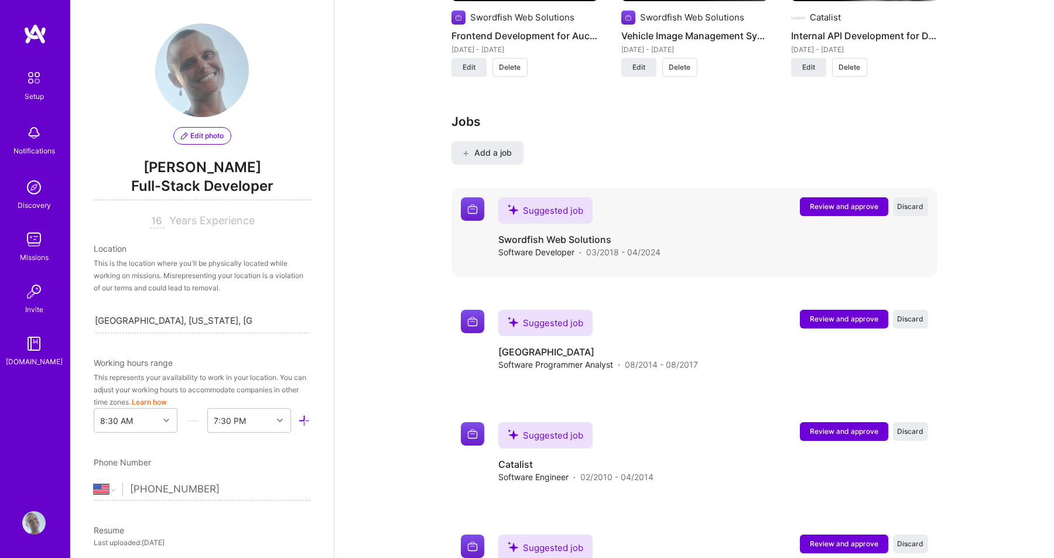
click at [834, 201] on span "Review and approve" at bounding box center [844, 206] width 68 height 10
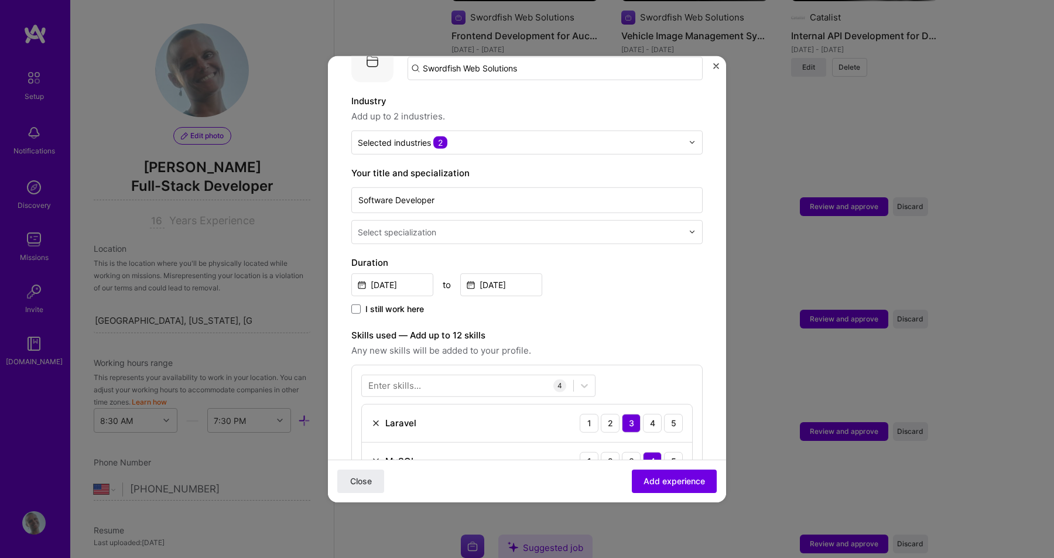
scroll to position [150, 0]
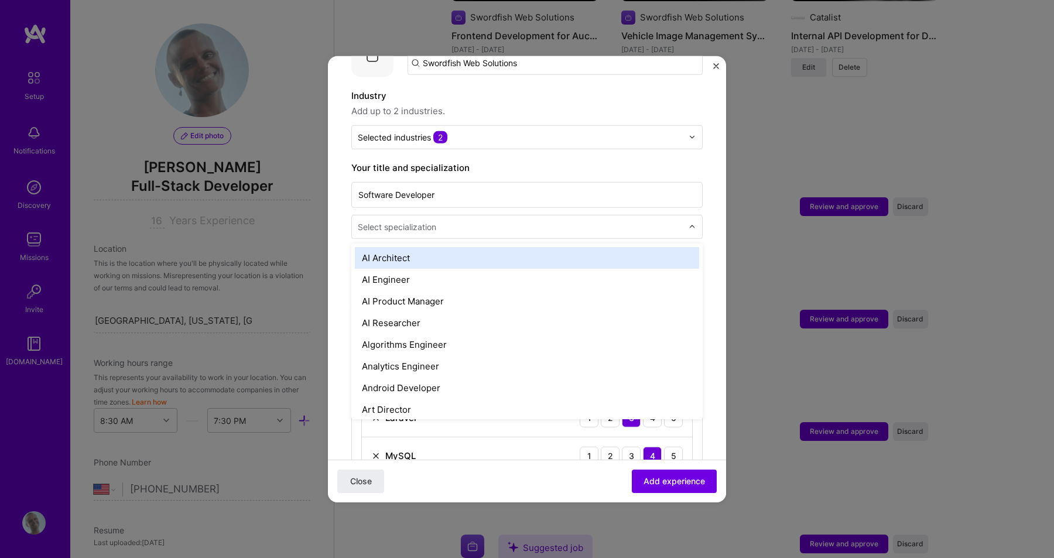
click at [553, 220] on input "text" at bounding box center [521, 226] width 327 height 12
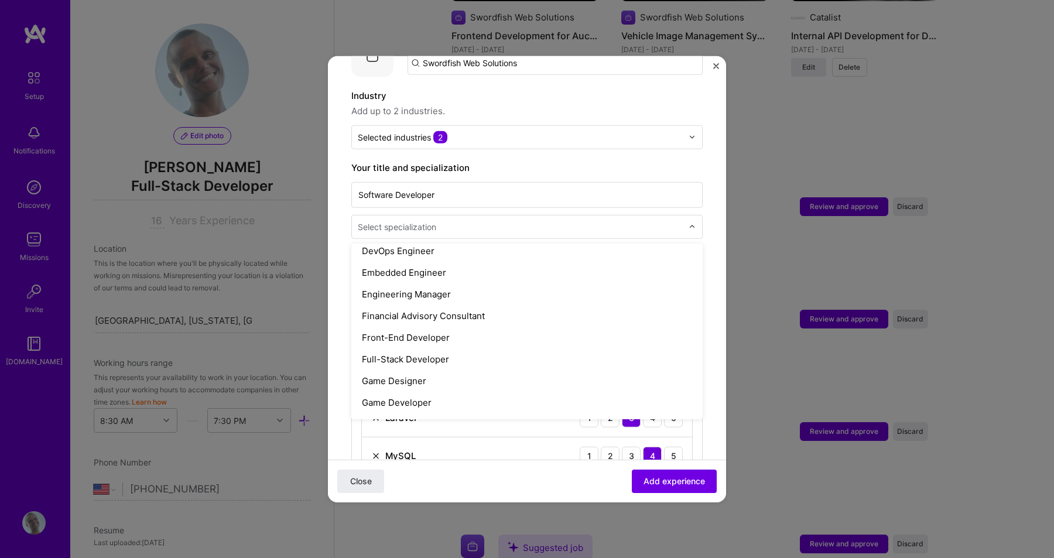
scroll to position [588, 0]
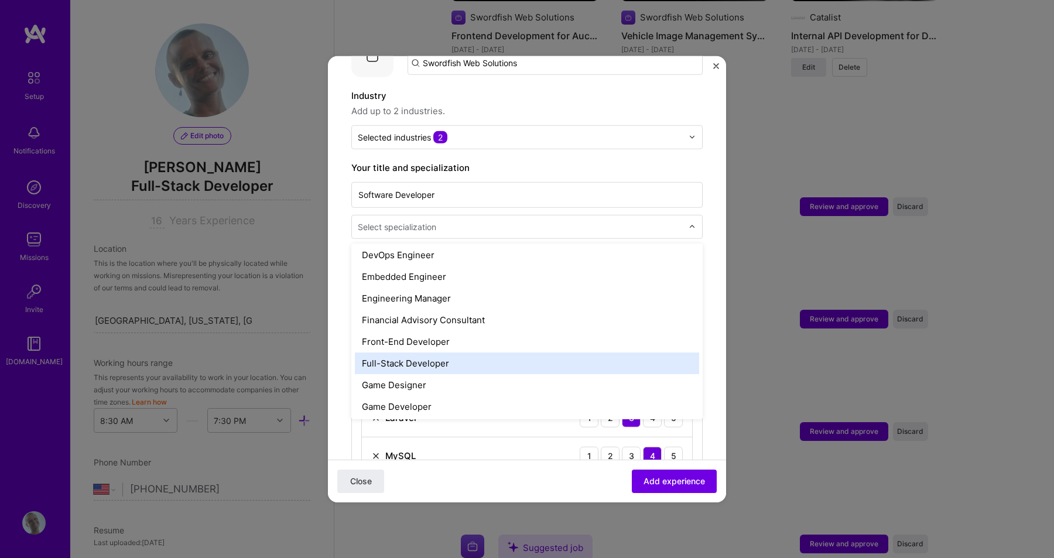
click at [519, 352] on div "Full-Stack Developer" at bounding box center [527, 363] width 344 height 22
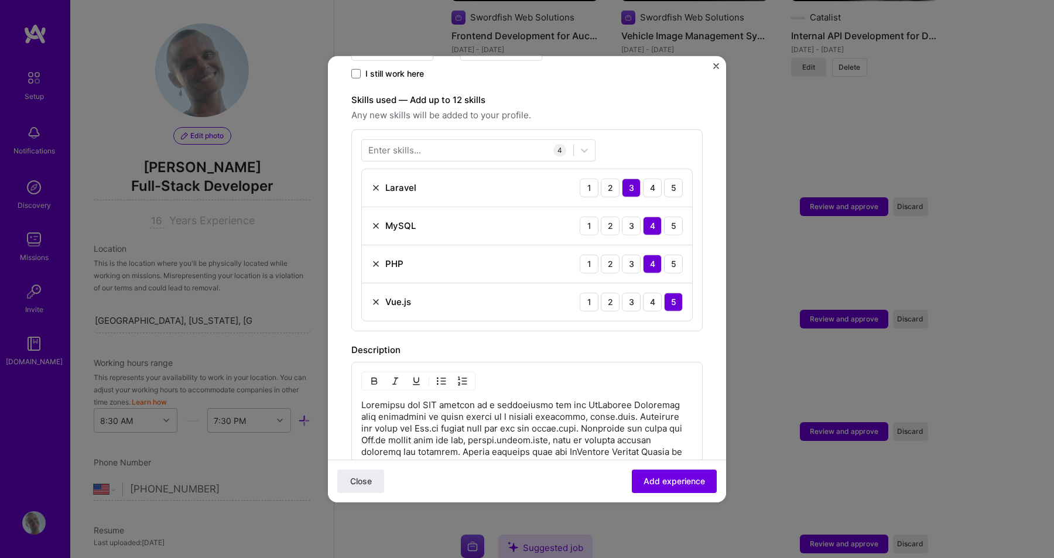
scroll to position [389, 0]
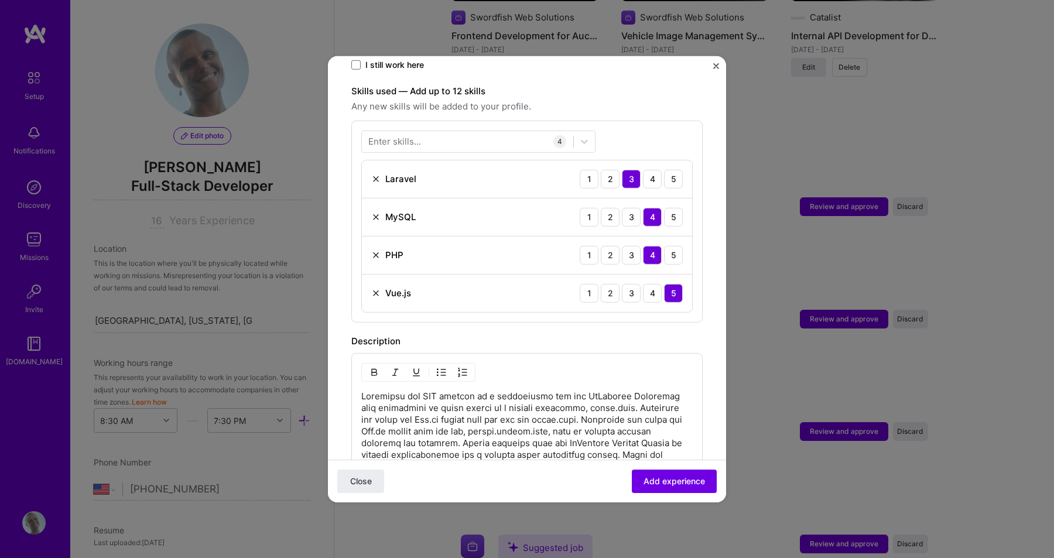
click at [396, 135] on div "Enter skills..." at bounding box center [394, 141] width 53 height 12
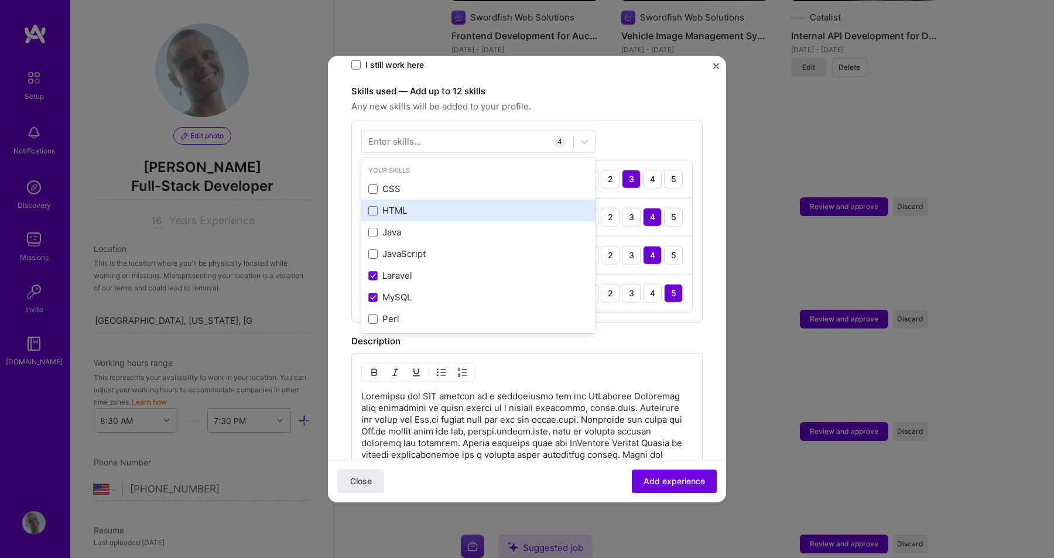
click at [381, 204] on div "HTML" at bounding box center [478, 210] width 220 height 12
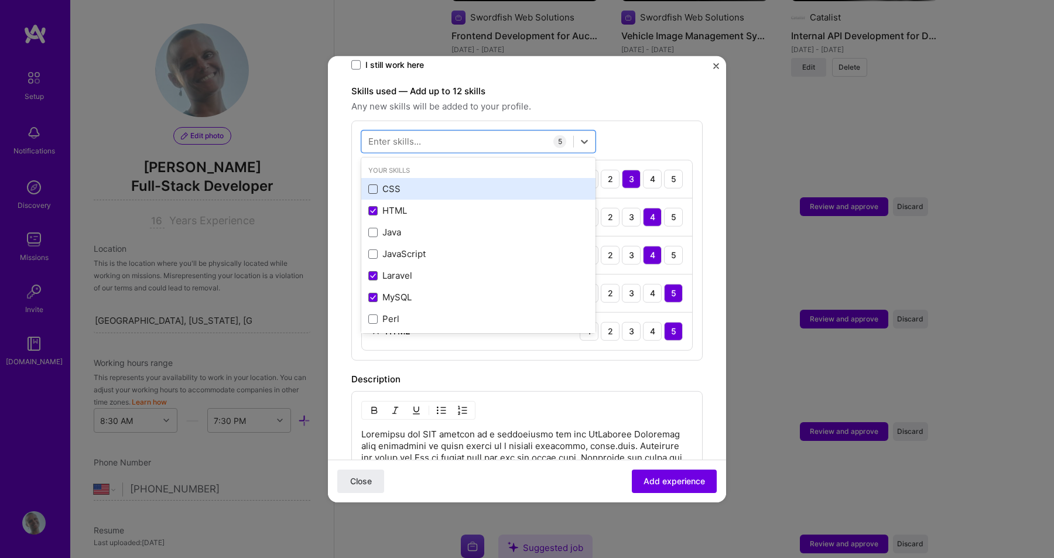
click at [376, 184] on span at bounding box center [372, 188] width 9 height 9
click at [0, 0] on input "checkbox" at bounding box center [0, 0] width 0 height 0
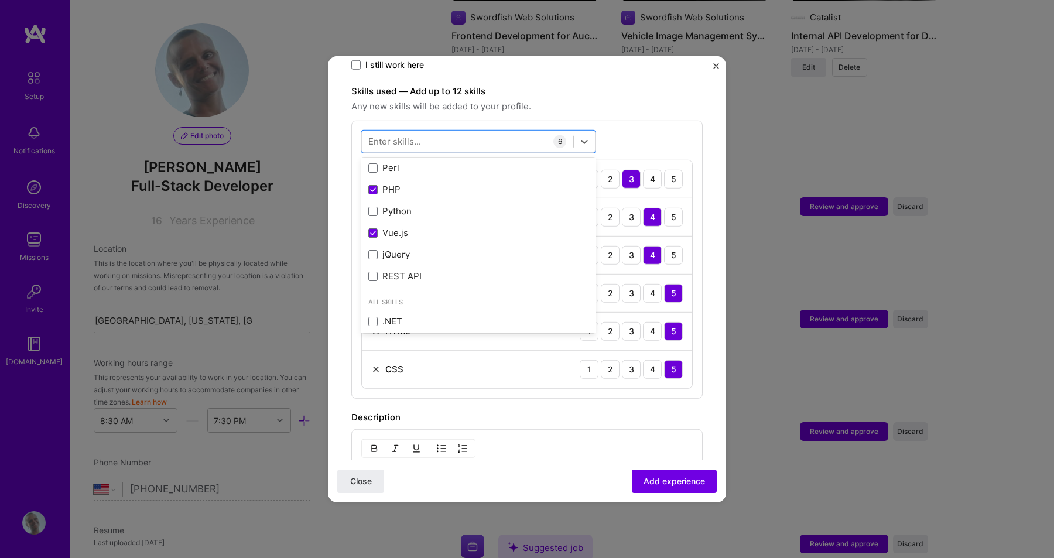
scroll to position [156, 0]
click at [376, 202] on span at bounding box center [372, 206] width 9 height 9
click at [0, 0] on input "checkbox" at bounding box center [0, 0] width 0 height 0
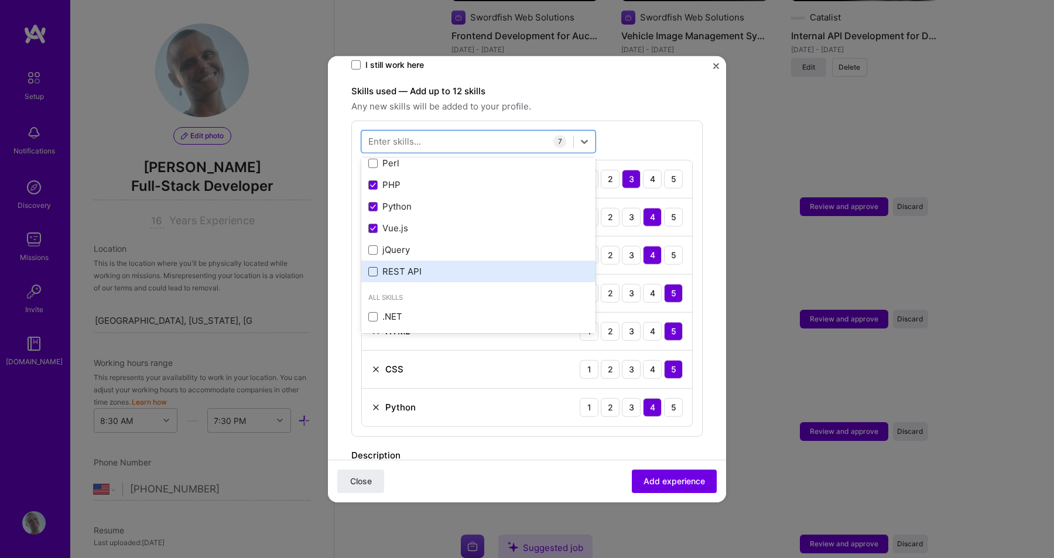
click at [371, 267] on span at bounding box center [372, 271] width 9 height 9
click at [0, 0] on input "checkbox" at bounding box center [0, 0] width 0 height 0
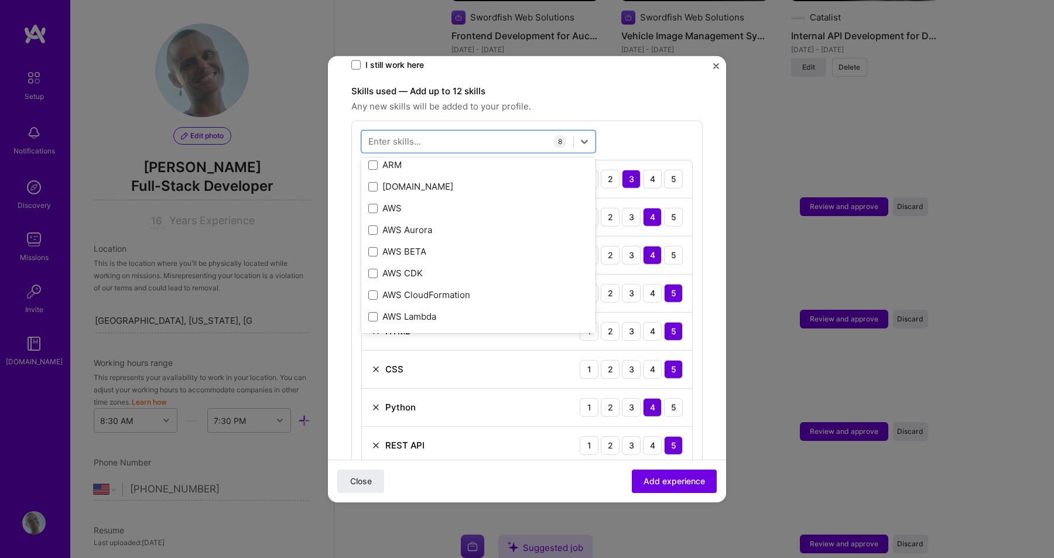
scroll to position [441, 0]
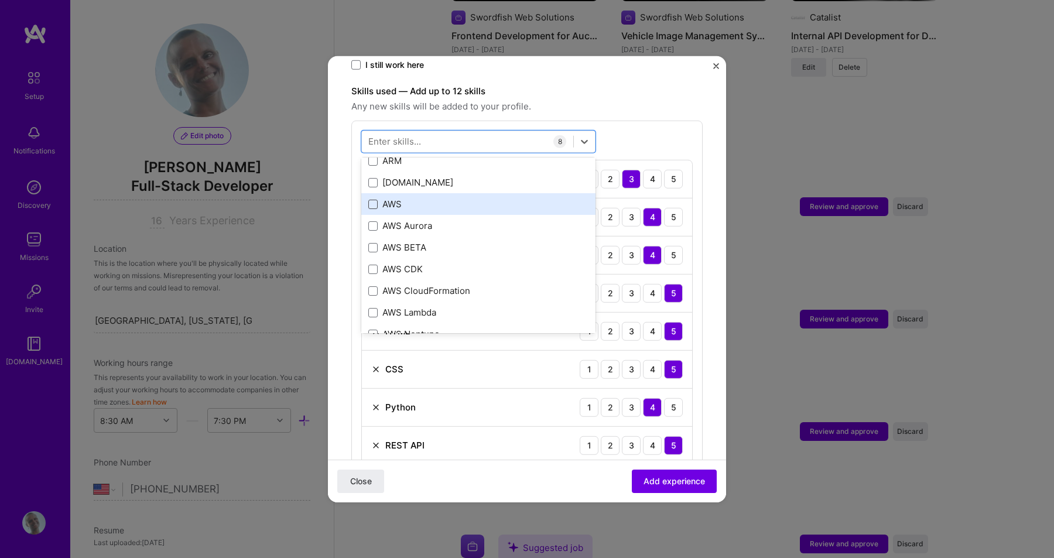
click at [371, 199] on span at bounding box center [372, 203] width 9 height 9
click at [0, 0] on input "checkbox" at bounding box center [0, 0] width 0 height 0
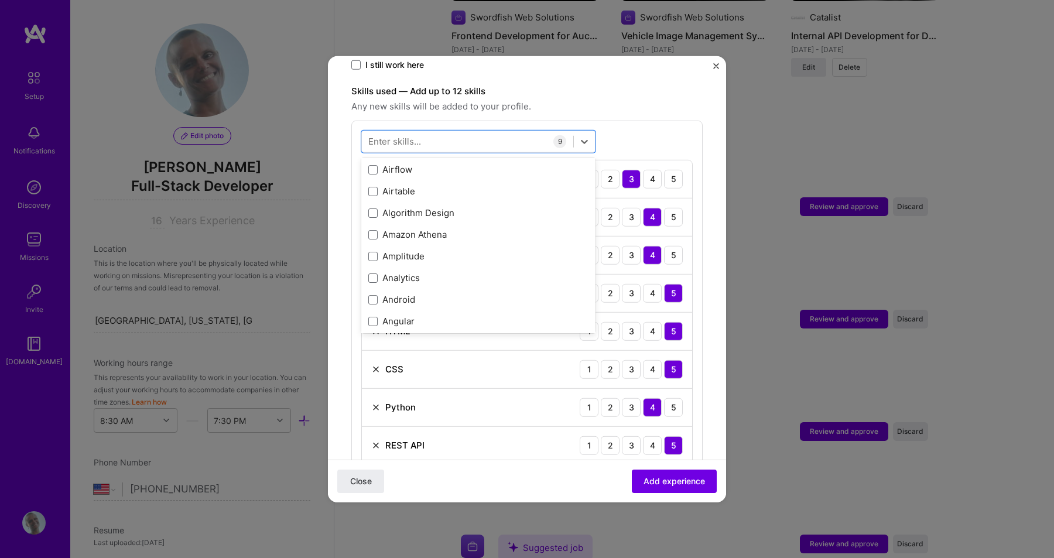
scroll to position [780, 0]
click at [371, 207] on span at bounding box center [372, 211] width 9 height 9
click at [0, 0] on input "checkbox" at bounding box center [0, 0] width 0 height 0
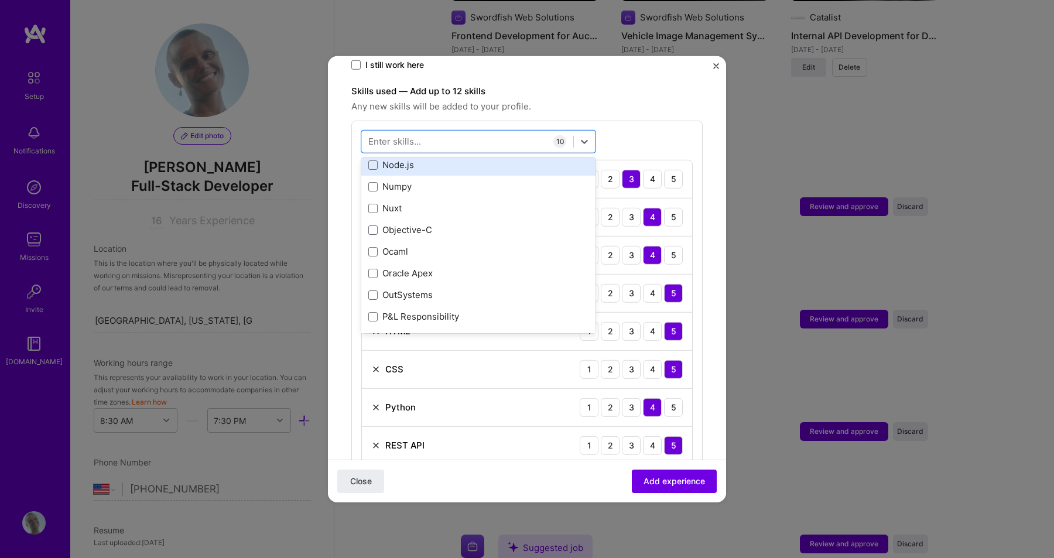
click at [372, 159] on div "Node.js" at bounding box center [478, 165] width 220 height 12
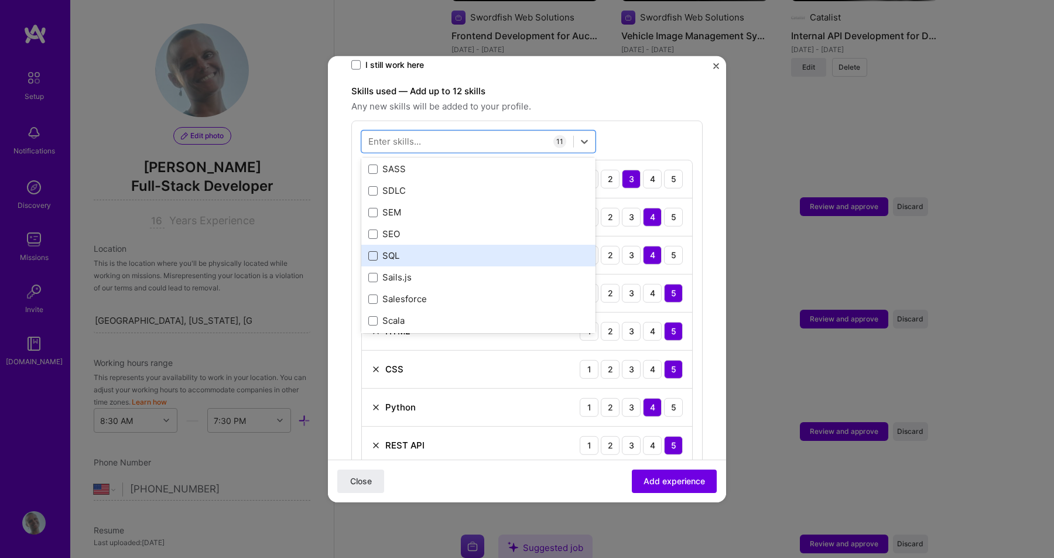
click at [373, 251] on span at bounding box center [372, 255] width 9 height 9
click at [0, 0] on input "checkbox" at bounding box center [0, 0] width 0 height 0
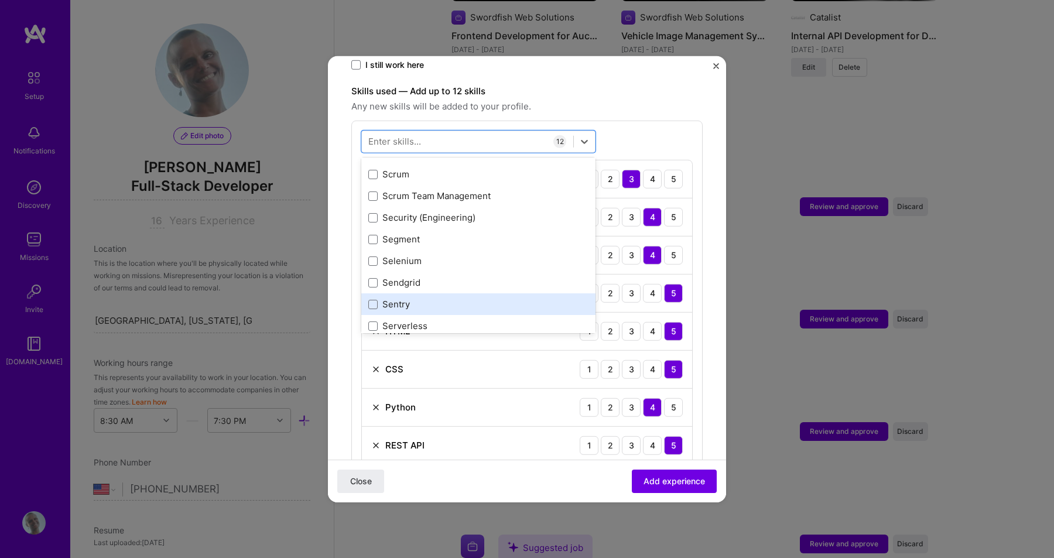
scroll to position [6421, 0]
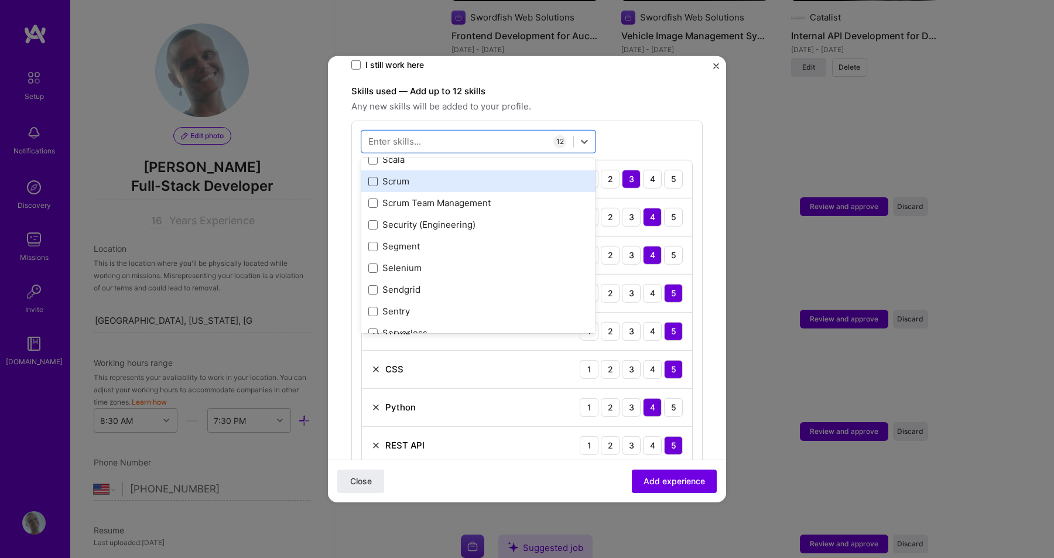
click at [376, 176] on span at bounding box center [372, 180] width 9 height 9
click at [0, 0] on input "checkbox" at bounding box center [0, 0] width 0 height 0
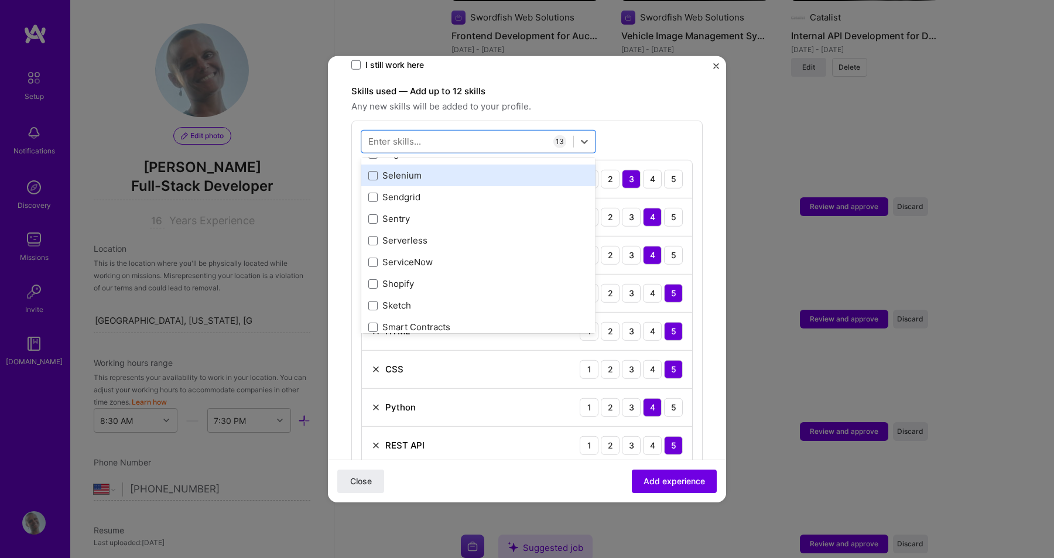
scroll to position [6508, 0]
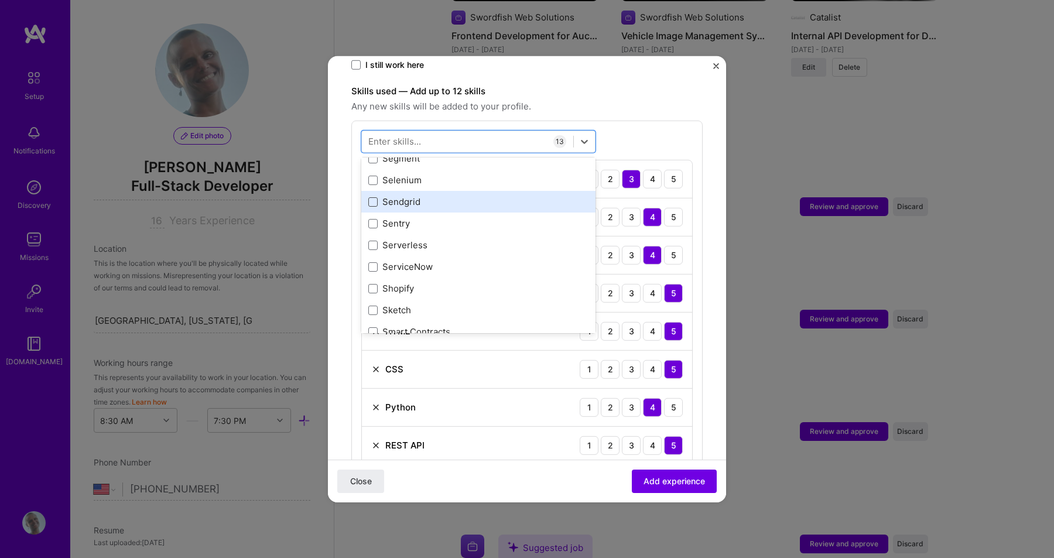
click at [371, 197] on span at bounding box center [372, 201] width 9 height 9
click at [0, 0] on input "checkbox" at bounding box center [0, 0] width 0 height 0
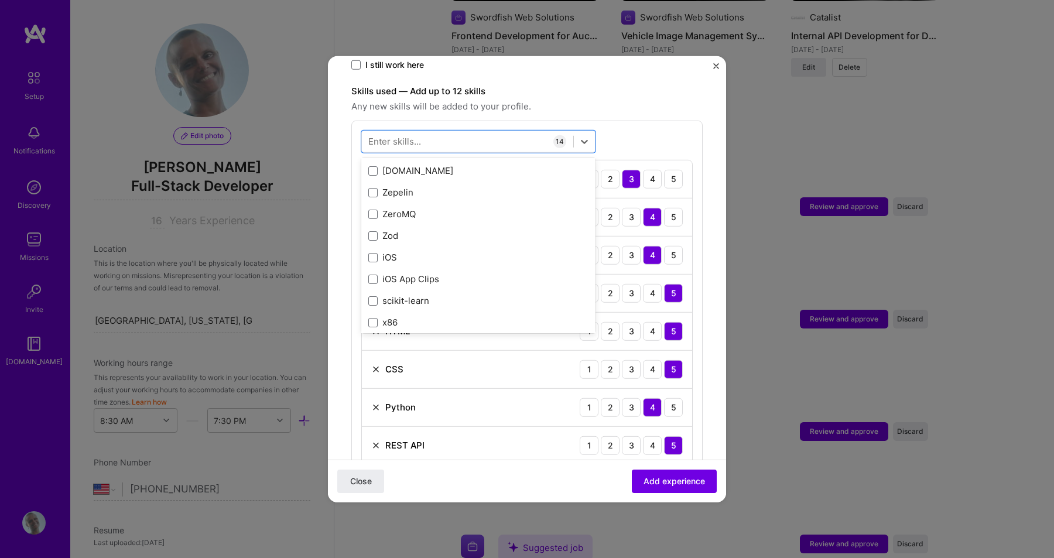
scroll to position [8063, 0]
click at [552, 494] on div "Close Add experience" at bounding box center [527, 481] width 398 height 43
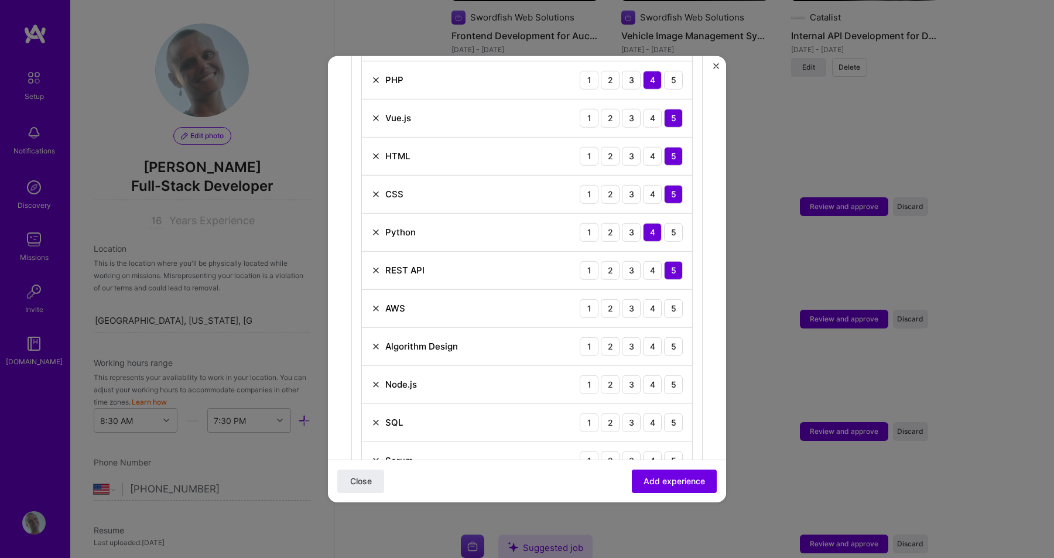
scroll to position [565, 0]
click at [635, 298] on div "3" at bounding box center [631, 307] width 19 height 19
click at [670, 336] on div "5" at bounding box center [673, 345] width 19 height 19
click at [633, 374] on div "3" at bounding box center [631, 383] width 19 height 19
click at [674, 412] on div "5" at bounding box center [673, 421] width 19 height 19
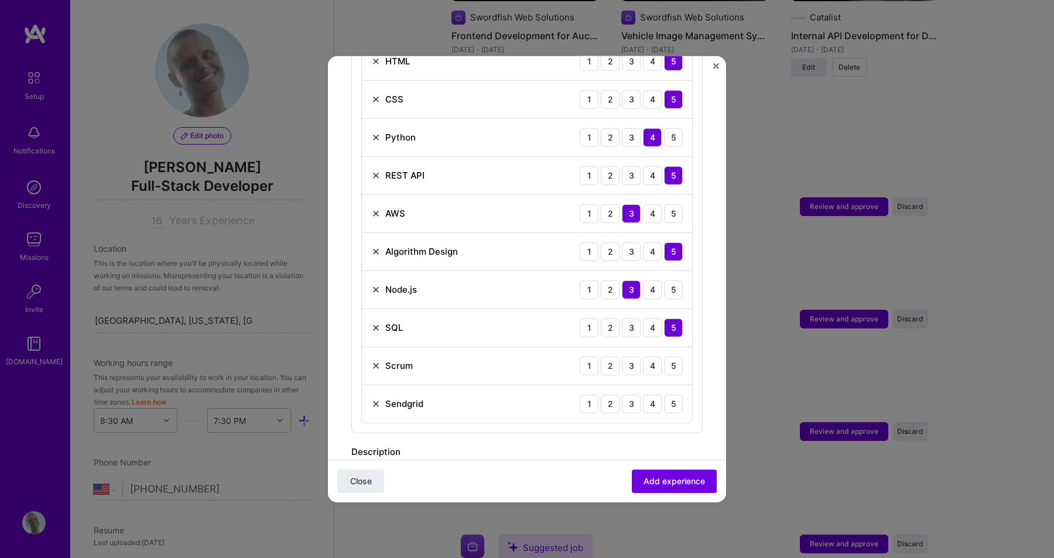
scroll to position [682, 0]
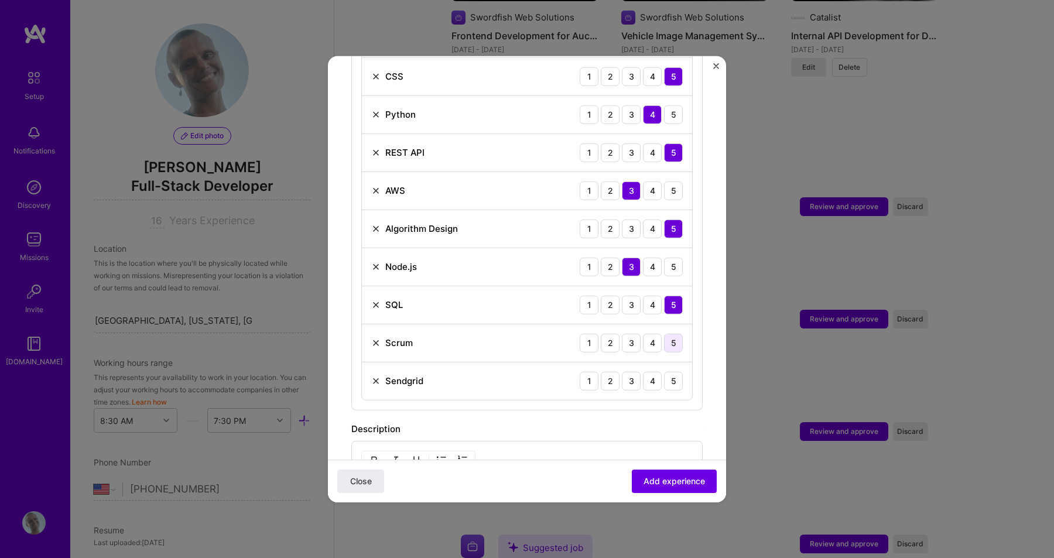
click at [674, 335] on div "5" at bounding box center [673, 342] width 19 height 19
click at [635, 371] on div "3" at bounding box center [631, 380] width 19 height 19
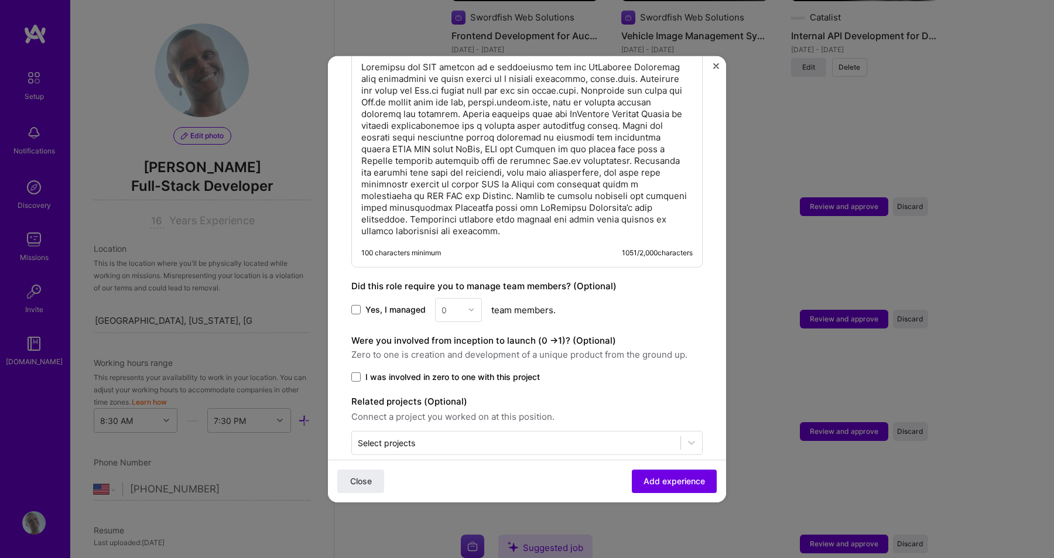
scroll to position [1105, 0]
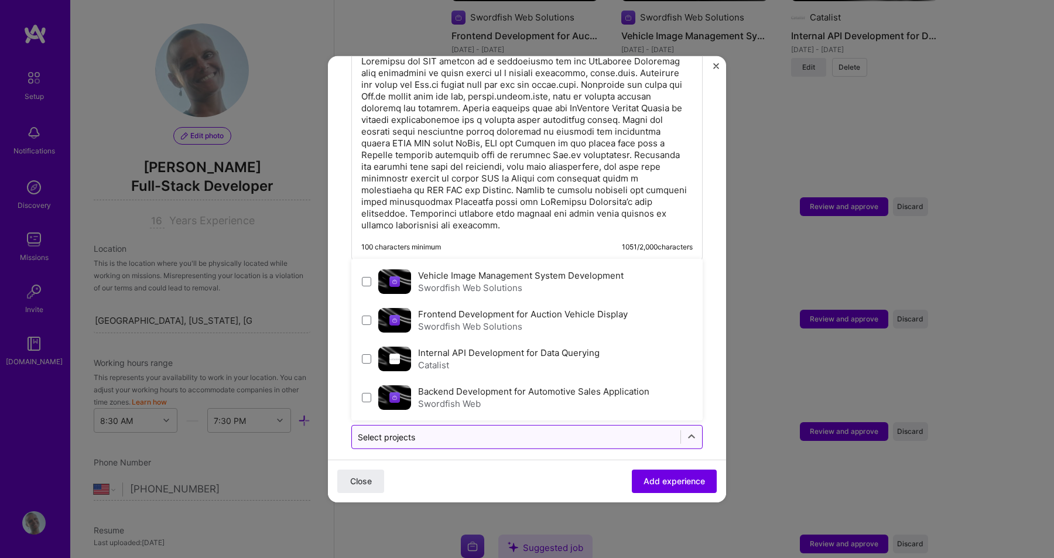
click at [497, 430] on input "text" at bounding box center [516, 436] width 317 height 12
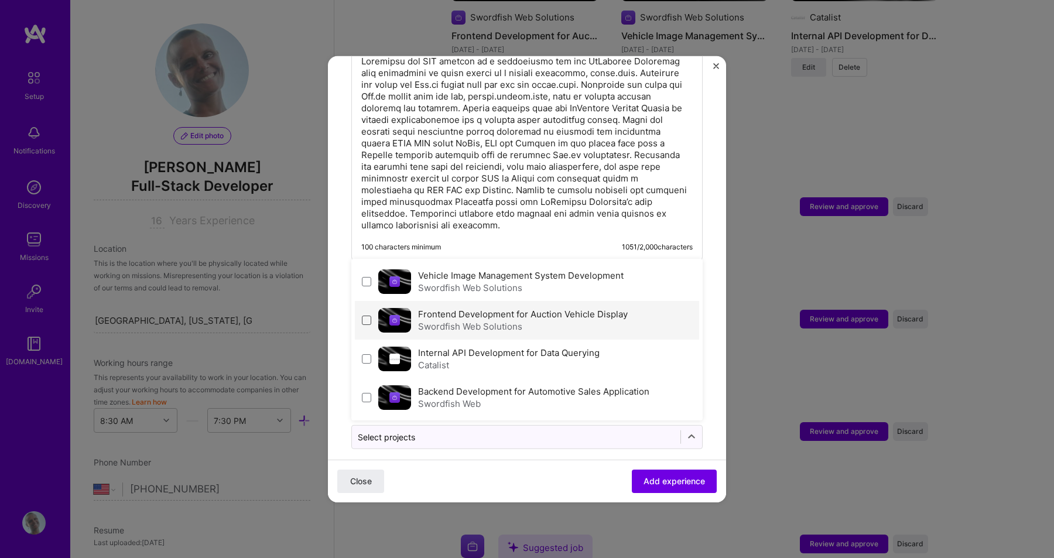
click at [366, 315] on span at bounding box center [366, 319] width 9 height 9
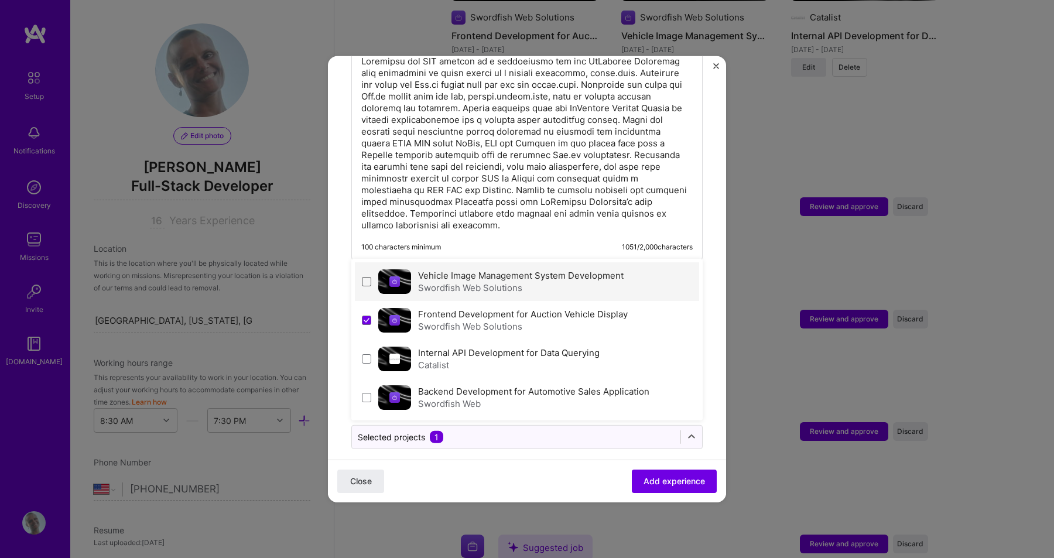
click at [367, 276] on span at bounding box center [366, 280] width 9 height 9
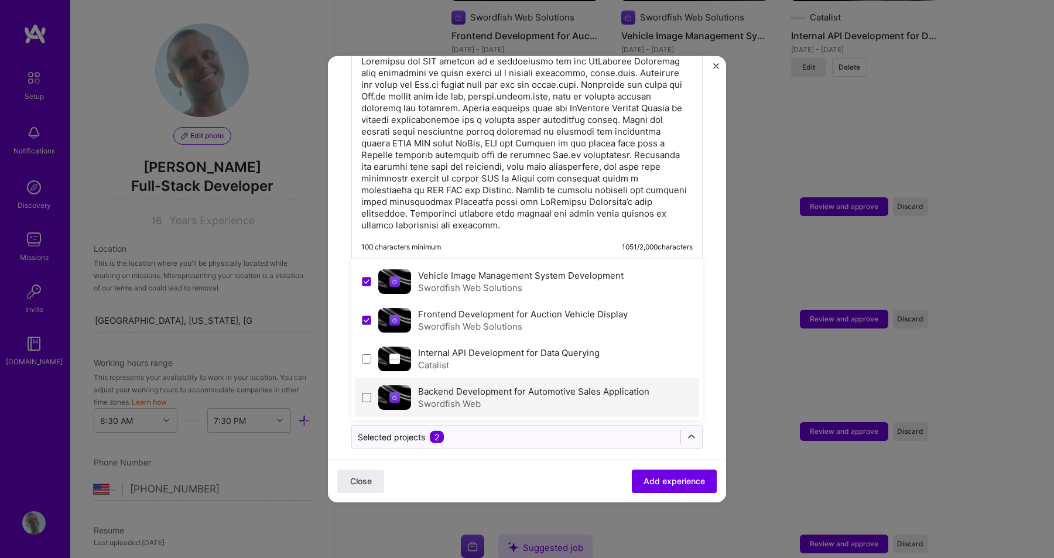
click at [369, 392] on span at bounding box center [366, 396] width 9 height 9
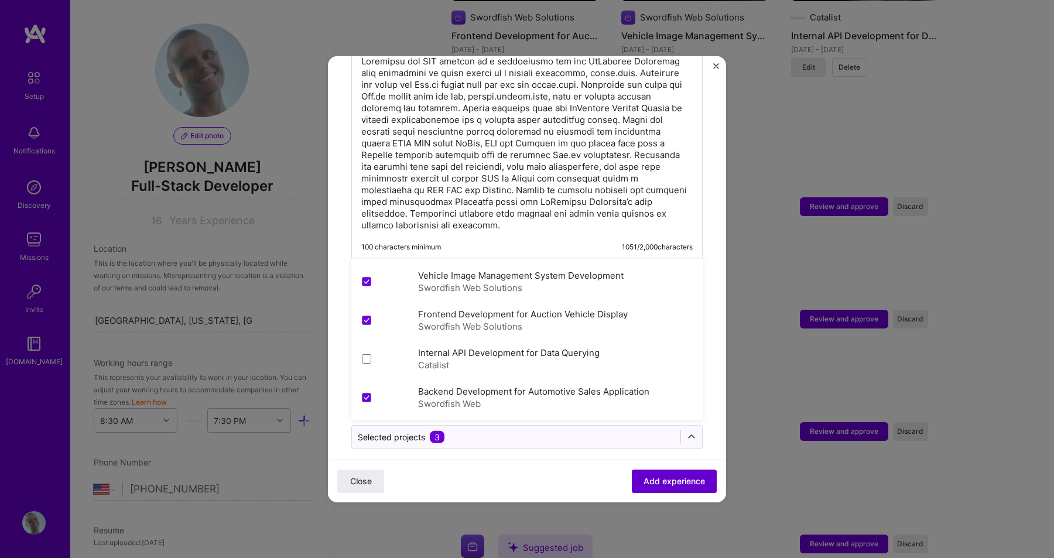
click at [673, 478] on span "Add experience" at bounding box center [673, 481] width 61 height 12
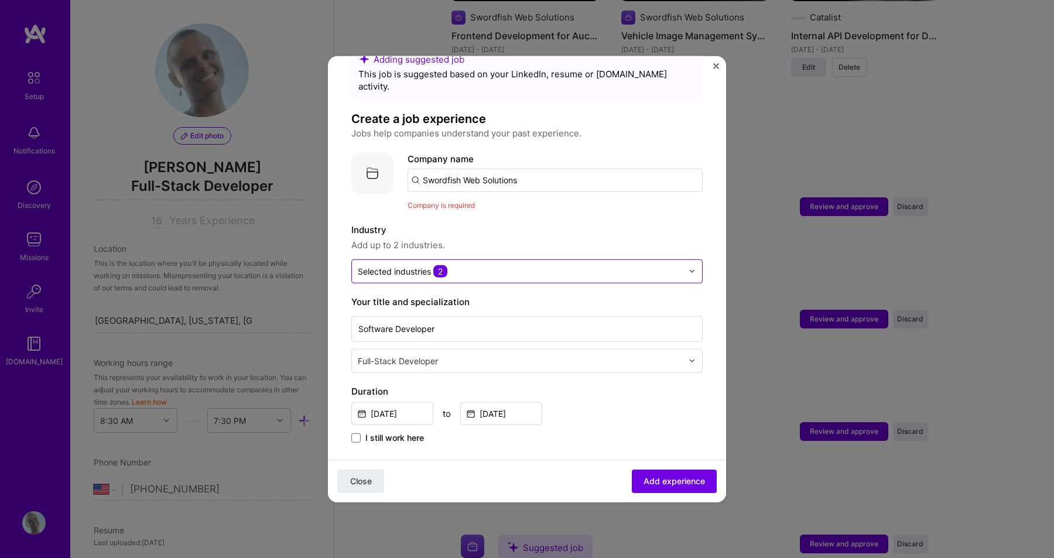
scroll to position [0, 0]
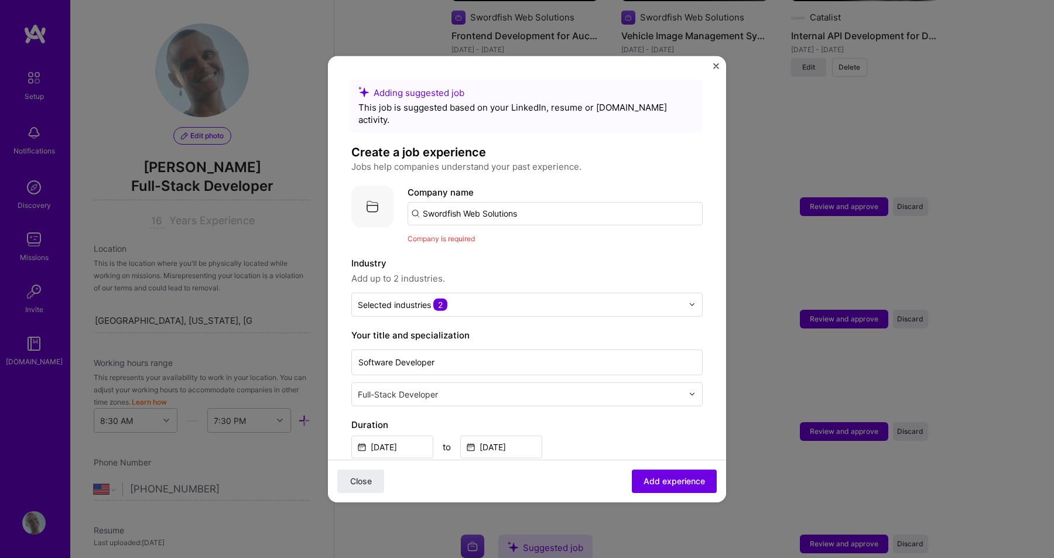
click at [525, 201] on input "Swordfish Web Solutions" at bounding box center [554, 212] width 295 height 23
type input "Swordfish Web Solutions"
click at [489, 236] on div "Swordfish Web Solutions" at bounding box center [530, 245] width 115 height 20
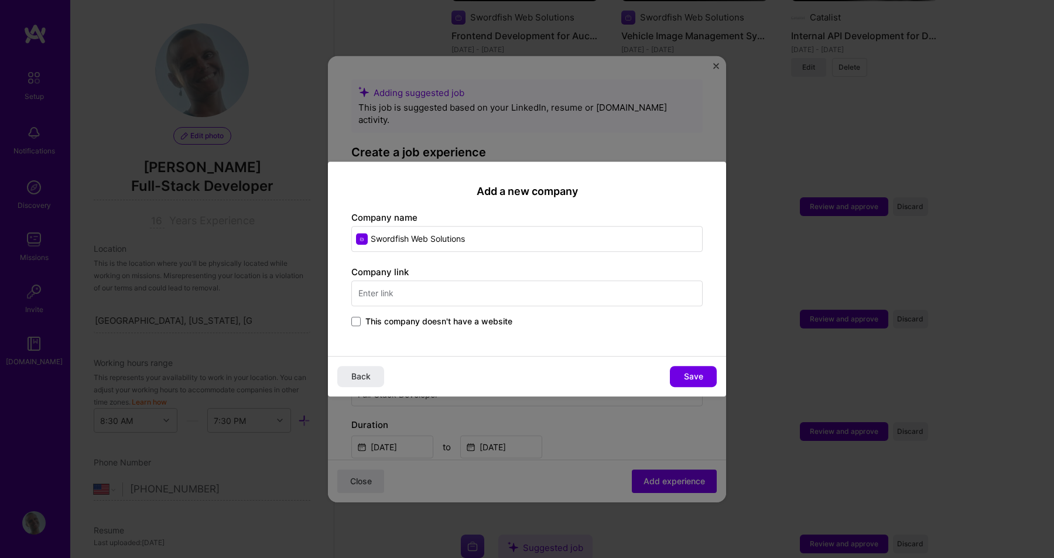
click at [429, 294] on input "text" at bounding box center [526, 293] width 351 height 26
type input "swordfish"
click at [417, 334] on span "swordfishweb.net" at bounding box center [414, 334] width 57 height 9
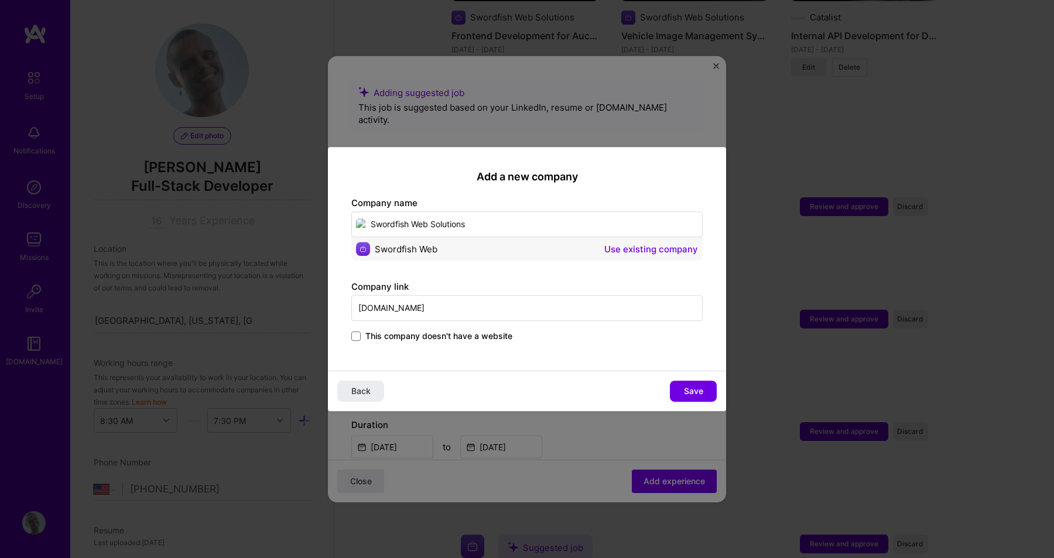
click at [622, 245] on button "Use existing company" at bounding box center [651, 249] width 94 height 14
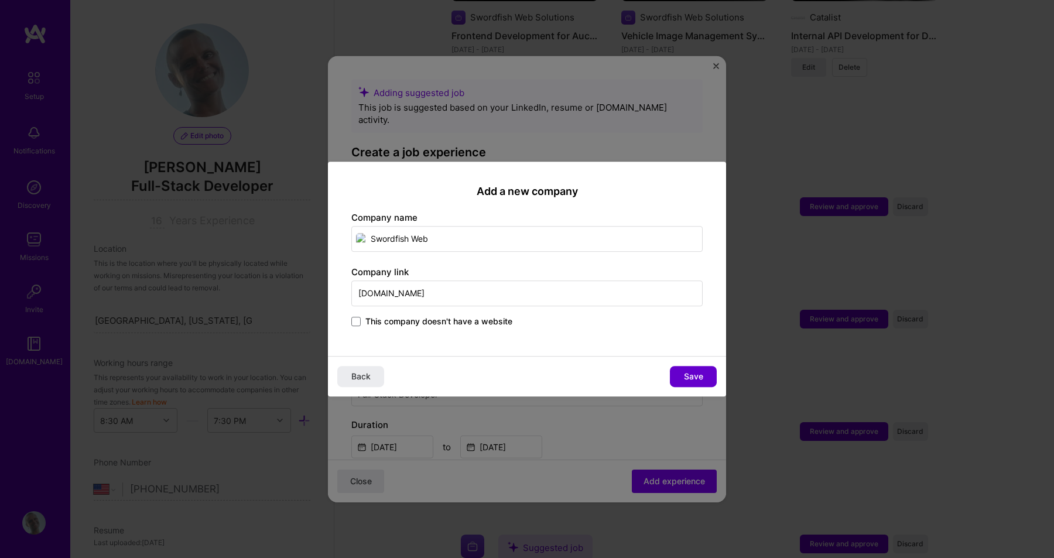
click at [698, 381] on span "Save" at bounding box center [693, 377] width 19 height 12
type input "Swordfish Web"
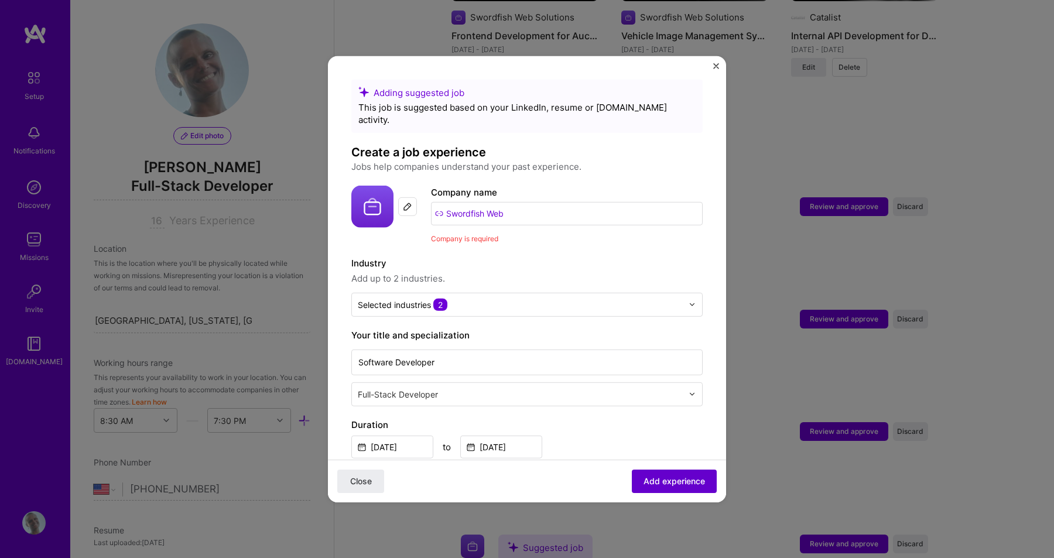
click at [693, 476] on span "Add experience" at bounding box center [673, 481] width 61 height 12
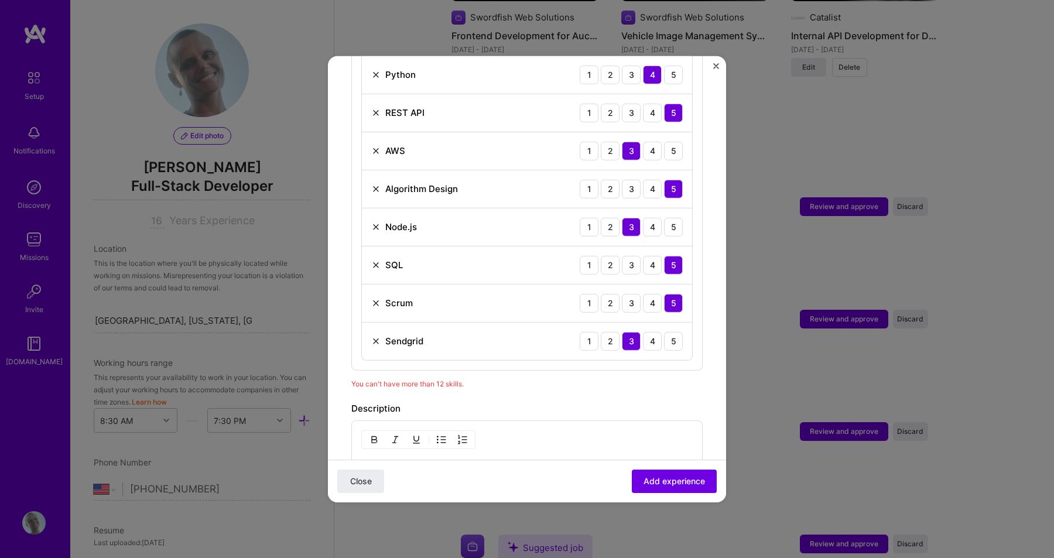
scroll to position [725, 0]
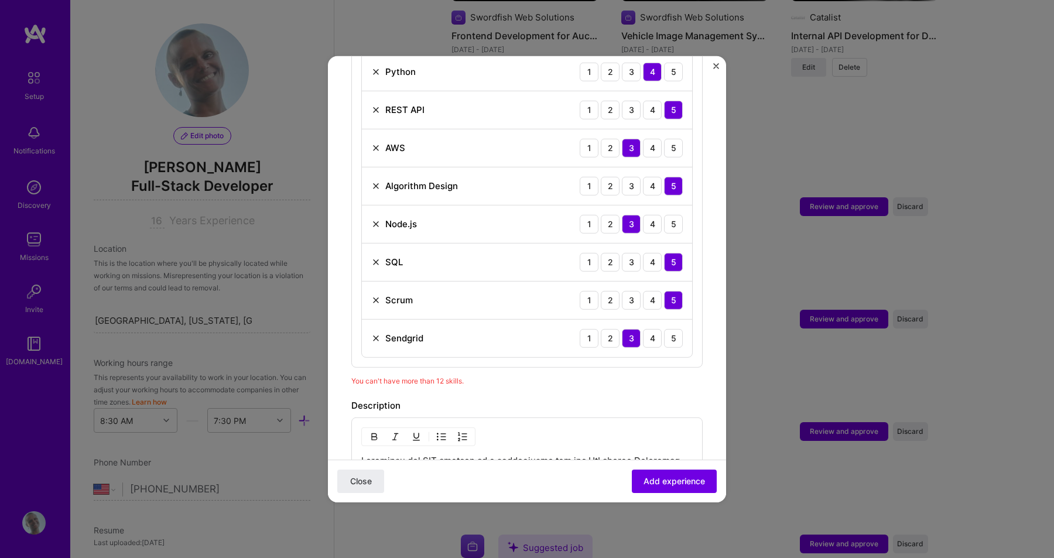
click at [375, 333] on img at bounding box center [375, 337] width 9 height 9
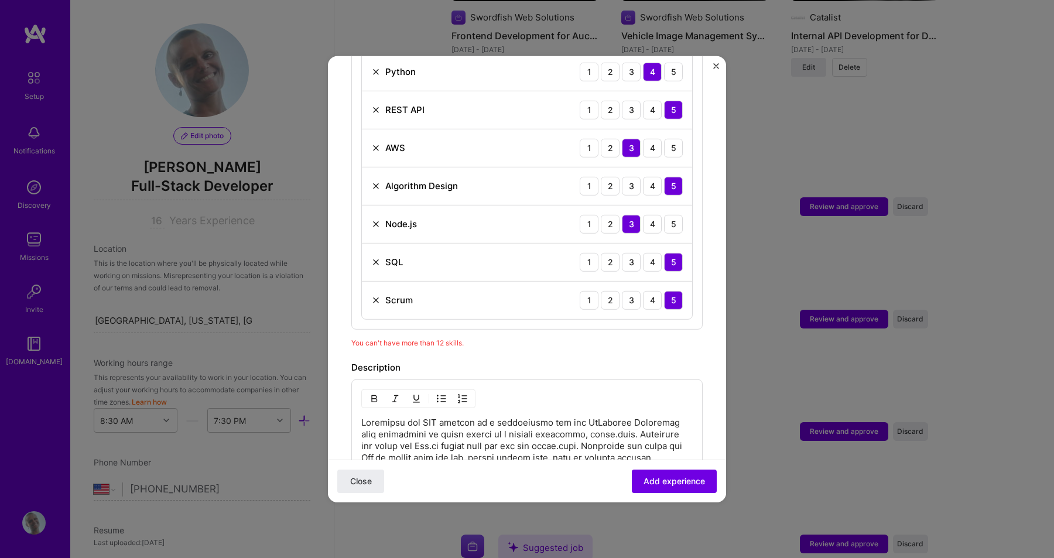
click at [376, 295] on img at bounding box center [375, 299] width 9 height 9
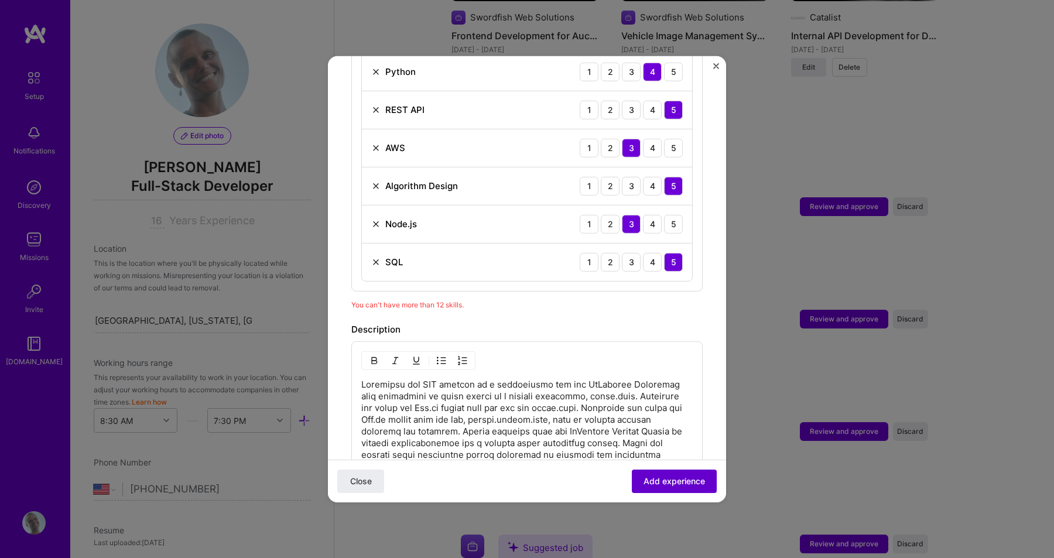
click at [653, 487] on button "Add experience" at bounding box center [674, 480] width 85 height 23
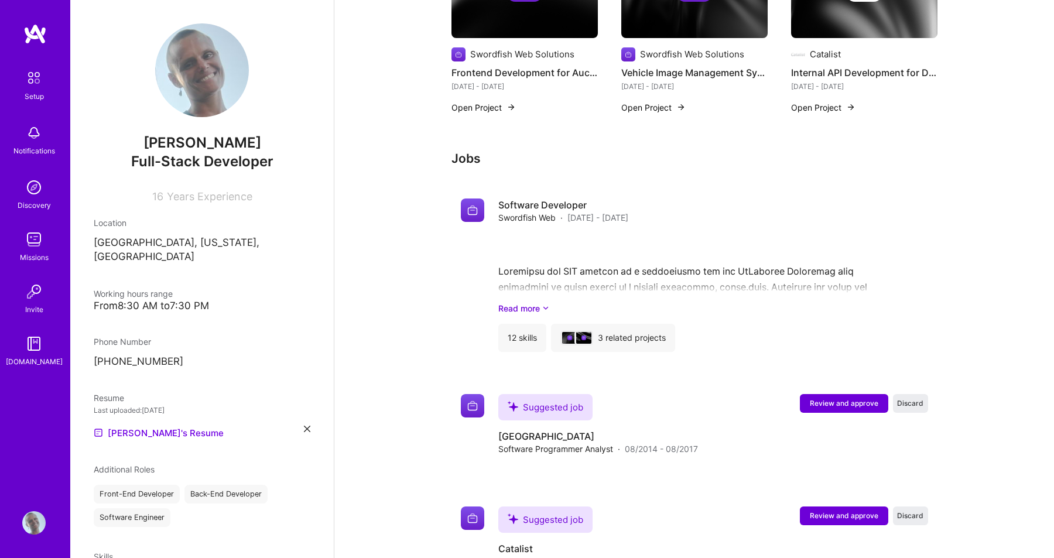
scroll to position [1182, 0]
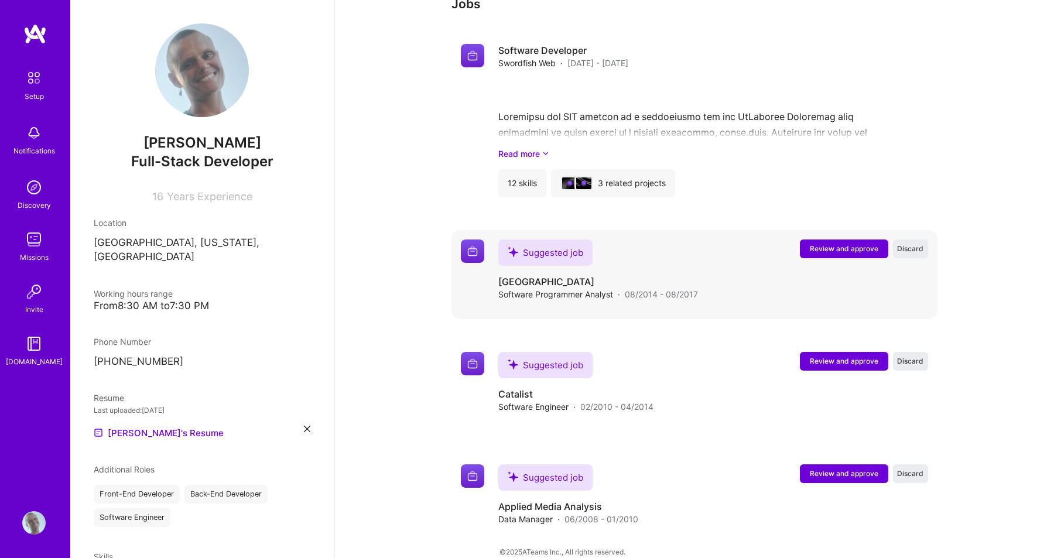
click at [842, 244] on span "Review and approve" at bounding box center [844, 249] width 68 height 10
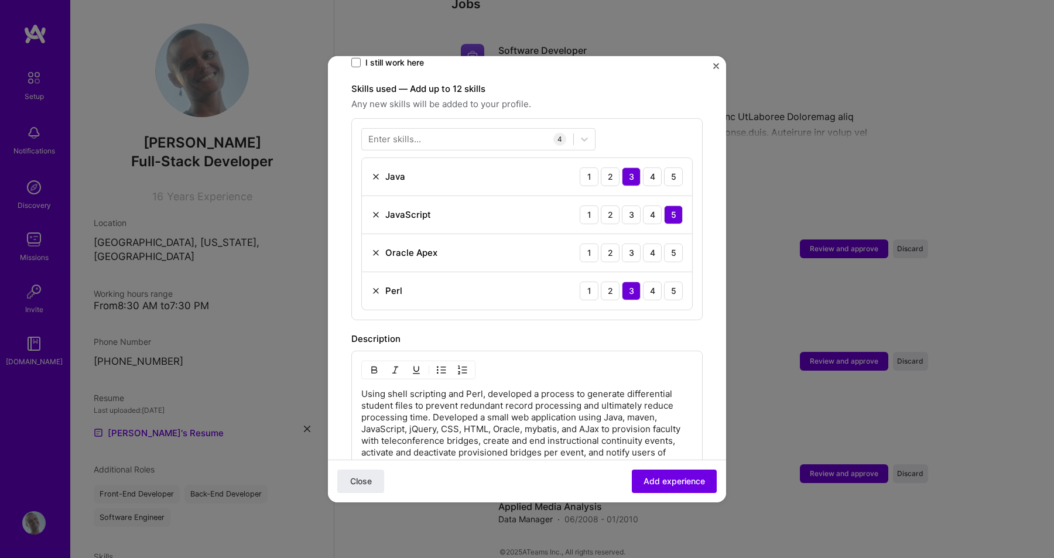
scroll to position [398, 0]
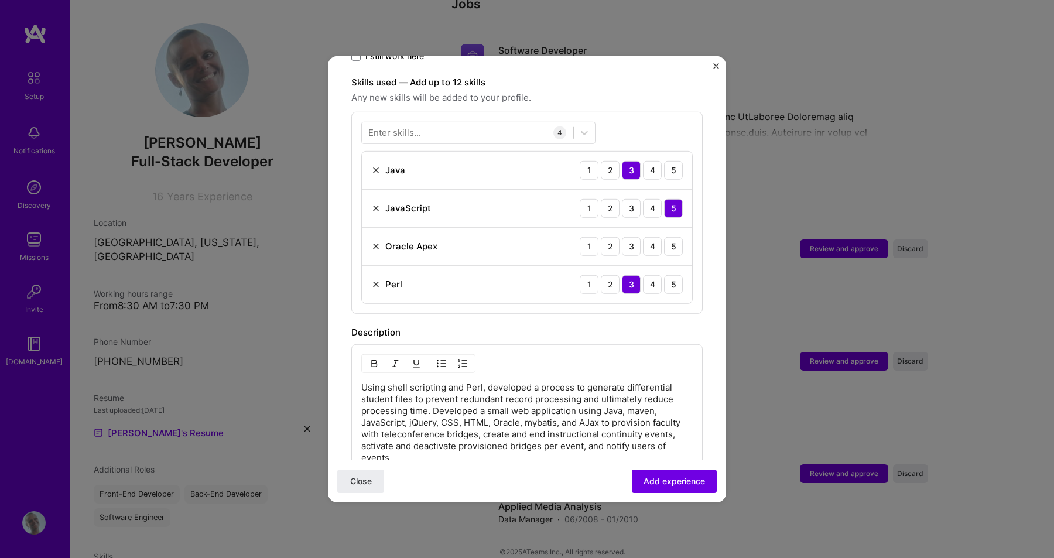
click at [375, 241] on img at bounding box center [375, 245] width 9 height 9
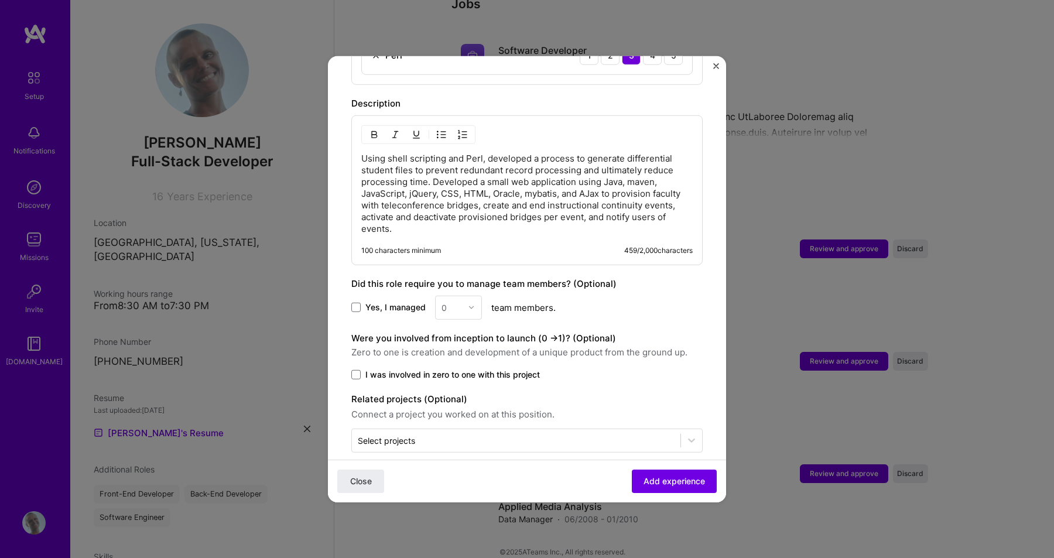
scroll to position [592, 0]
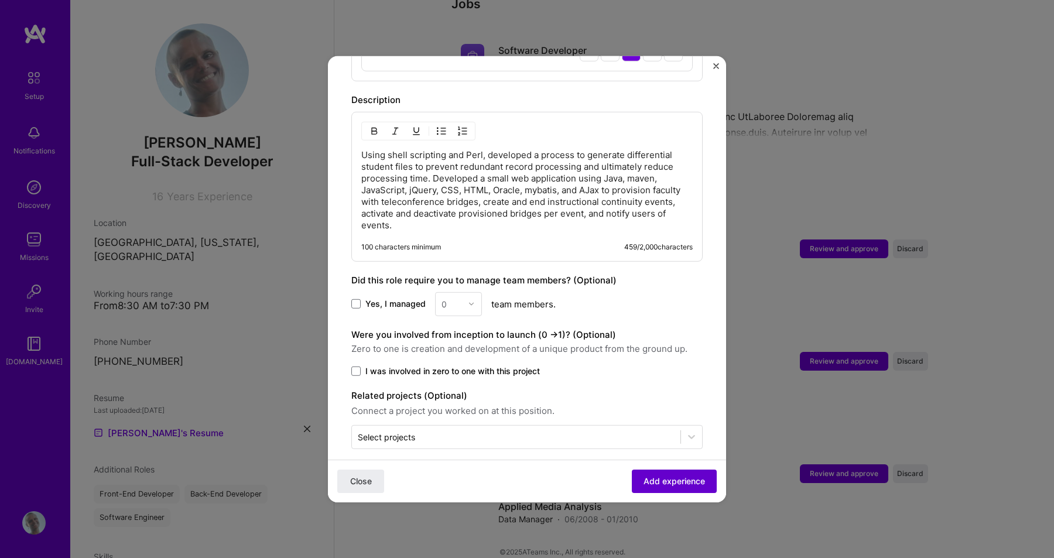
click at [664, 483] on span "Add experience" at bounding box center [673, 481] width 61 height 12
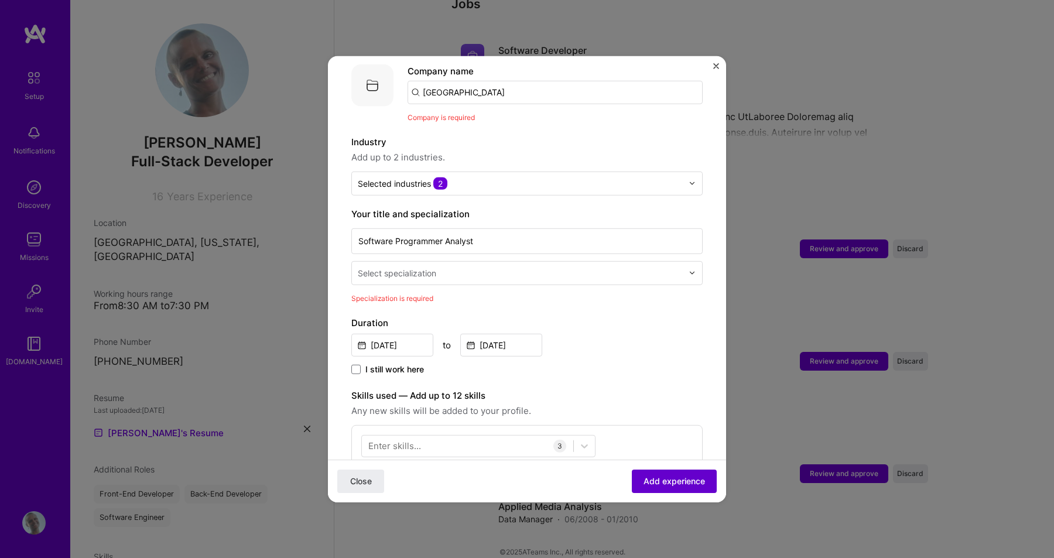
scroll to position [117, 0]
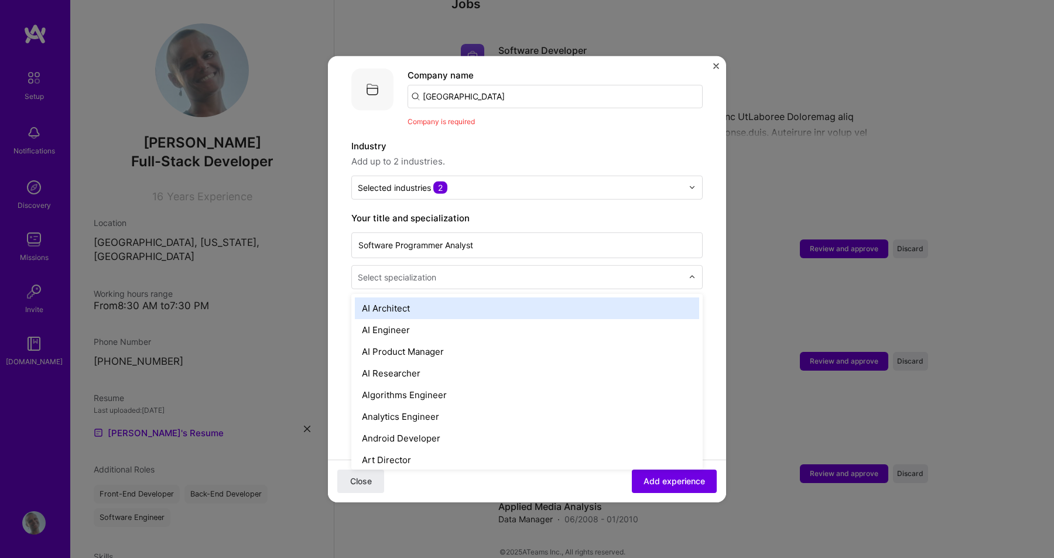
click at [450, 270] on input "text" at bounding box center [521, 276] width 327 height 12
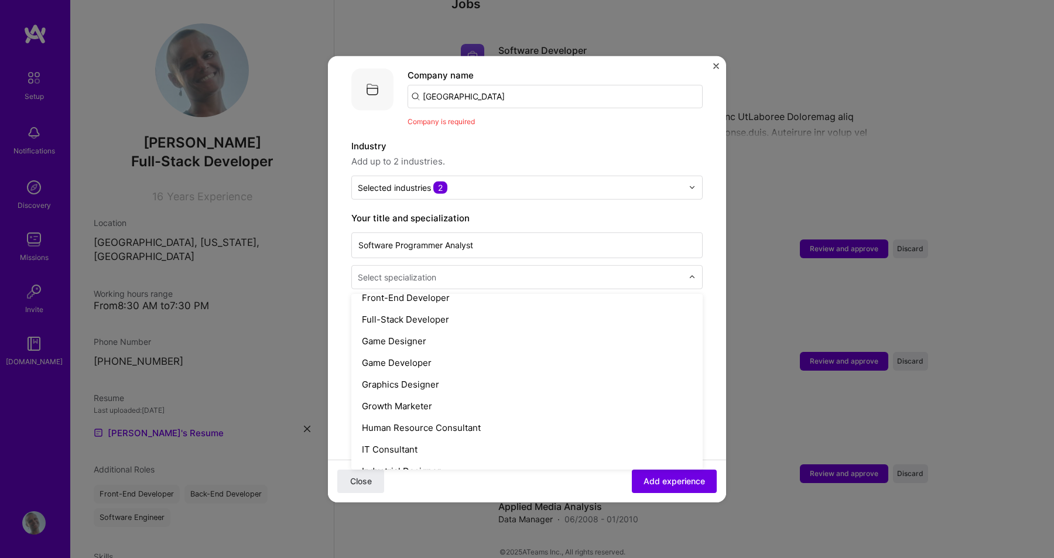
scroll to position [660, 0]
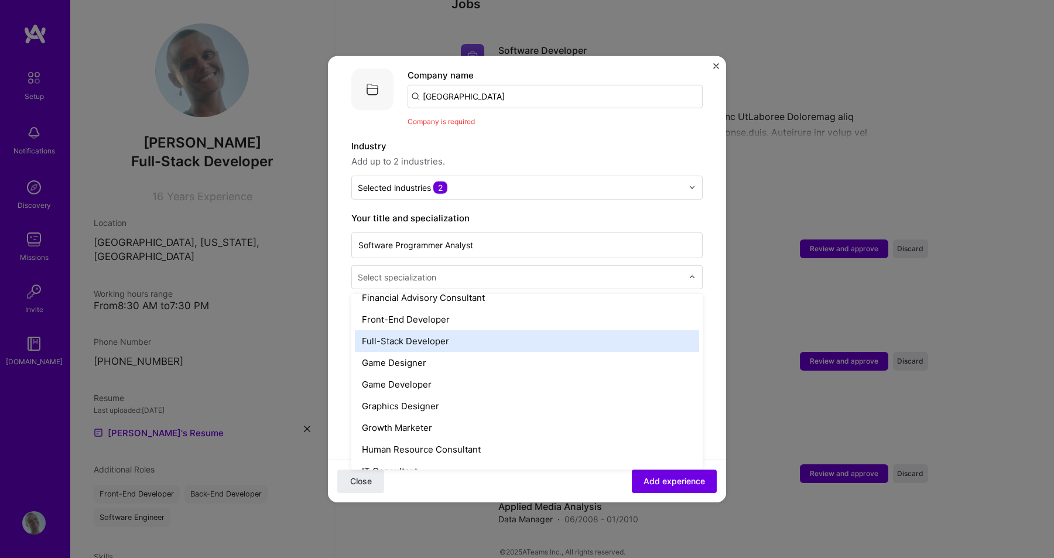
click at [437, 330] on div "Full-Stack Developer" at bounding box center [527, 341] width 344 height 22
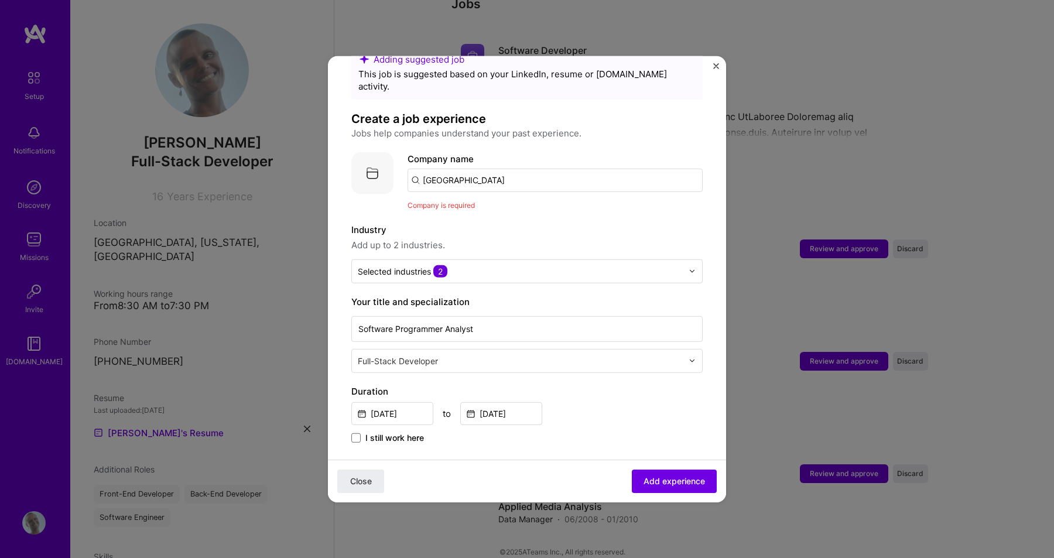
scroll to position [0, 0]
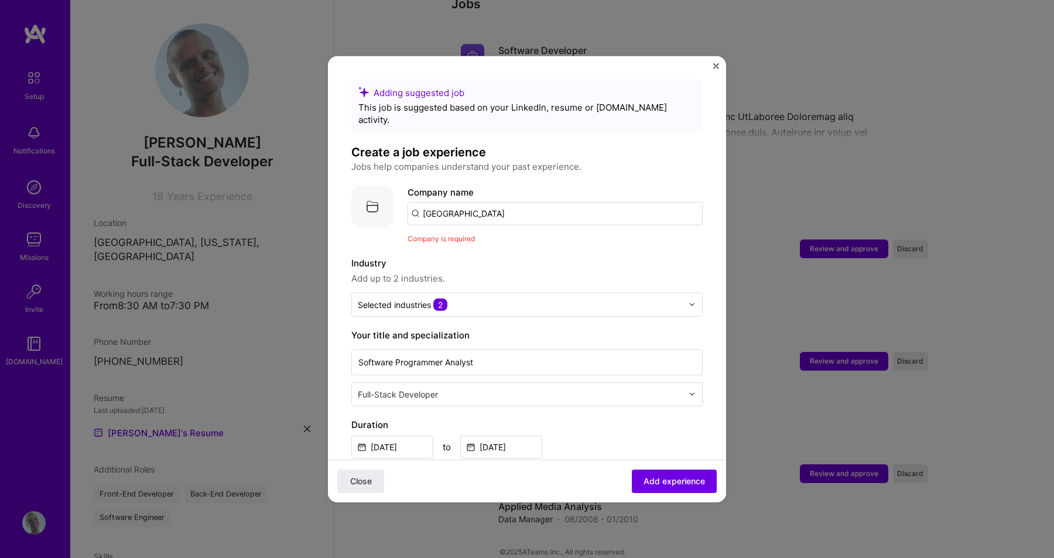
click at [518, 201] on input "Georgetown University" at bounding box center [554, 212] width 295 height 23
type input "Georgetown University"
click at [451, 239] on span "Add company" at bounding box center [440, 245] width 56 height 12
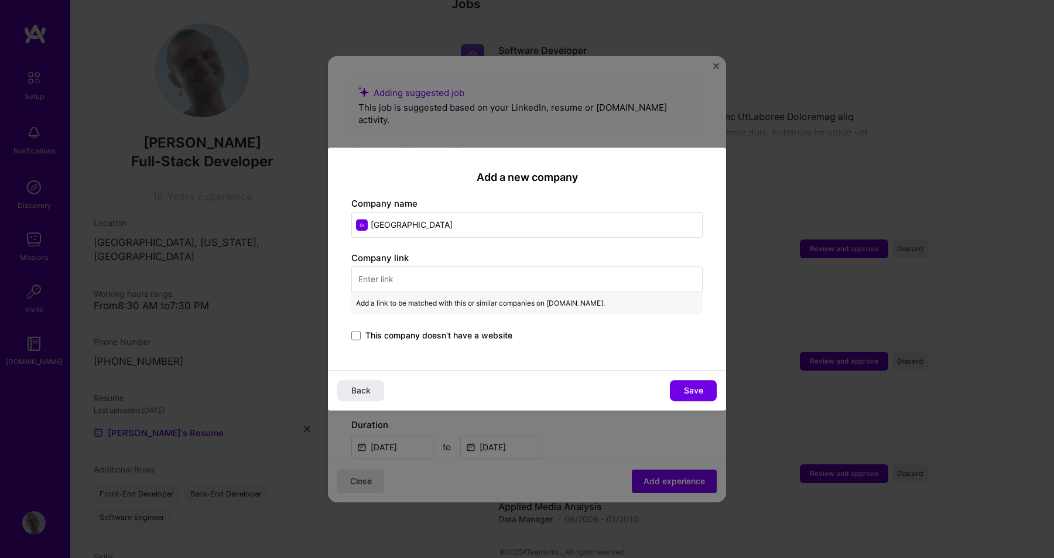
click at [396, 280] on input "text" at bounding box center [526, 279] width 351 height 26
paste input "https://www.georgetown.edu/"
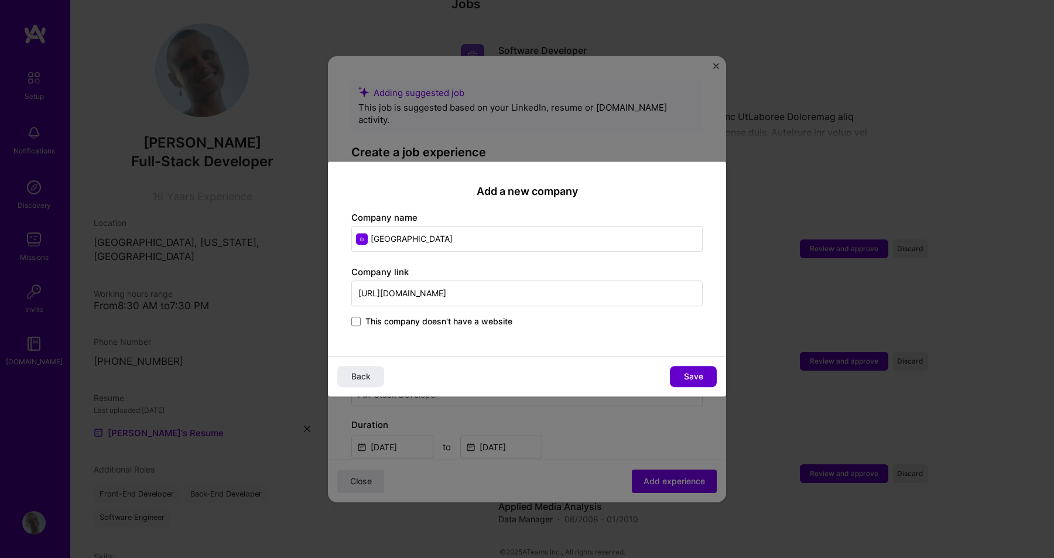
type input "https://www.georgetown.edu/"
click at [690, 376] on span "Save" at bounding box center [693, 377] width 19 height 12
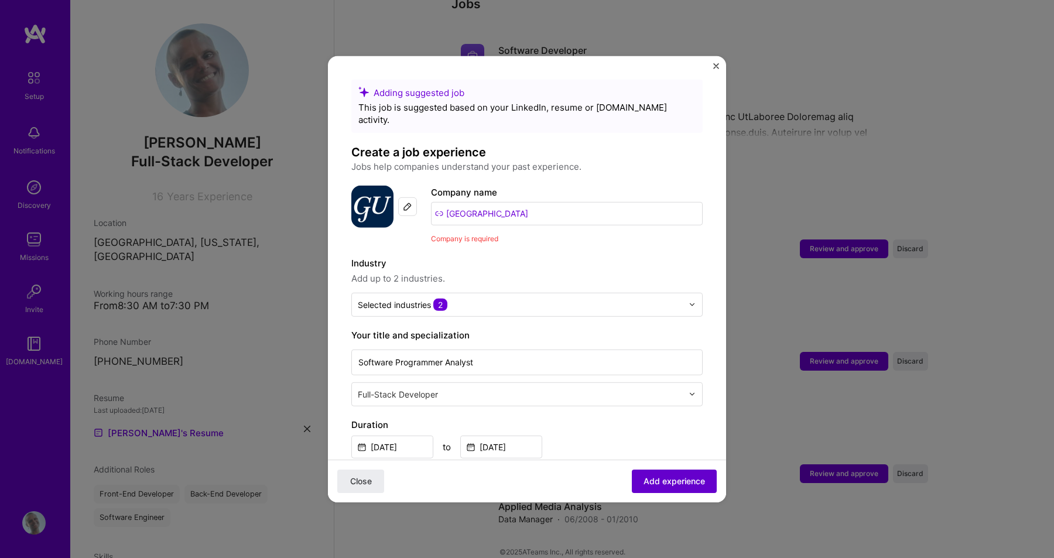
click at [685, 481] on span "Add experience" at bounding box center [673, 481] width 61 height 12
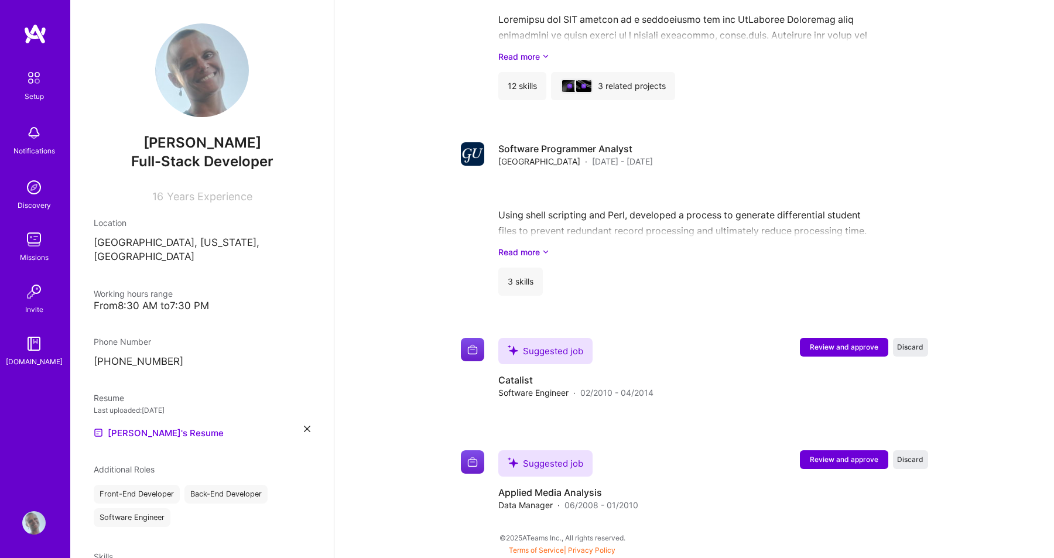
scroll to position [1265, 0]
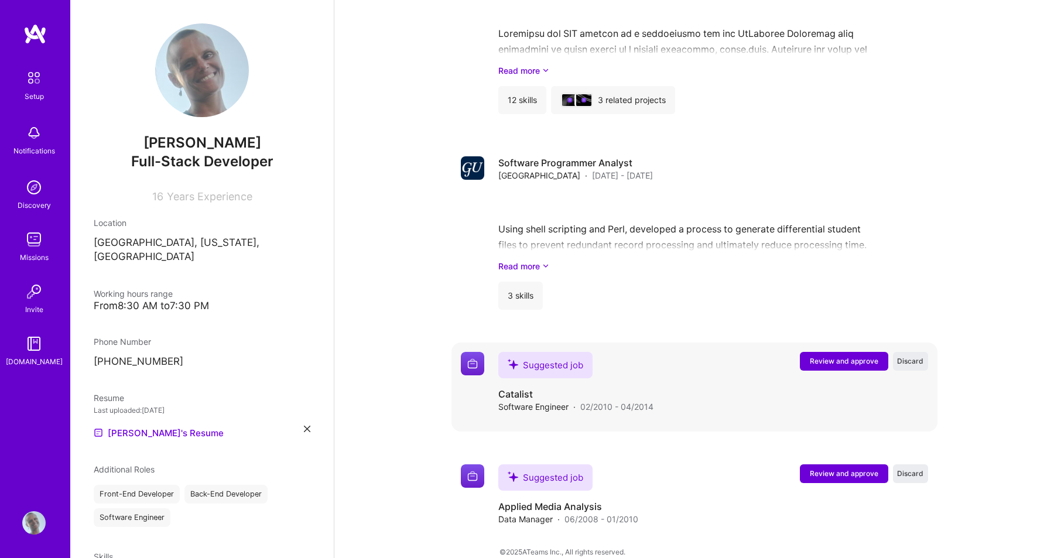
click at [828, 356] on span "Review and approve" at bounding box center [844, 361] width 68 height 10
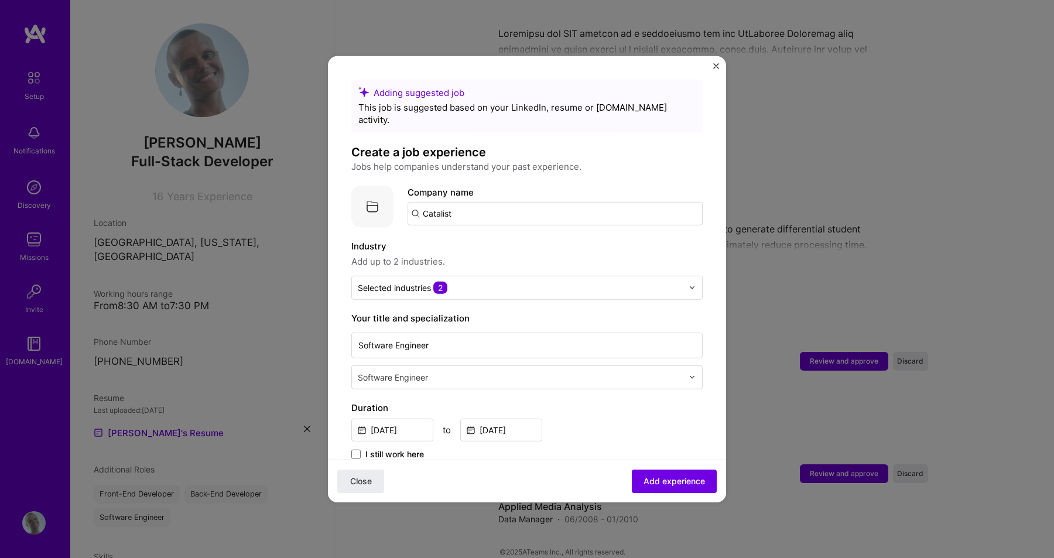
click at [540, 204] on input "Catalist" at bounding box center [554, 212] width 295 height 23
click at [489, 203] on input "Catalist" at bounding box center [554, 212] width 295 height 23
click at [472, 269] on span "Catalist" at bounding box center [458, 275] width 31 height 12
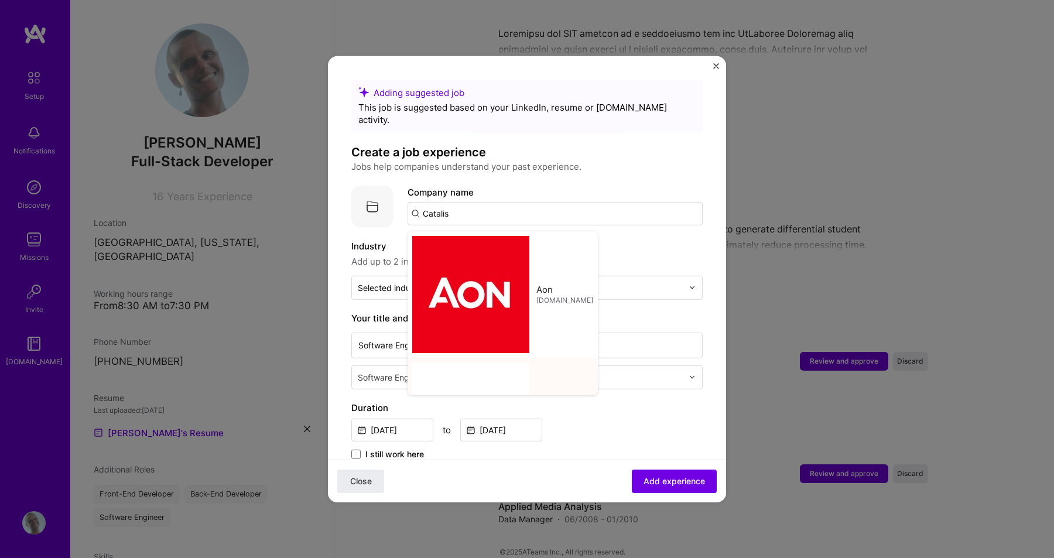
type input "Catalist"
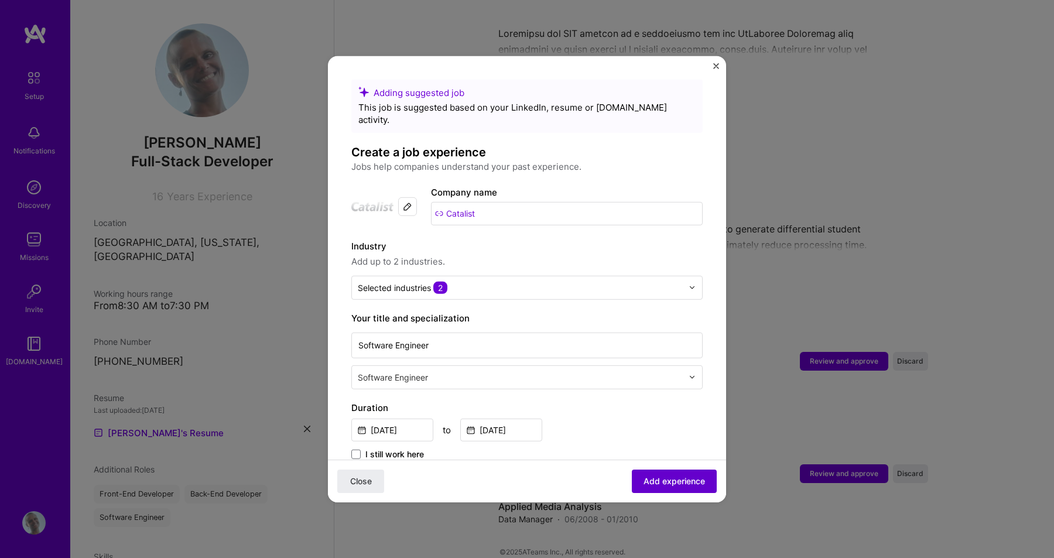
click at [664, 490] on button "Add experience" at bounding box center [674, 480] width 85 height 23
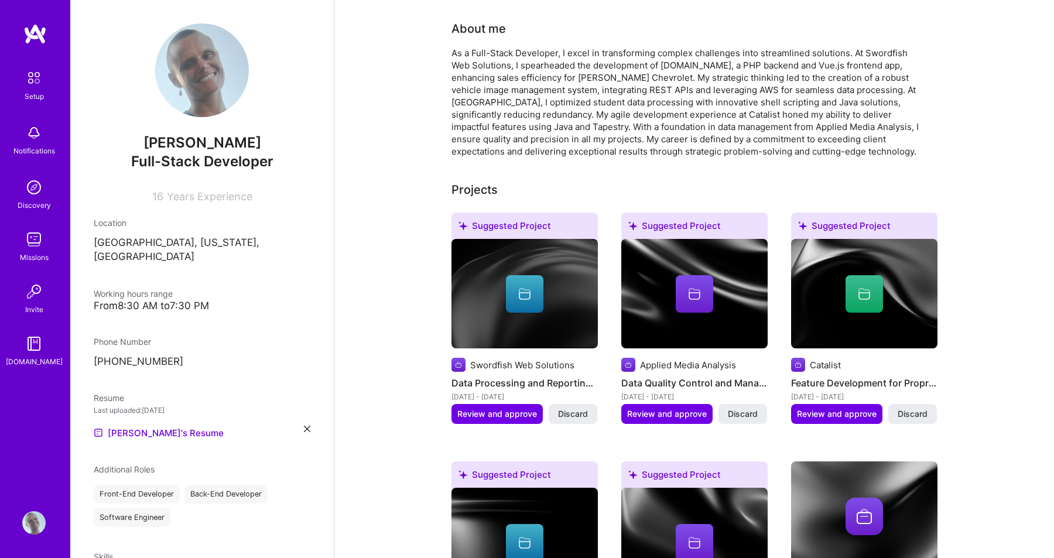
scroll to position [0, 0]
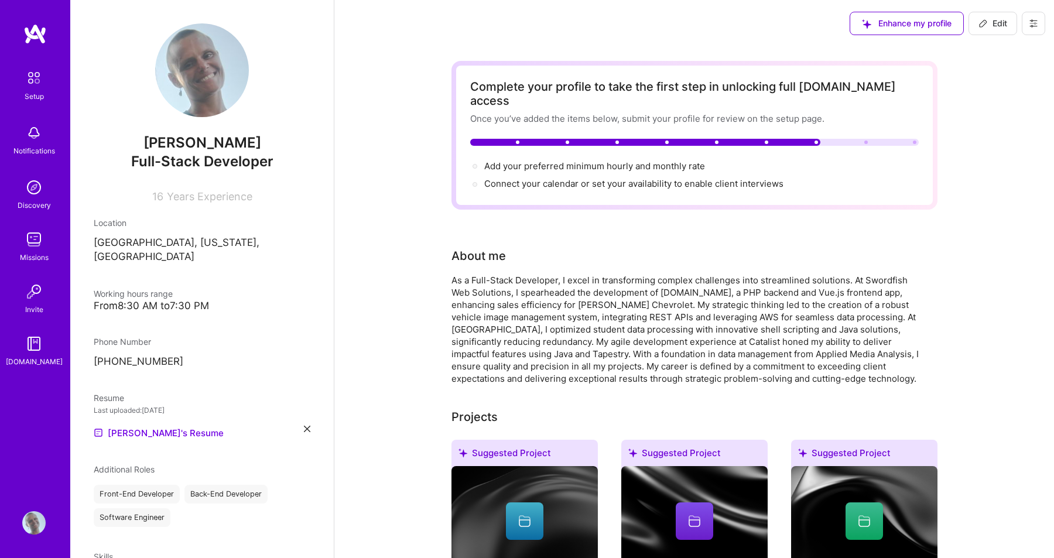
click at [1003, 22] on span "Edit" at bounding box center [992, 24] width 29 height 12
select select "US"
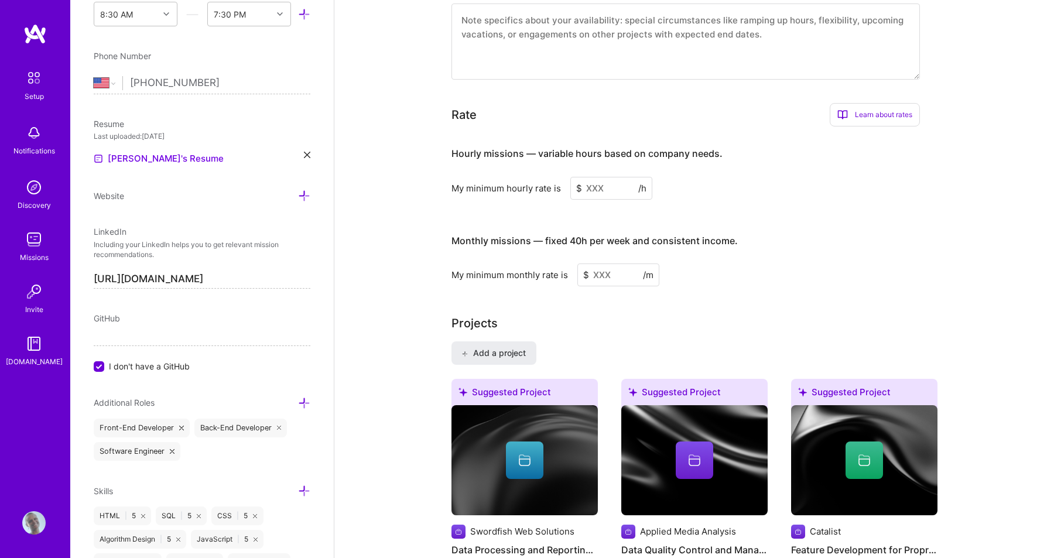
scroll to position [666, 0]
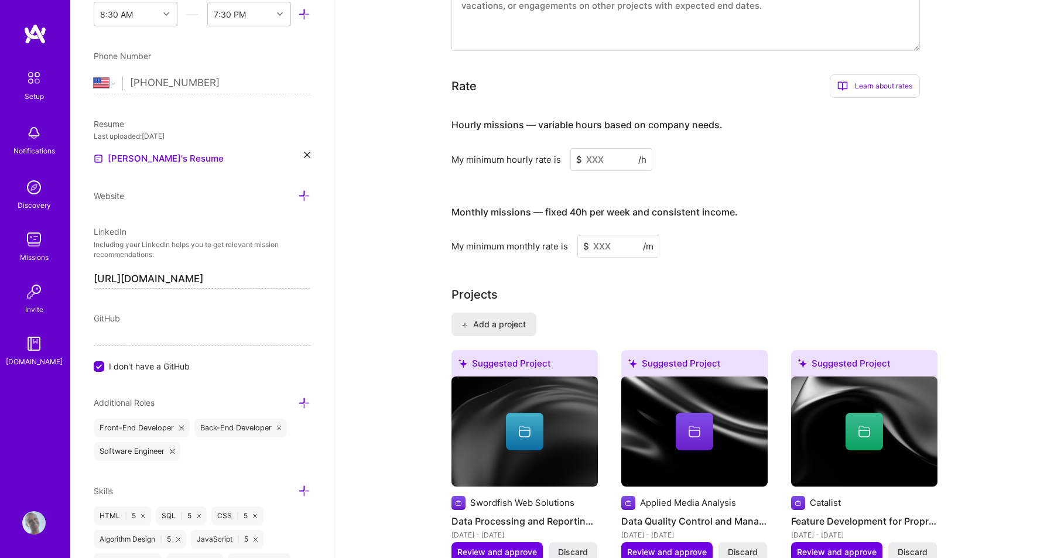
click at [588, 148] on input at bounding box center [611, 159] width 82 height 23
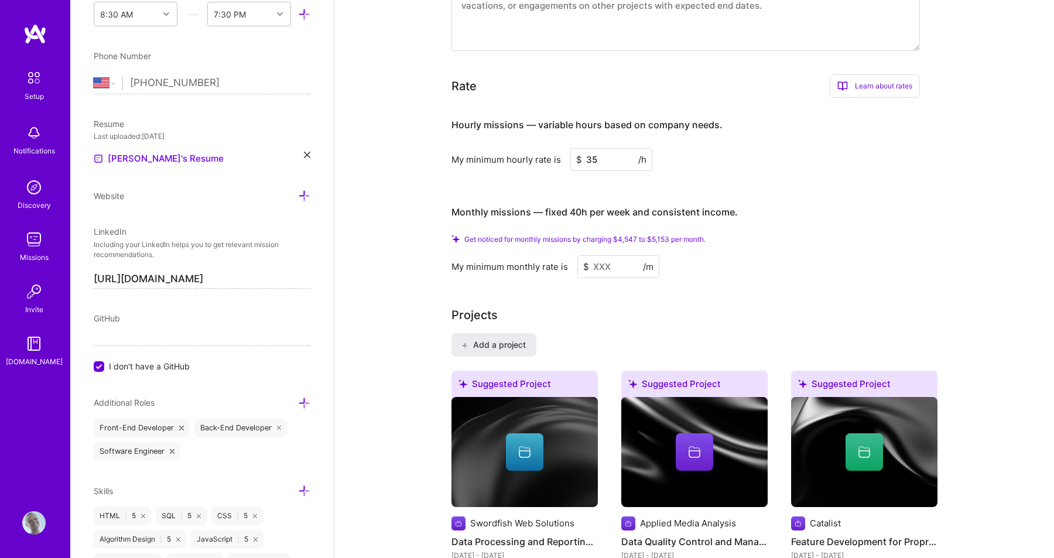
type input "3"
type input "40"
click at [597, 255] on input at bounding box center [618, 266] width 82 height 23
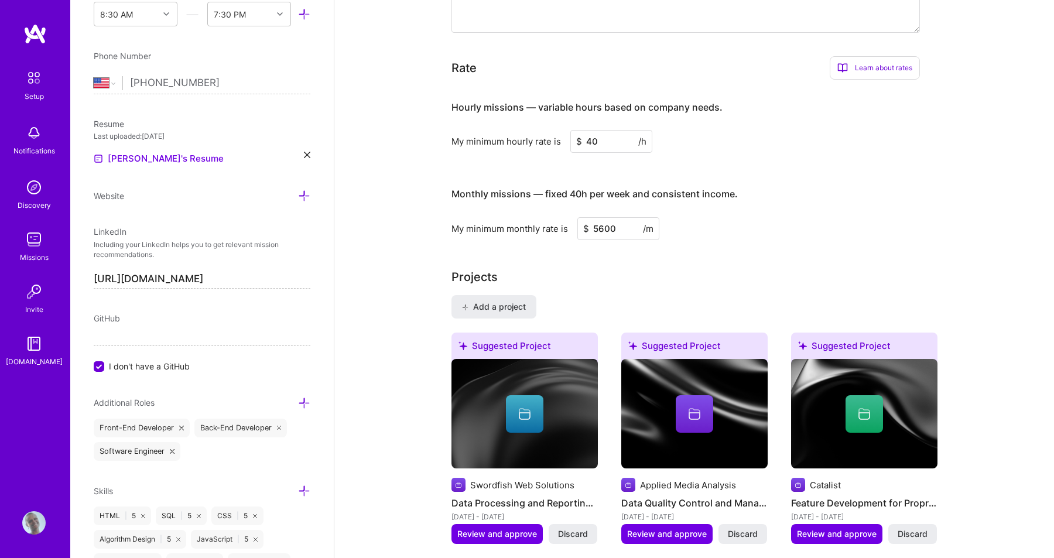
type input "5600"
click at [672, 268] on div "Projects" at bounding box center [694, 277] width 486 height 18
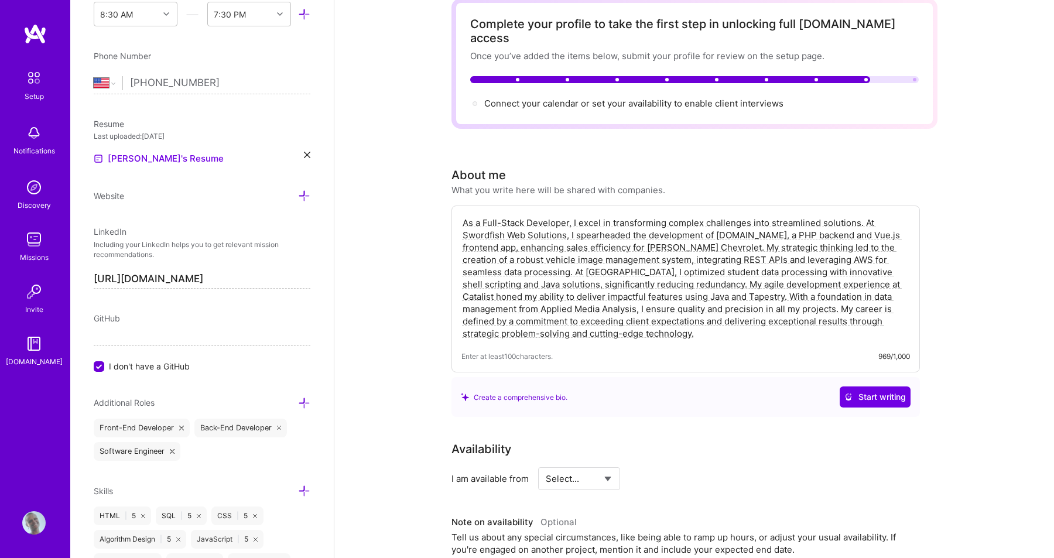
scroll to position [68, 0]
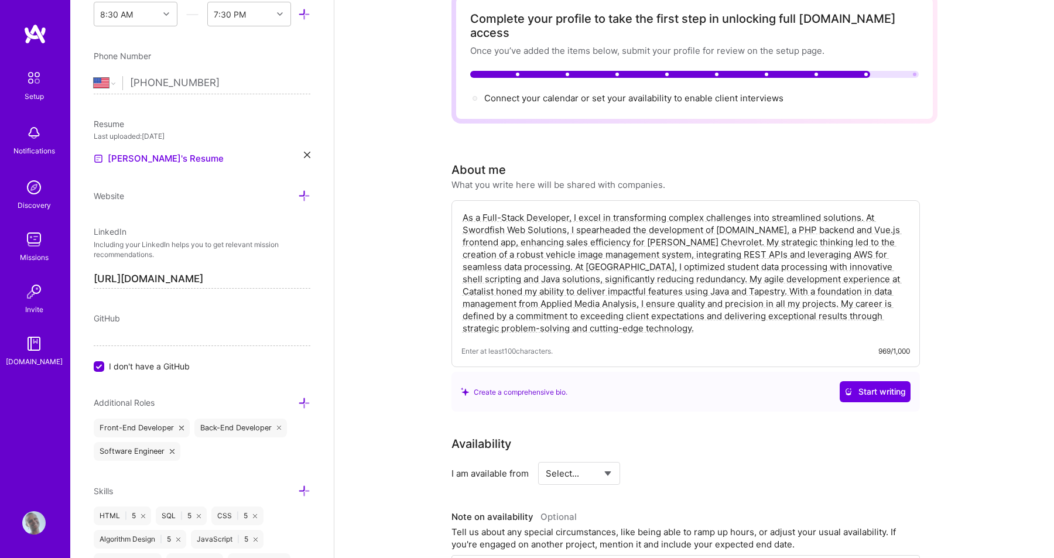
click at [609, 460] on select "Select... Right Now Future Date Not Available" at bounding box center [579, 473] width 67 height 30
select select "Right Now"
click at [666, 462] on input at bounding box center [685, 473] width 70 height 23
type input "40"
click at [822, 462] on div "I am available from Select... Right Now Future Date Not Available for 40 h/week" at bounding box center [685, 473] width 468 height 23
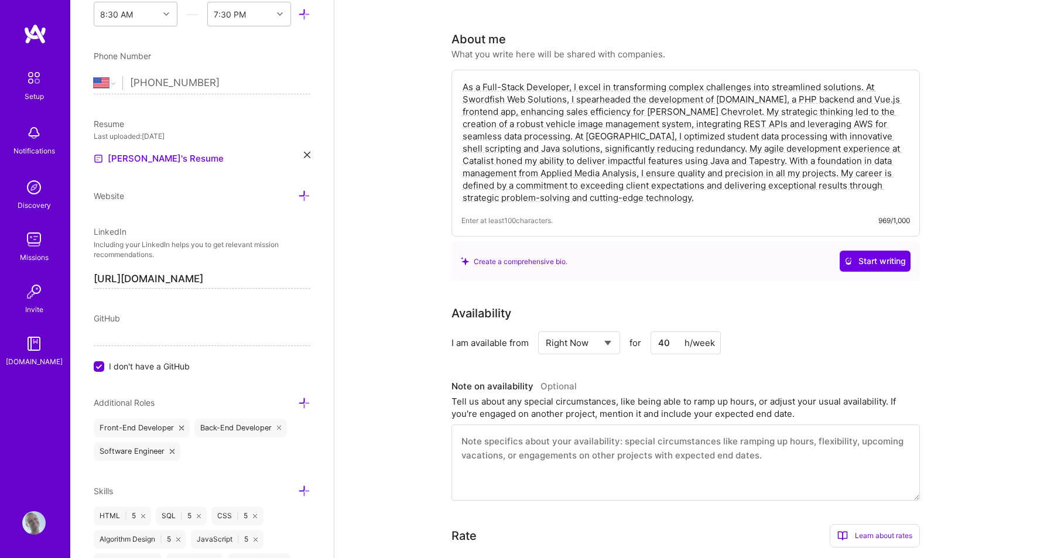
scroll to position [311, 0]
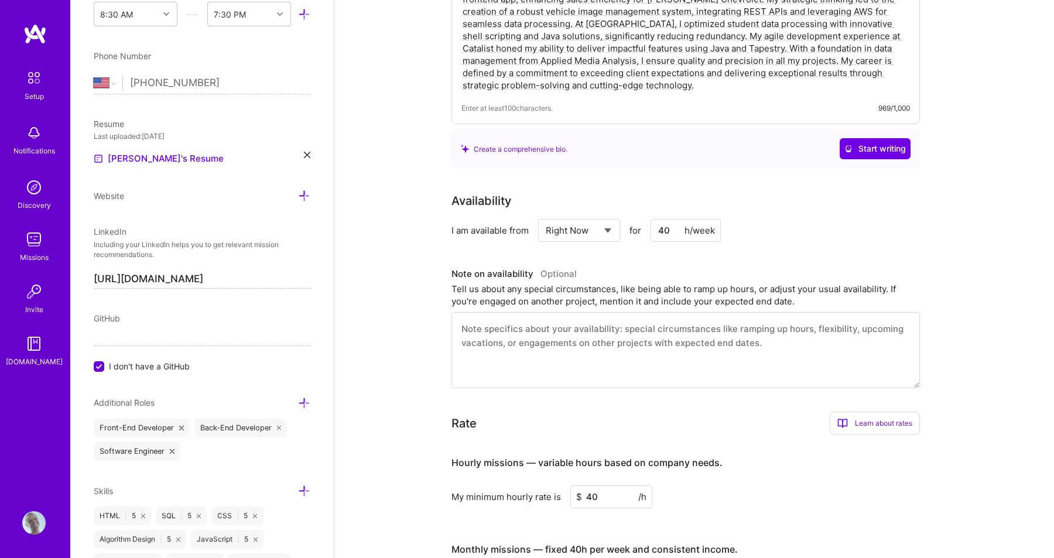
click at [625, 312] on textarea at bounding box center [685, 350] width 468 height 76
drag, startPoint x: 794, startPoint y: 333, endPoint x: 725, endPoint y: 333, distance: 69.1
click at [725, 333] on textarea "I have four children so my hours are not available in a contiguous block. I gen…" at bounding box center [685, 350] width 468 height 76
drag, startPoint x: 785, startPoint y: 331, endPoint x: 724, endPoint y: 328, distance: 61.5
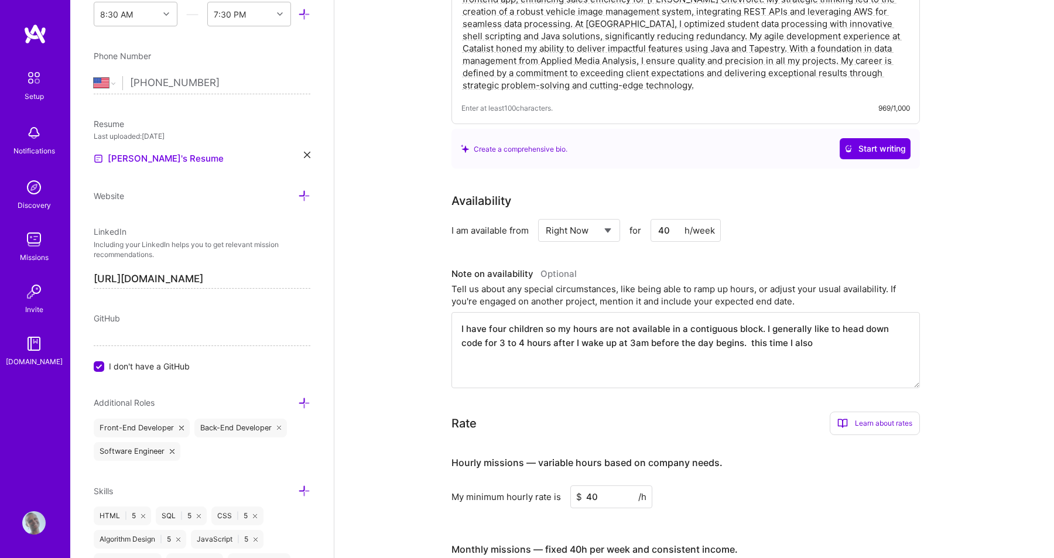
click at [724, 328] on textarea "I have four children so my hours are not available in a contiguous block. I gen…" at bounding box center [685, 350] width 468 height 76
drag, startPoint x: 789, startPoint y: 323, endPoint x: 724, endPoint y: 323, distance: 64.4
click at [724, 323] on textarea "I have four children so my hours are not available in a contiguous block. I gen…" at bounding box center [685, 350] width 468 height 76
click at [806, 314] on textarea "I have four children so my hours are not available in a contiguous block. I gen…" at bounding box center [685, 350] width 468 height 76
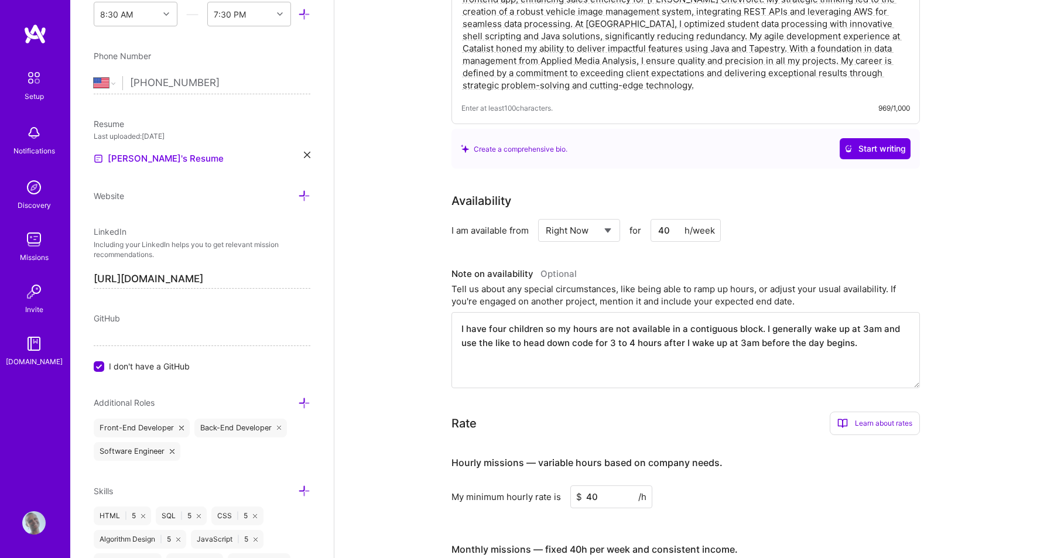
drag, startPoint x: 478, startPoint y: 328, endPoint x: 584, endPoint y: 323, distance: 106.1
click at [584, 323] on textarea "I have four children so my hours are not available in a contiguous block. I gen…" at bounding box center [685, 350] width 468 height 76
drag, startPoint x: 530, startPoint y: 328, endPoint x: 624, endPoint y: 328, distance: 94.2
click at [624, 328] on textarea "I have four children so my hours are not available in a contiguous block. I gen…" at bounding box center [685, 350] width 468 height 76
click at [623, 330] on textarea "I have four children so my hours are not available in a contiguous block. I gen…" at bounding box center [685, 350] width 468 height 76
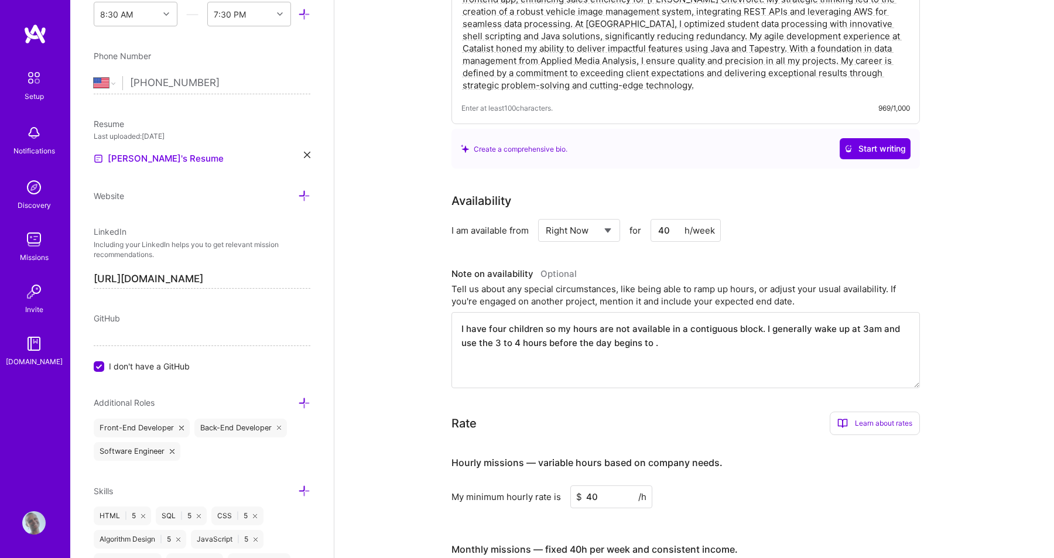
paste textarea "https://www.georgetown.edu/"
drag, startPoint x: 726, startPoint y: 328, endPoint x: 745, endPoint y: 322, distance: 20.2
click at [745, 322] on textarea "I have four children so my hours are not available in a contiguous block. I gen…" at bounding box center [685, 350] width 468 height 76
click at [725, 330] on textarea "I have four children so my hours are not available in a contiguous block. I gen…" at bounding box center [685, 350] width 468 height 76
click at [684, 345] on textarea "I have four children so my hours are not available in a contiguous block. I gen…" at bounding box center [685, 350] width 468 height 76
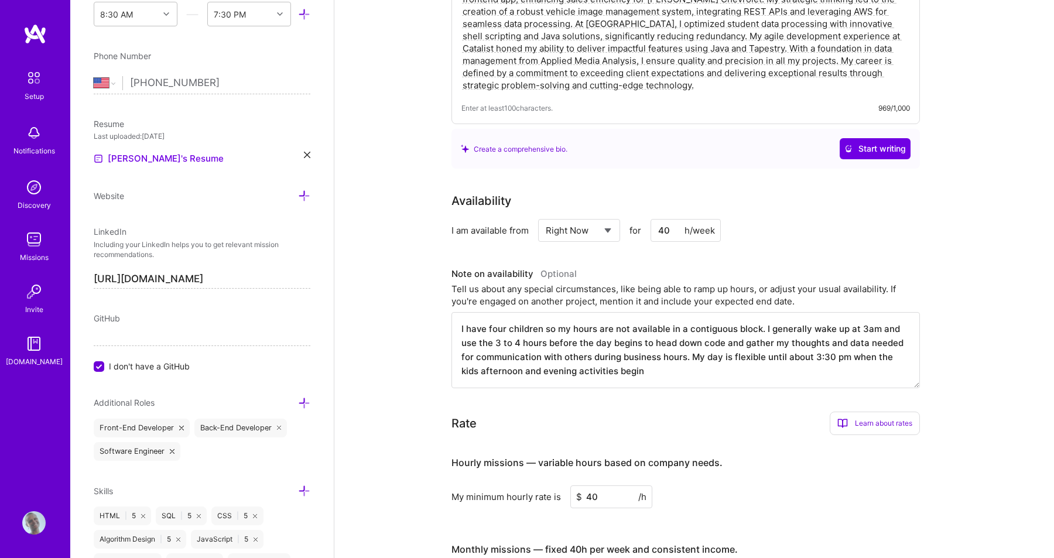
click at [751, 344] on textarea "I have four children so my hours are not available in a contiguous block. I gen…" at bounding box center [685, 350] width 468 height 76
click at [788, 345] on textarea "I have four children so my hours are not available in a contiguous block. I gen…" at bounding box center [685, 350] width 468 height 76
click at [520, 362] on textarea "I have four children so my hours are not available in a contiguous block. I gen…" at bounding box center [685, 350] width 468 height 76
click at [835, 361] on textarea "I have four children so my hours are not available in a contiguous block. I gen…" at bounding box center [685, 350] width 468 height 76
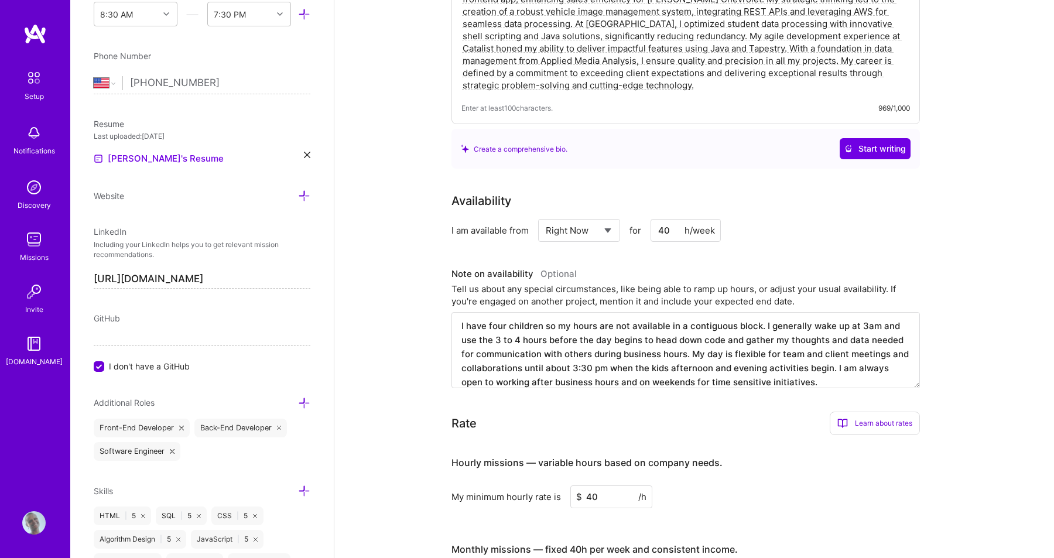
click at [848, 368] on textarea "I have four children so my hours are not available in a contiguous block. I gen…" at bounding box center [685, 350] width 468 height 76
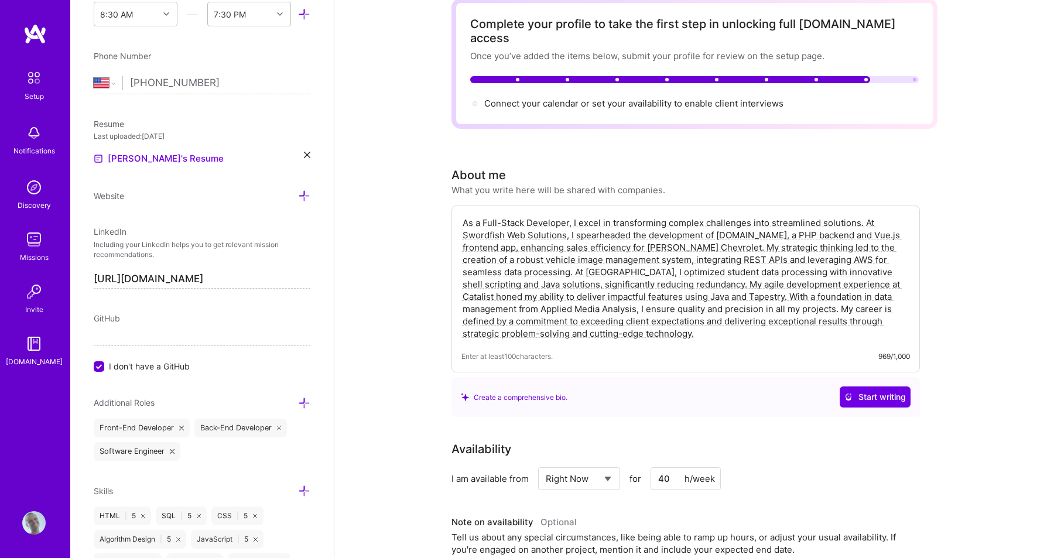
scroll to position [0, 0]
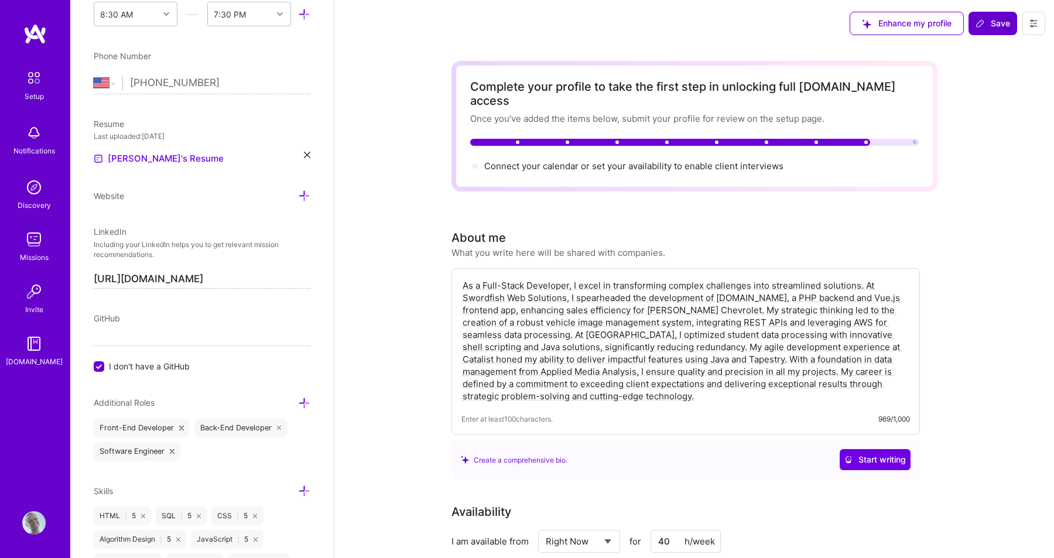
type textarea "I have four children so my hours are not available in a contiguous block. I gen…"
click at [995, 27] on span "Save" at bounding box center [992, 24] width 35 height 12
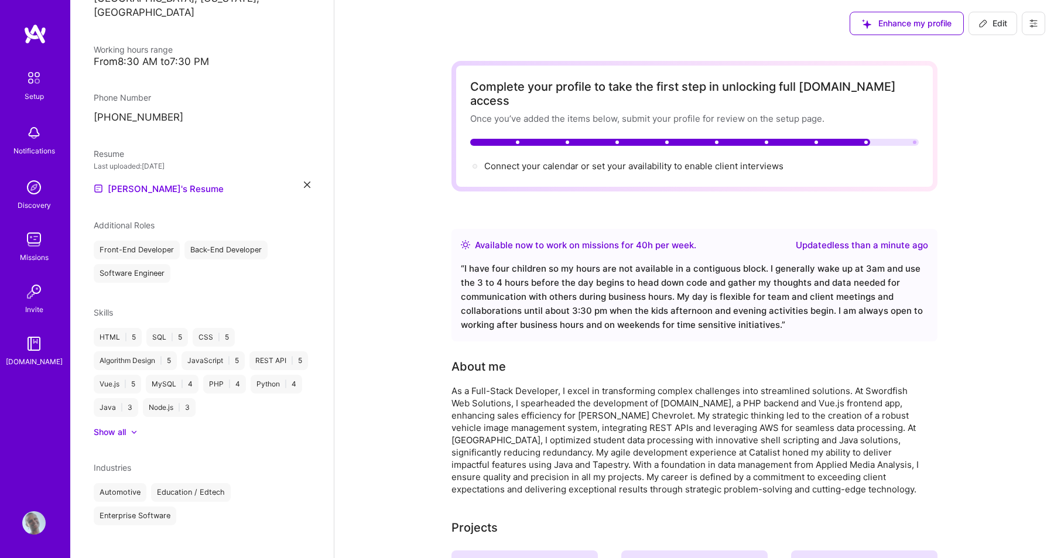
click at [991, 24] on span "Edit" at bounding box center [992, 24] width 29 height 12
select select "US"
select select "Right Now"
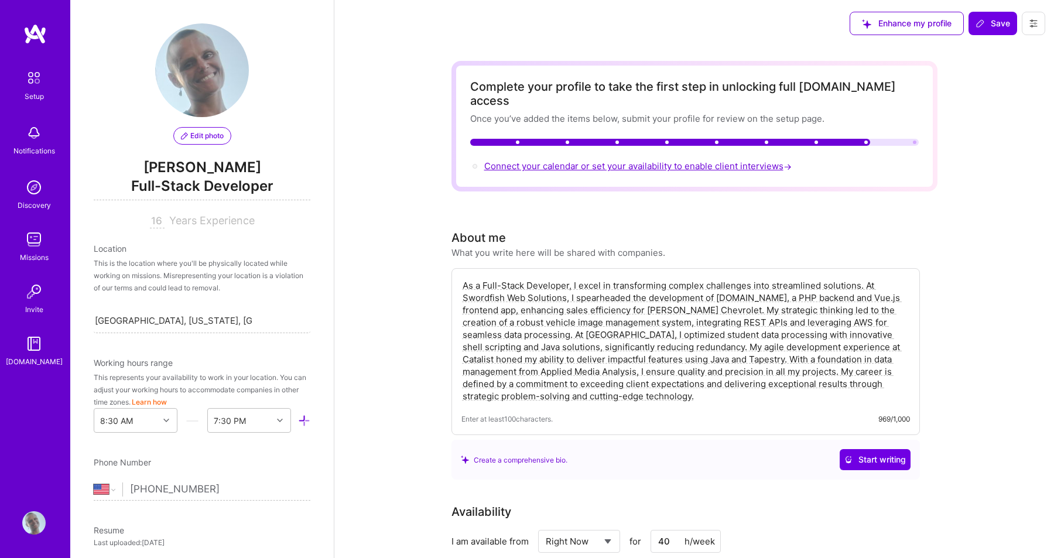
click at [724, 160] on span "Connect your calendar or set your availability to enable client interviews →" at bounding box center [639, 165] width 310 height 11
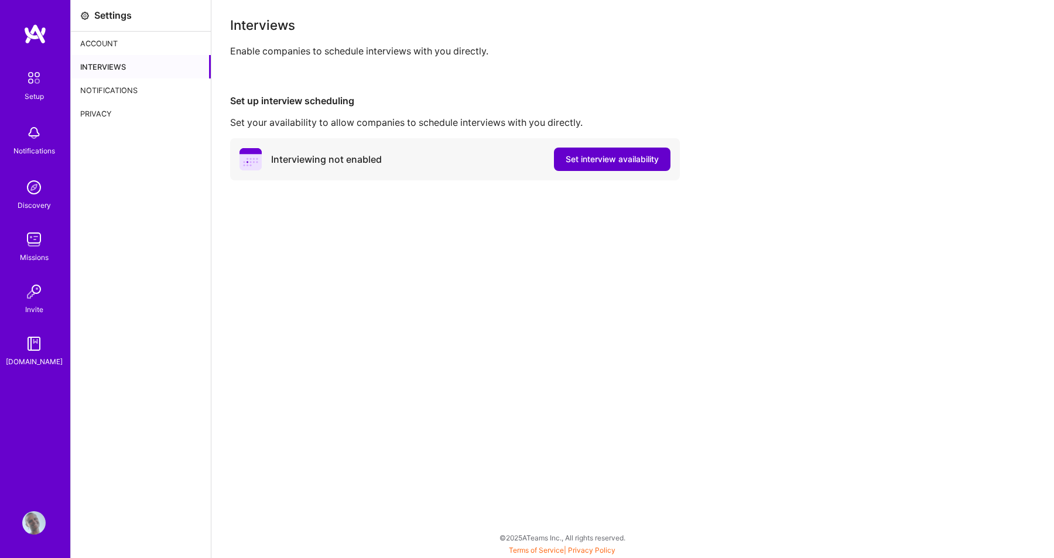
click at [589, 157] on span "Set interview availability" at bounding box center [611, 159] width 93 height 12
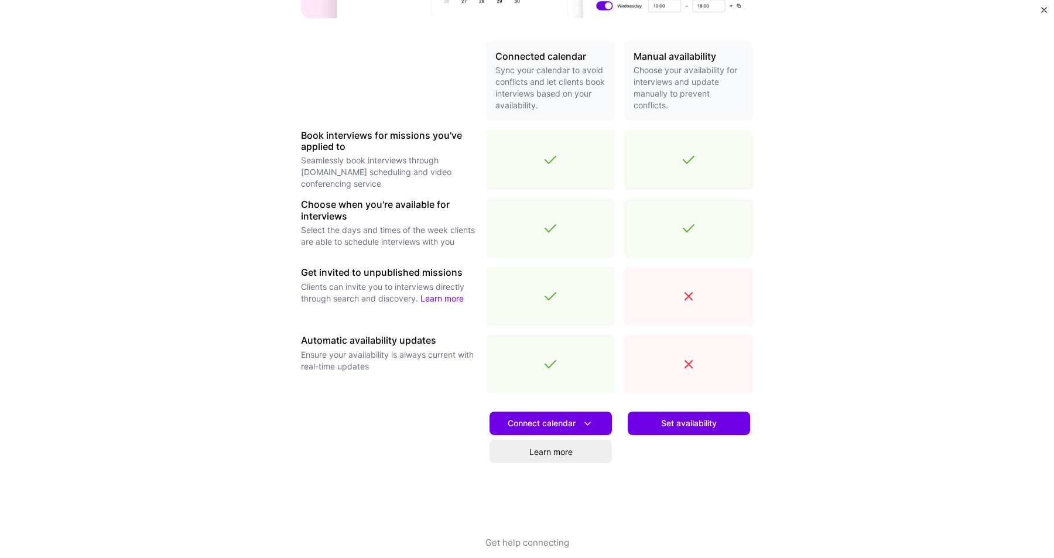
scroll to position [262, 0]
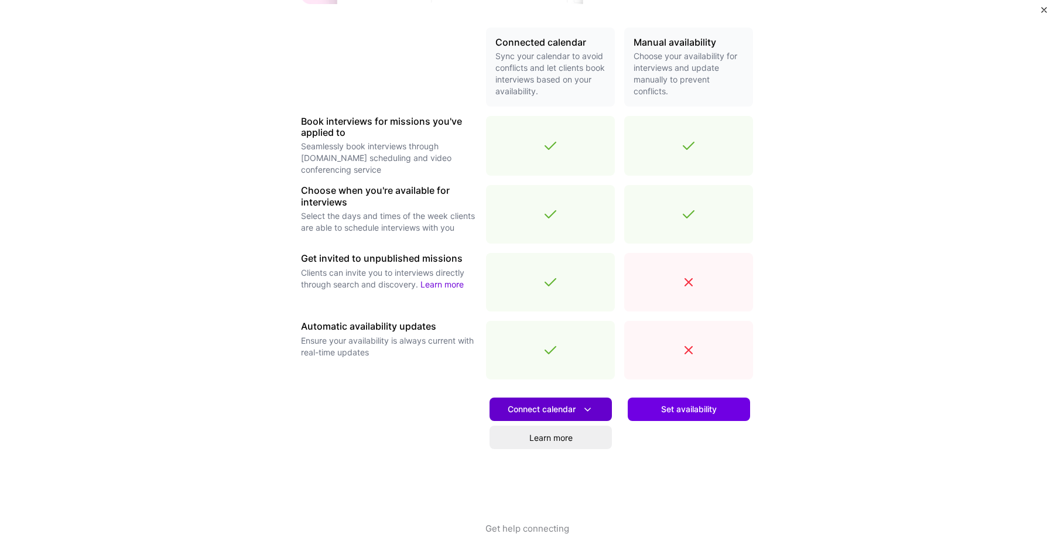
click at [554, 412] on span "Connect calendar" at bounding box center [551, 409] width 86 height 12
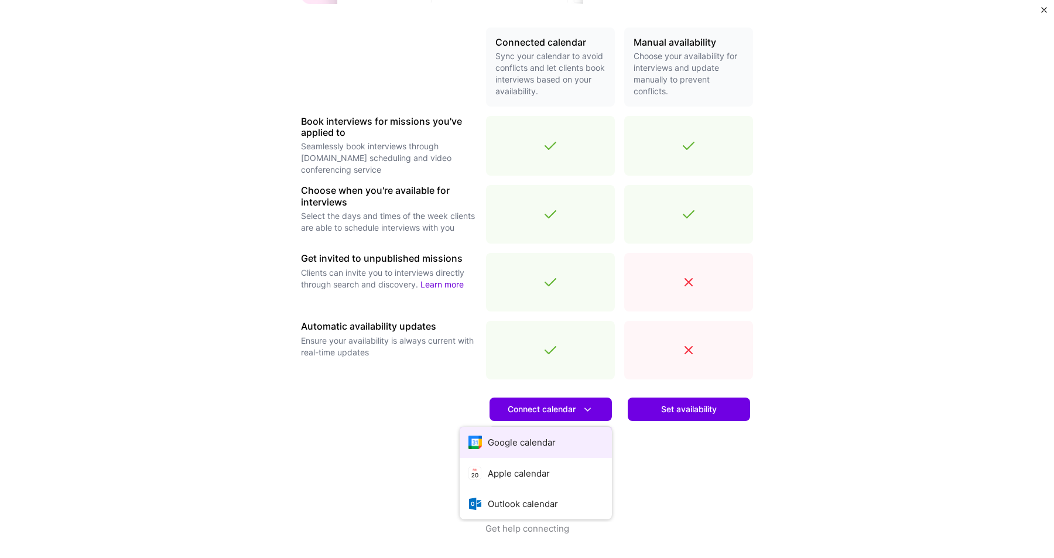
click at [540, 436] on button "Google calendar" at bounding box center [536, 442] width 152 height 31
click at [514, 433] on link "Learn more" at bounding box center [550, 437] width 122 height 23
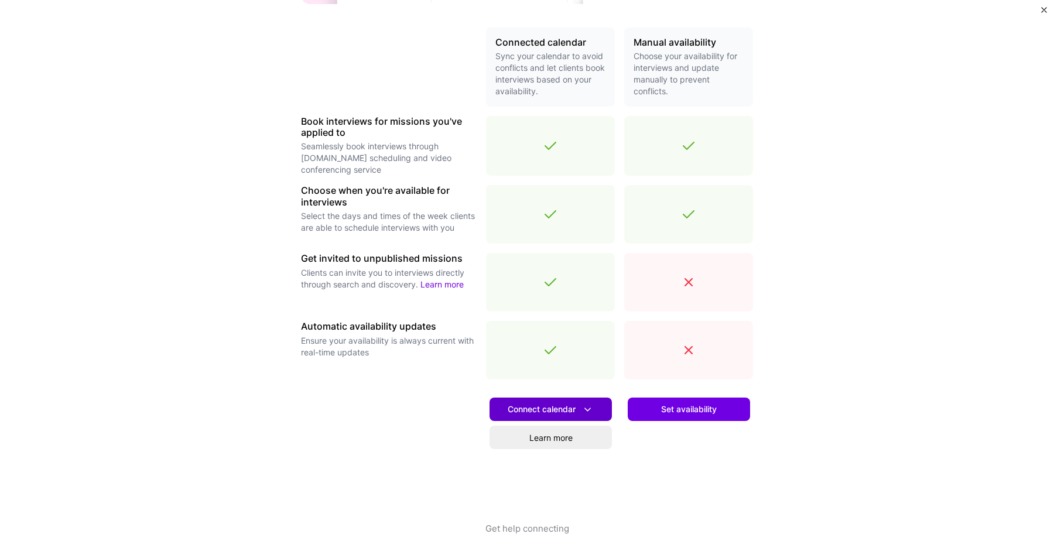
click at [539, 405] on span "Connect calendar" at bounding box center [551, 409] width 86 height 12
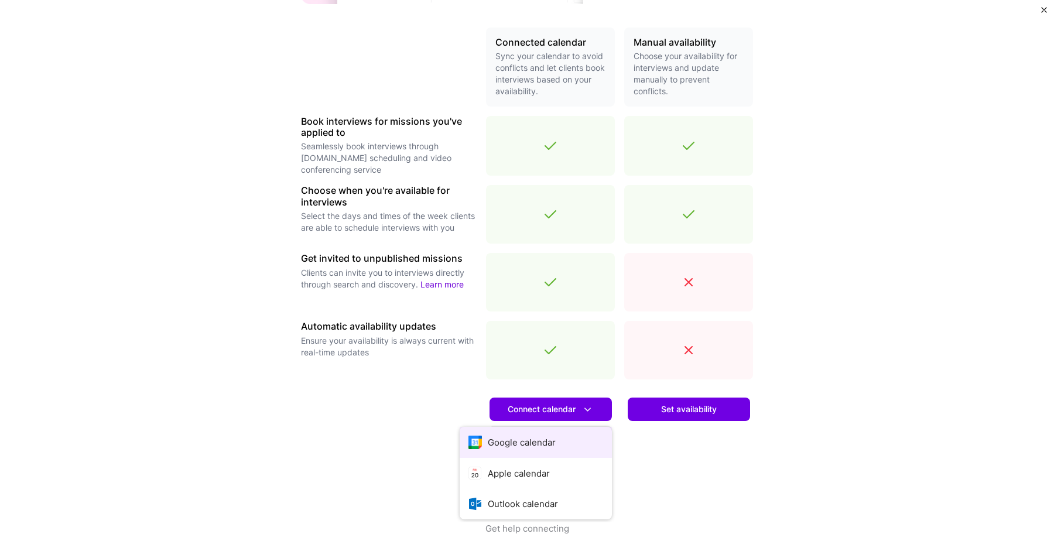
click at [518, 440] on button "Google calendar" at bounding box center [536, 442] width 152 height 31
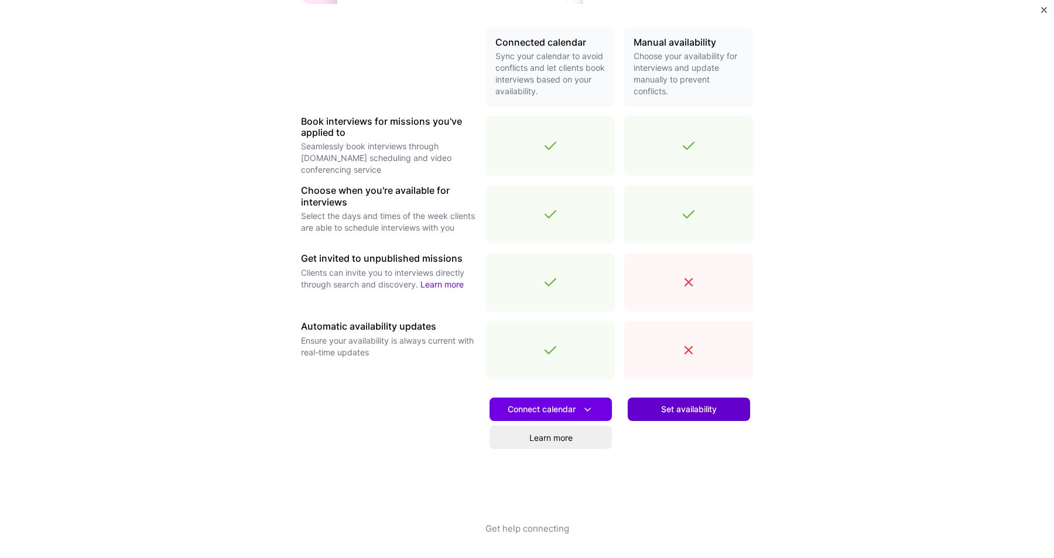
click at [667, 407] on span "Set availability" at bounding box center [689, 409] width 56 height 12
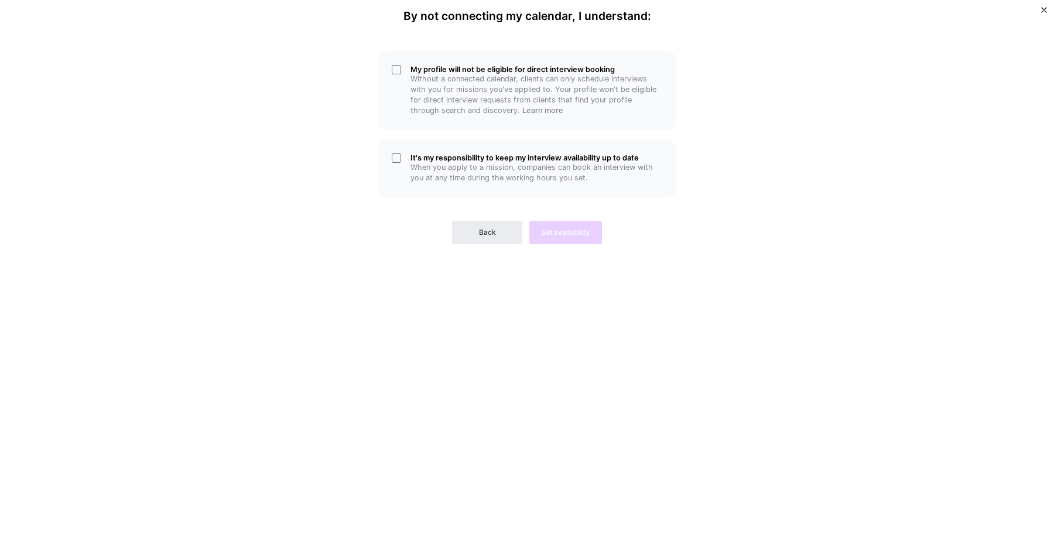
scroll to position [0, 0]
click at [491, 233] on span "Back" at bounding box center [487, 232] width 17 height 11
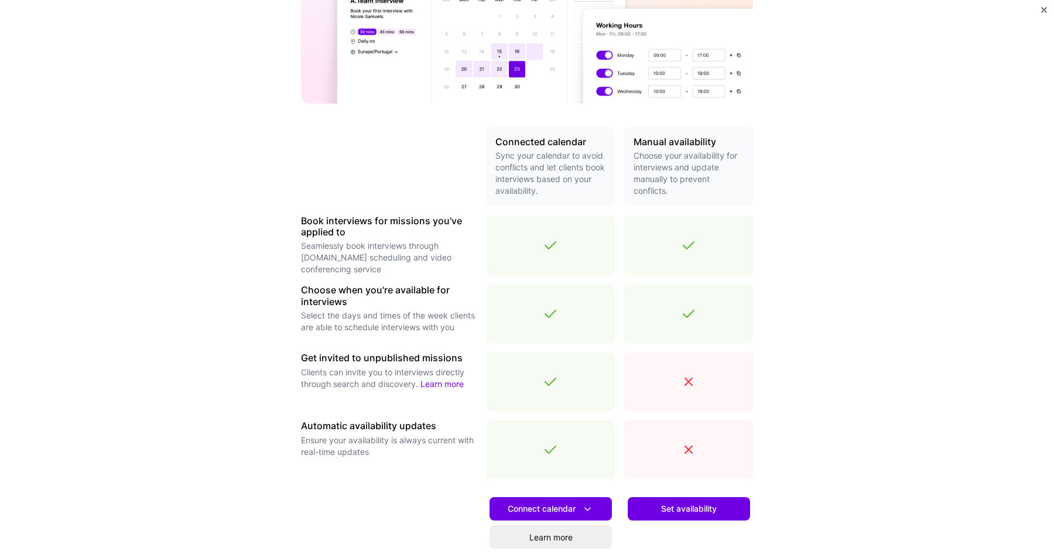
scroll to position [262, 0]
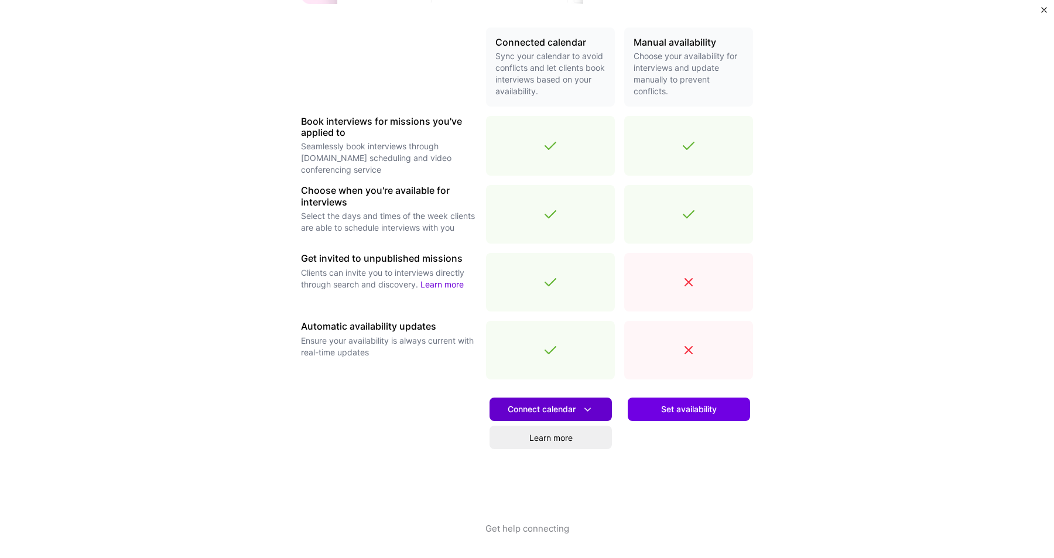
click at [554, 413] on span "Connect calendar" at bounding box center [551, 409] width 86 height 12
click at [520, 527] on button "Get help connecting" at bounding box center [527, 540] width 84 height 36
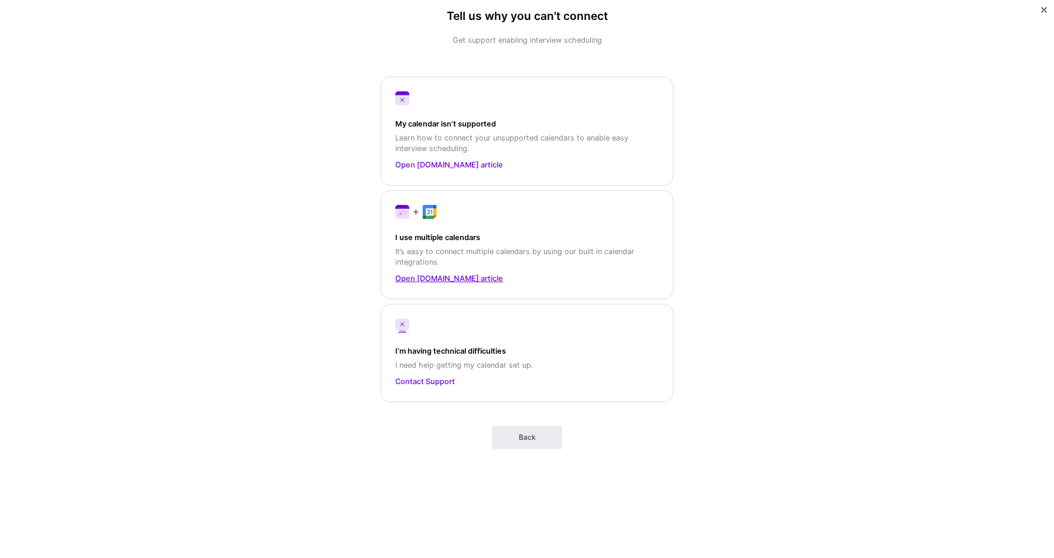
click at [442, 277] on link "Open A.Team article" at bounding box center [526, 278] width 263 height 12
click at [456, 279] on link "Open A.Team article" at bounding box center [526, 278] width 263 height 12
click at [435, 162] on link "Open A.Team article" at bounding box center [526, 165] width 263 height 12
click at [517, 441] on button "Back" at bounding box center [527, 437] width 70 height 23
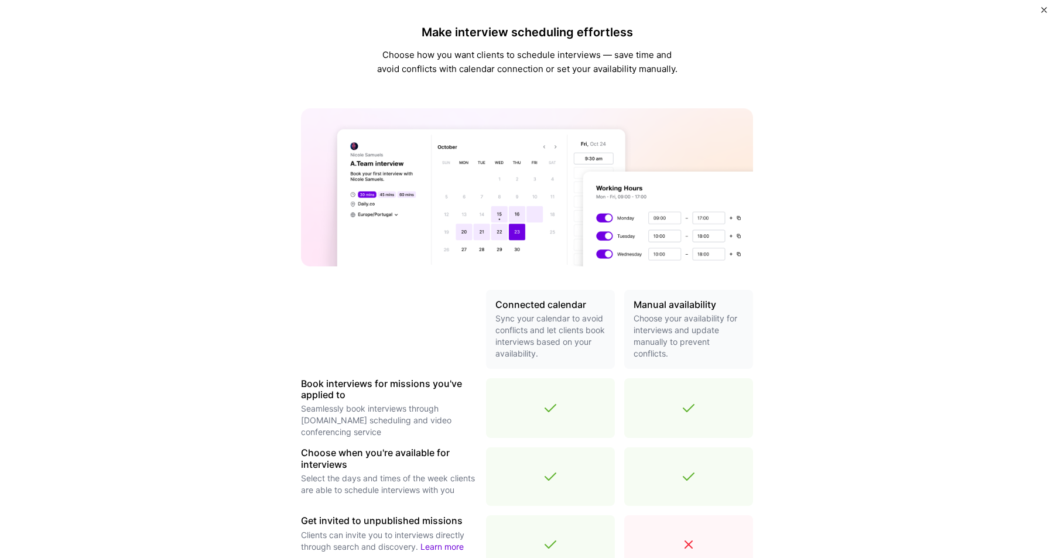
click at [1044, 8] on img "Close" at bounding box center [1044, 10] width 6 height 6
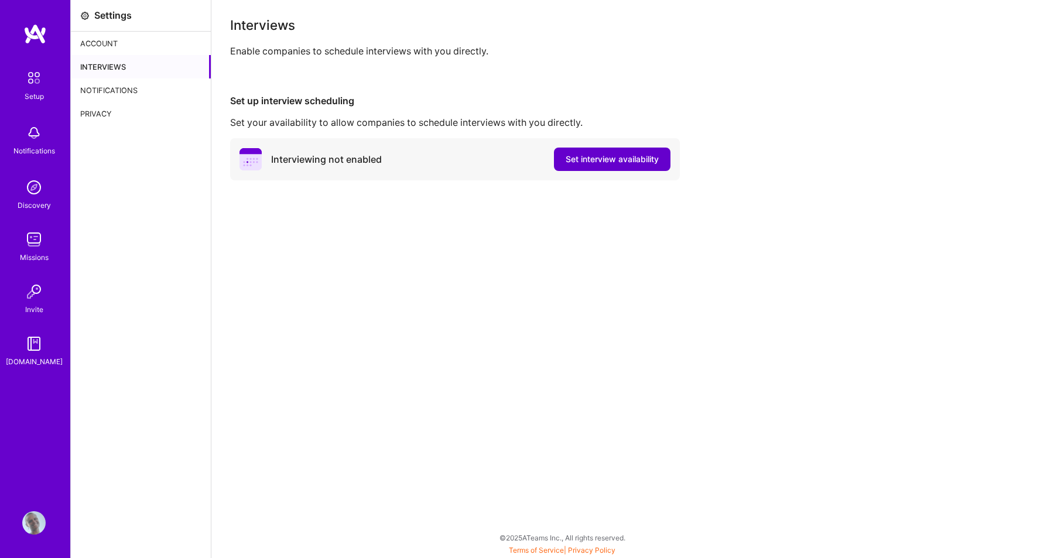
click at [594, 156] on span "Set interview availability" at bounding box center [611, 159] width 93 height 12
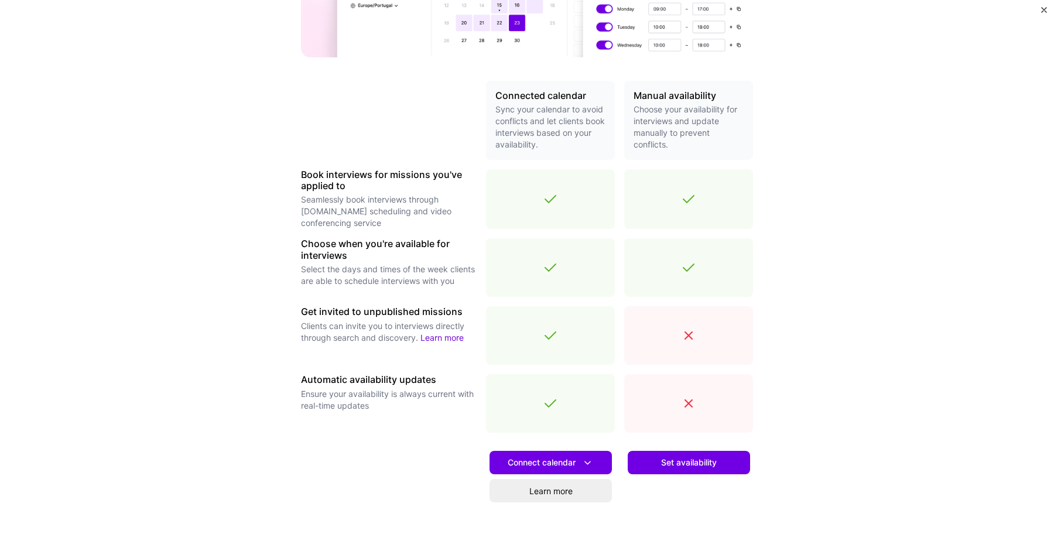
scroll to position [262, 0]
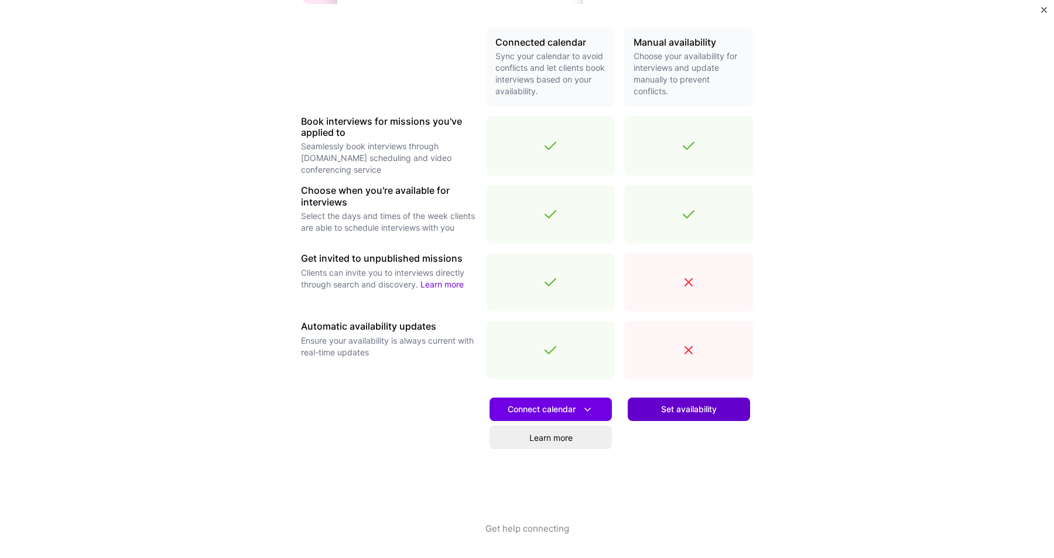
click at [649, 412] on button "Set availability" at bounding box center [689, 408] width 122 height 23
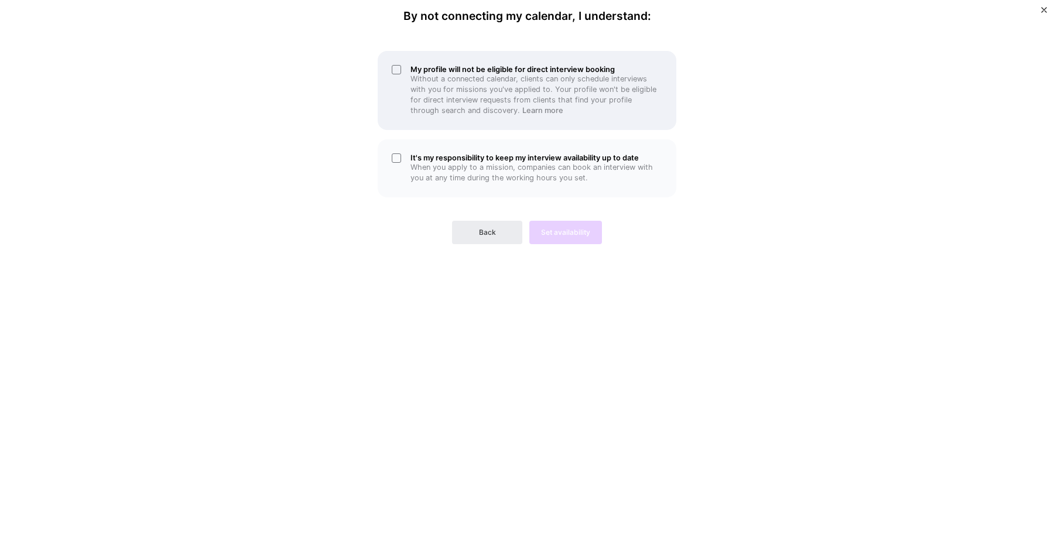
click at [396, 65] on div "My profile will not be eligible for direct interview booking Without a connecte…" at bounding box center [527, 90] width 299 height 79
click at [396, 152] on div "It's my responsibility to keep my interview availability up to date When you ap…" at bounding box center [527, 168] width 299 height 58
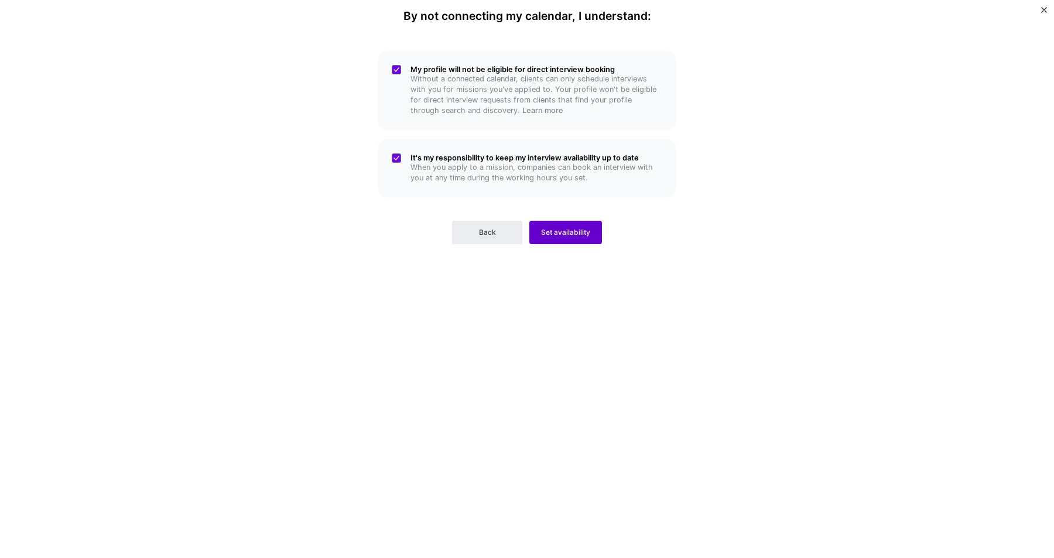
click at [537, 228] on button "Set availability" at bounding box center [565, 232] width 73 height 23
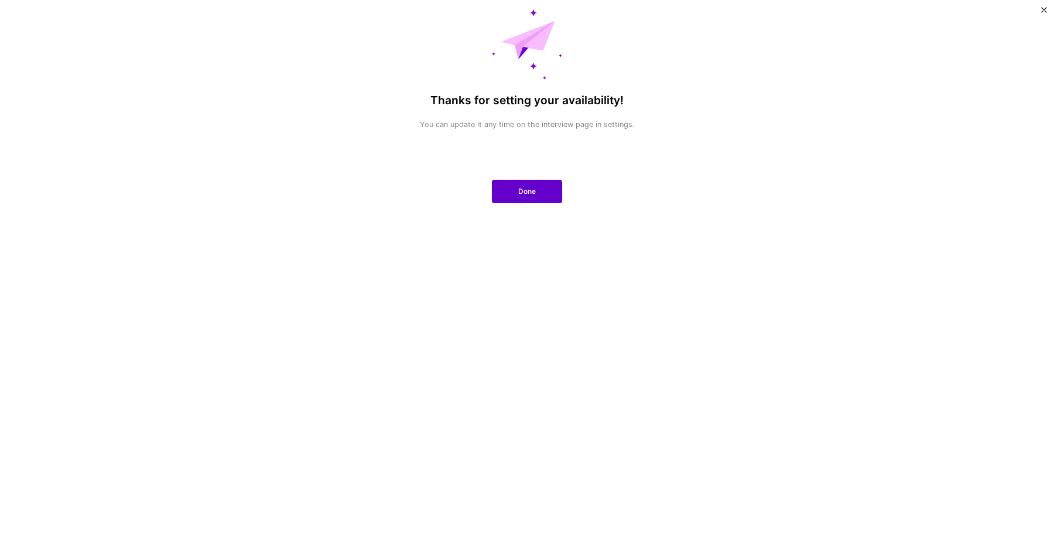
click at [527, 189] on span "Done" at bounding box center [527, 191] width 18 height 11
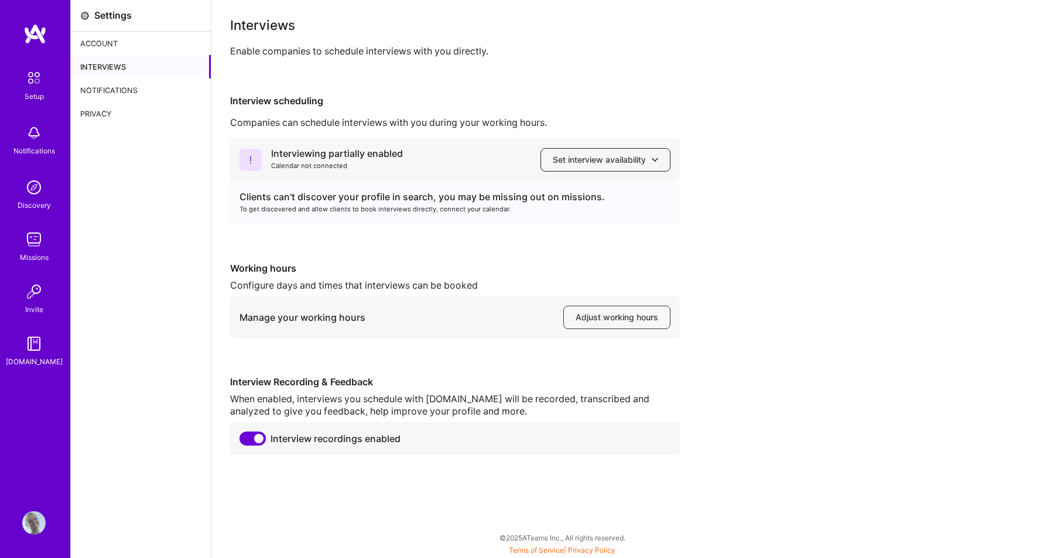
click at [593, 160] on span "Set interview availability" at bounding box center [605, 160] width 105 height 12
click at [466, 164] on div "Interviewing partially enabled Calendar not connected Set interview availabilit…" at bounding box center [455, 159] width 450 height 43
click at [568, 154] on span "Set interview availability" at bounding box center [605, 160] width 105 height 12
click at [563, 190] on button "Google calendar" at bounding box center [594, 192] width 152 height 31
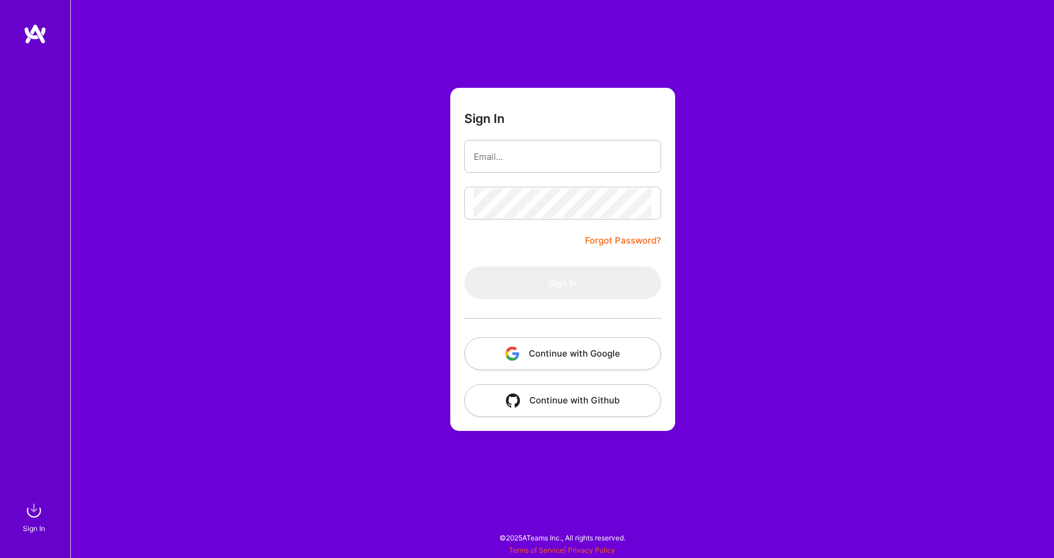
type input "rebeccakadushin@protonmail.com"
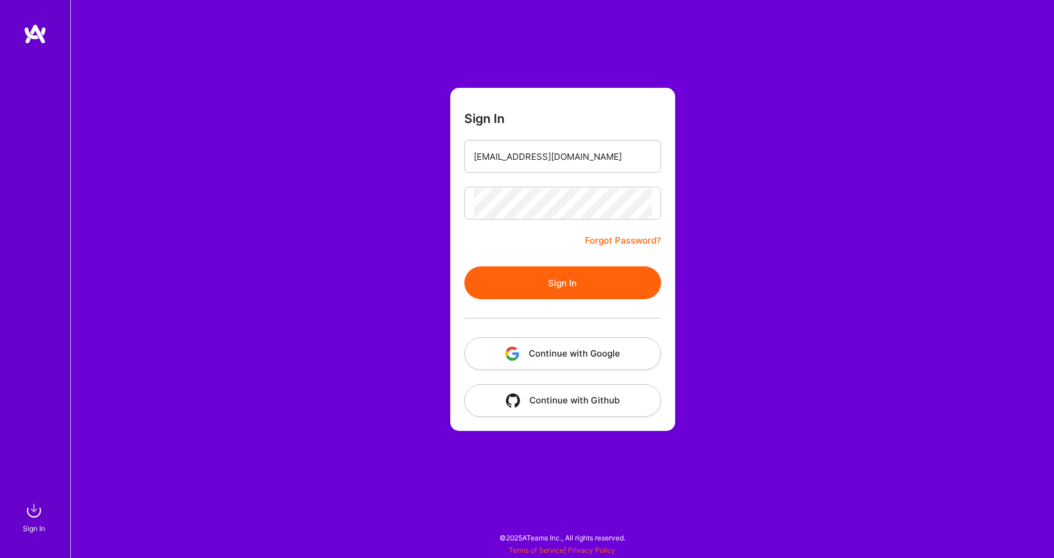
click at [562, 281] on button "Sign In" at bounding box center [562, 282] width 197 height 33
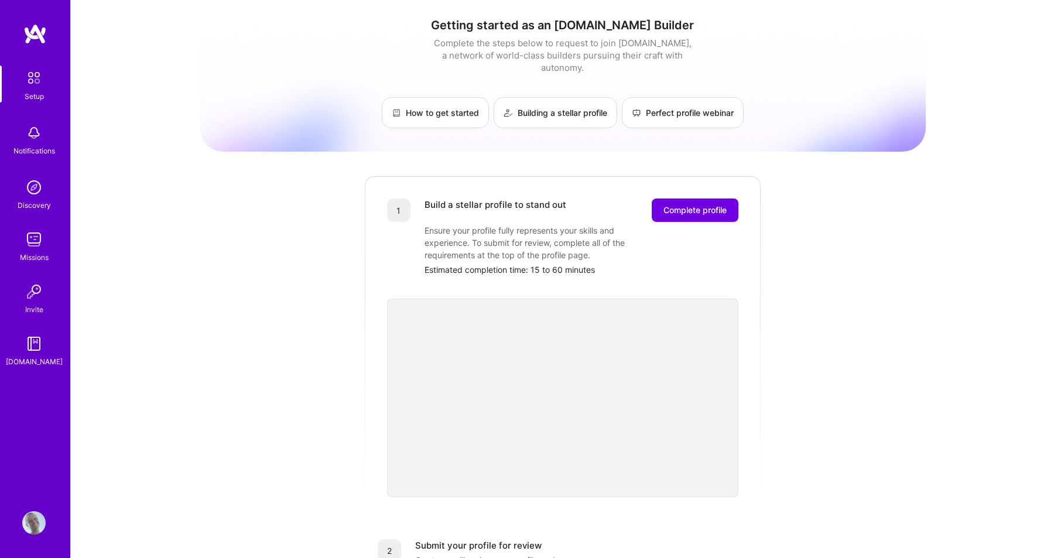
click at [34, 241] on img at bounding box center [33, 239] width 23 height 23
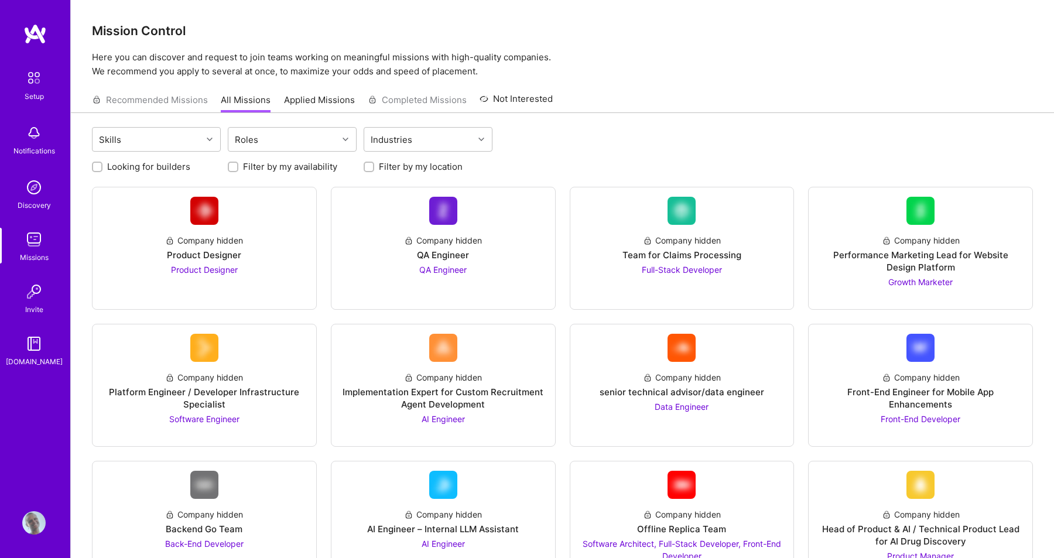
click at [43, 78] on img at bounding box center [34, 78] width 25 height 25
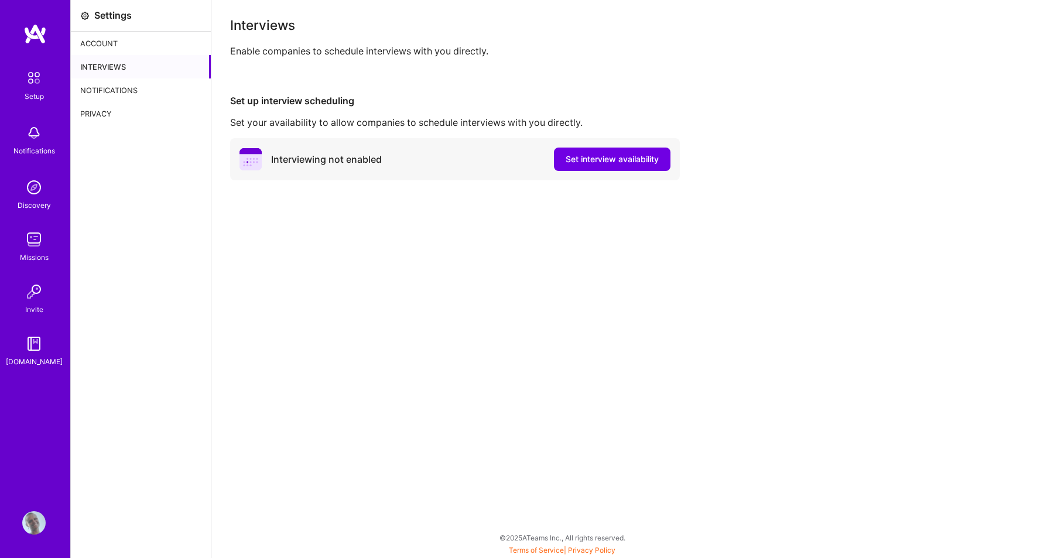
click at [158, 91] on div "Notifications" at bounding box center [141, 89] width 140 height 23
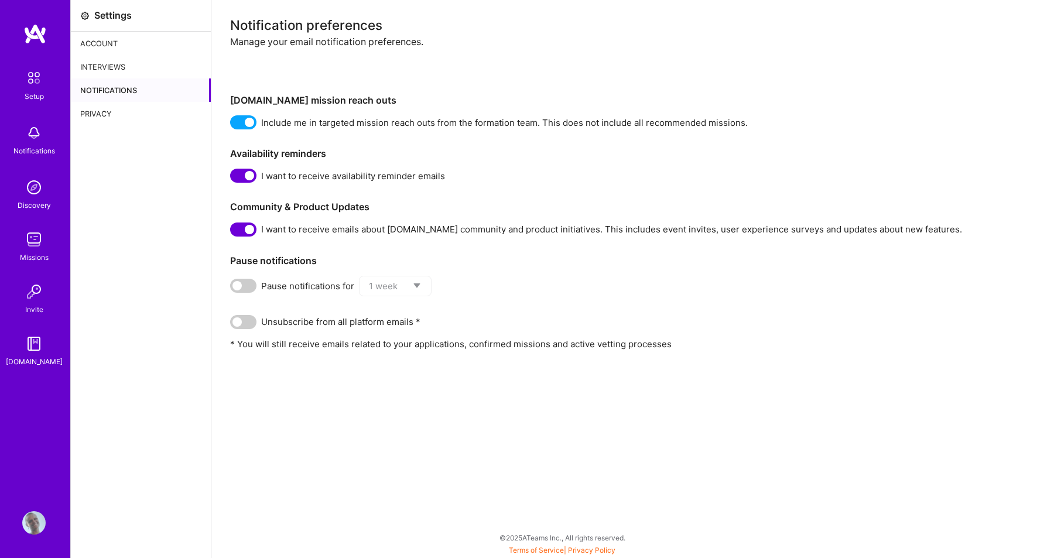
click at [150, 69] on div "Interviews" at bounding box center [141, 66] width 140 height 23
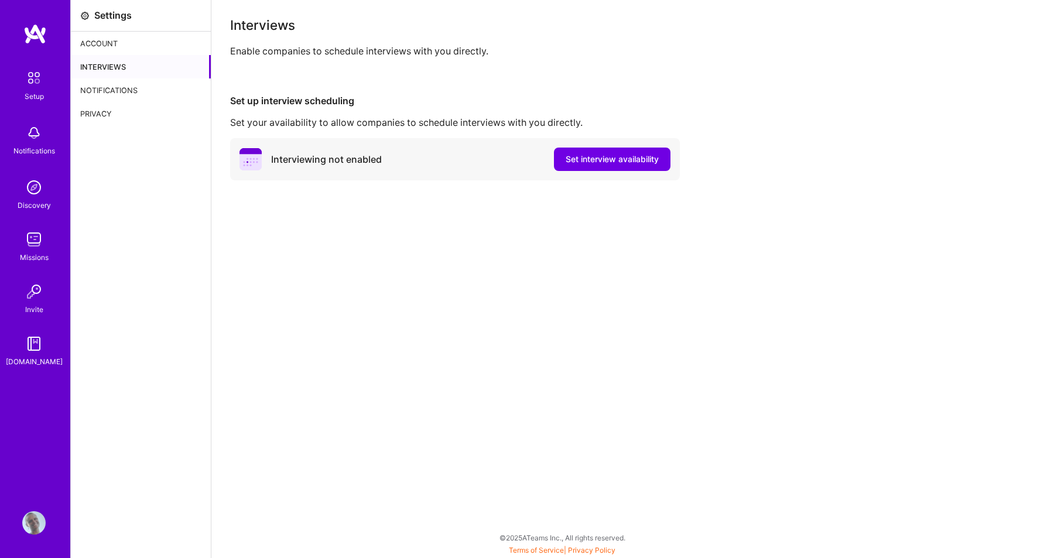
click at [142, 52] on div "Account" at bounding box center [141, 43] width 140 height 23
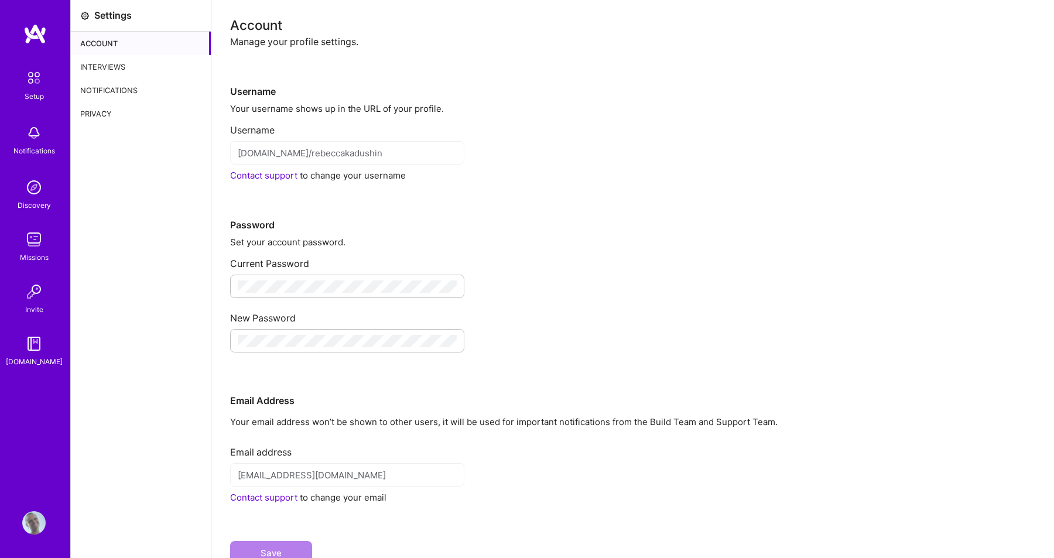
click at [140, 67] on div "Interviews" at bounding box center [141, 66] width 140 height 23
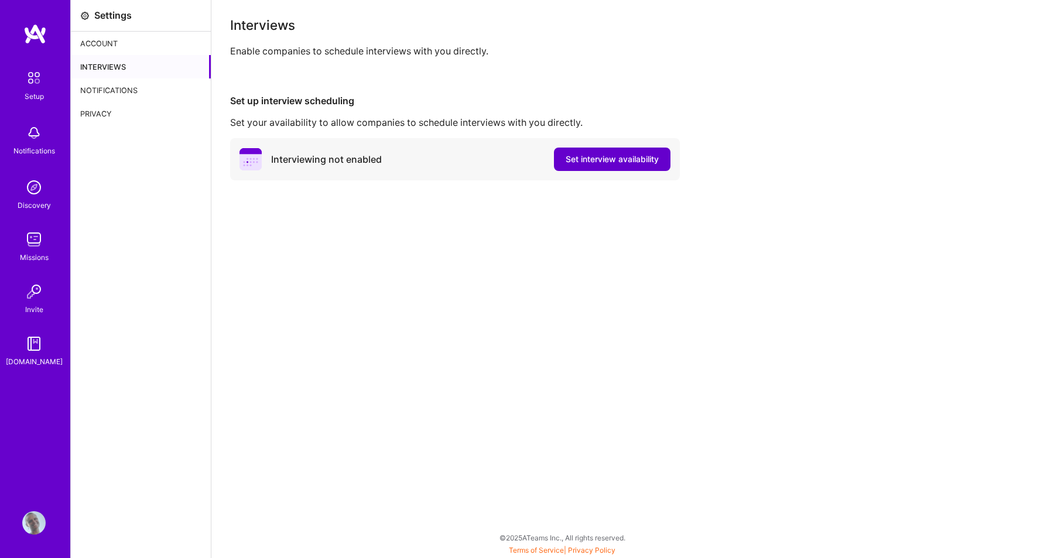
click at [598, 166] on button "Set interview availability" at bounding box center [612, 159] width 116 height 23
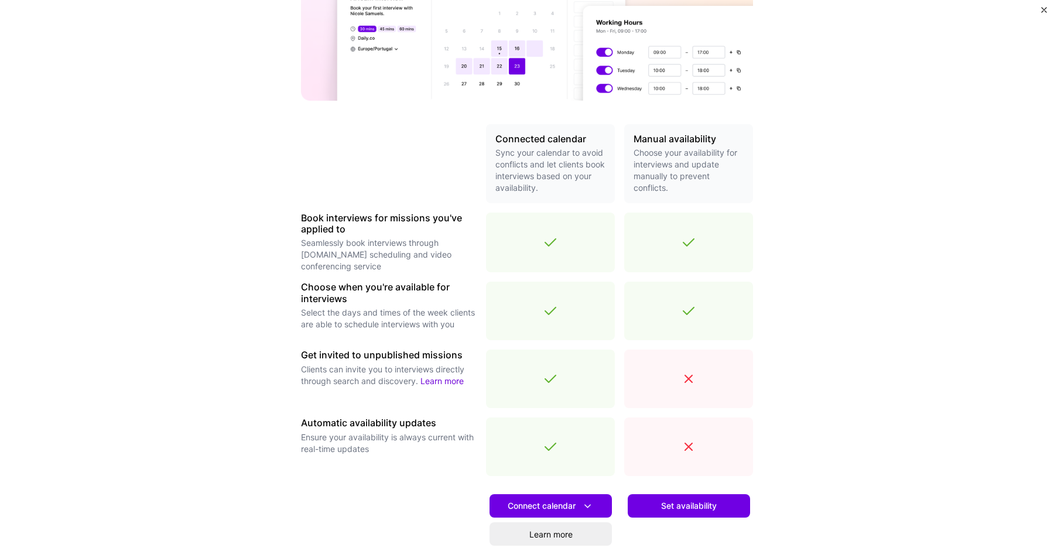
scroll to position [262, 0]
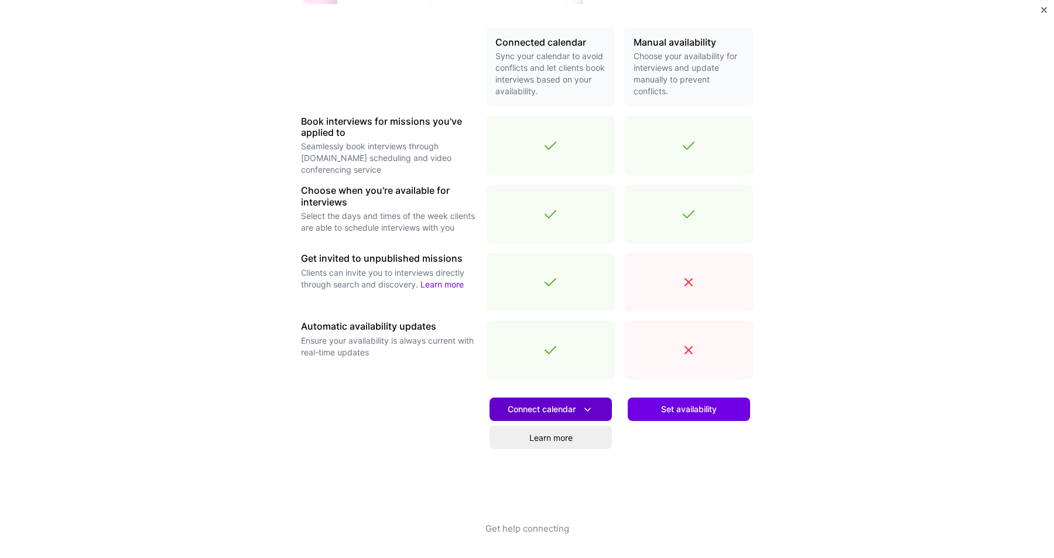
click at [550, 411] on span "Connect calendar" at bounding box center [551, 409] width 86 height 12
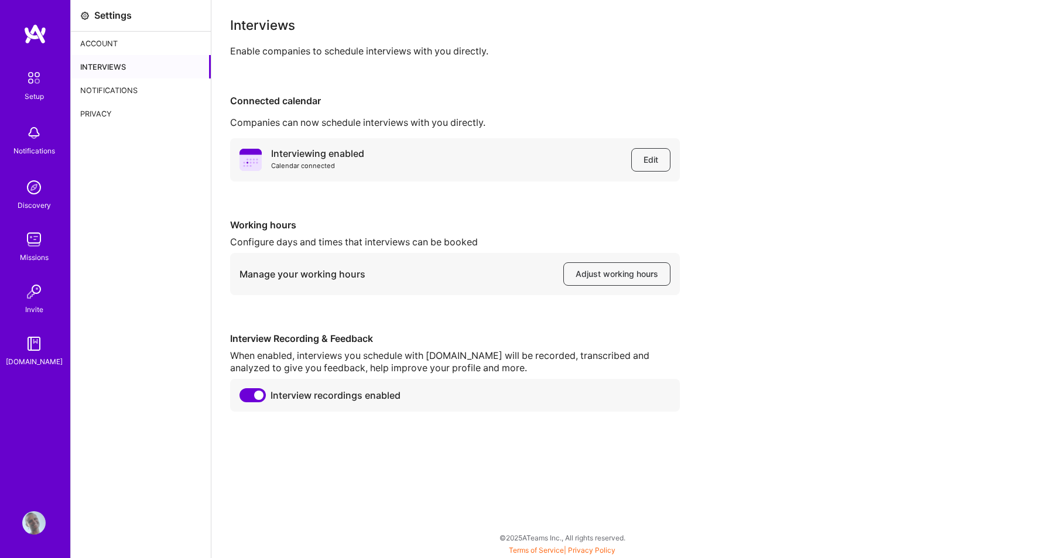
click at [34, 81] on img at bounding box center [34, 78] width 25 height 25
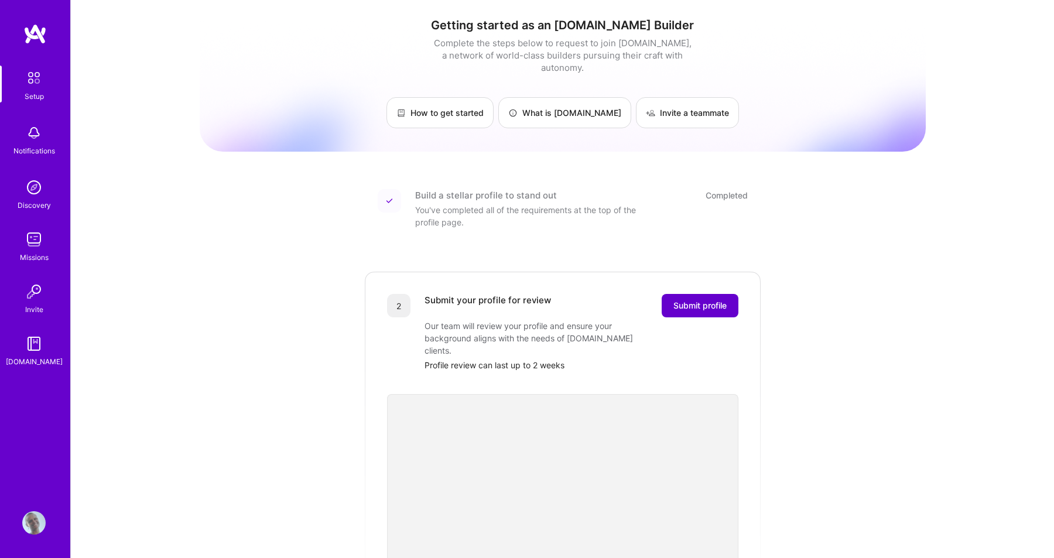
click at [719, 300] on span "Submit profile" at bounding box center [699, 306] width 53 height 12
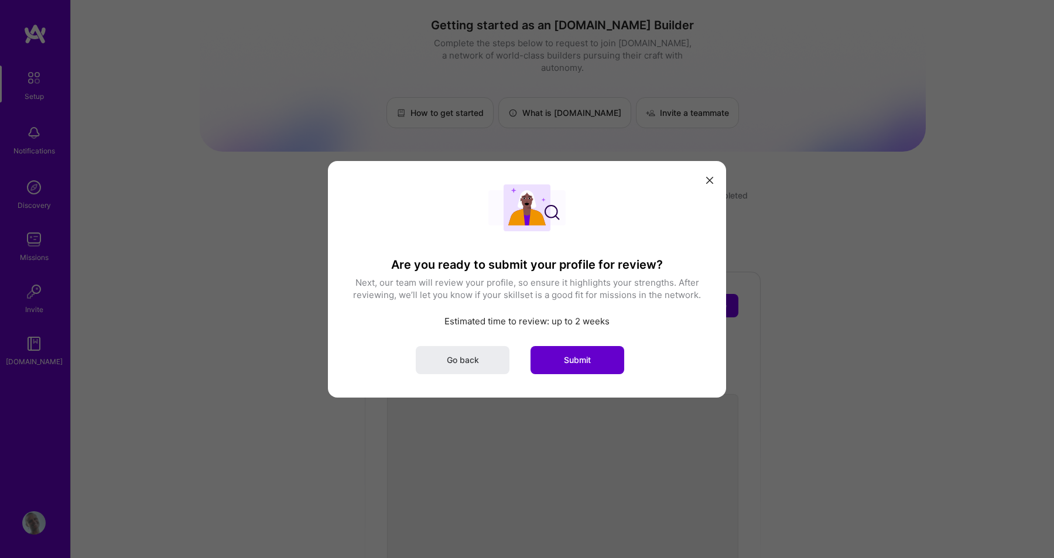
click at [571, 359] on span "Submit" at bounding box center [577, 360] width 27 height 12
